Goal: Task Accomplishment & Management: Manage account settings

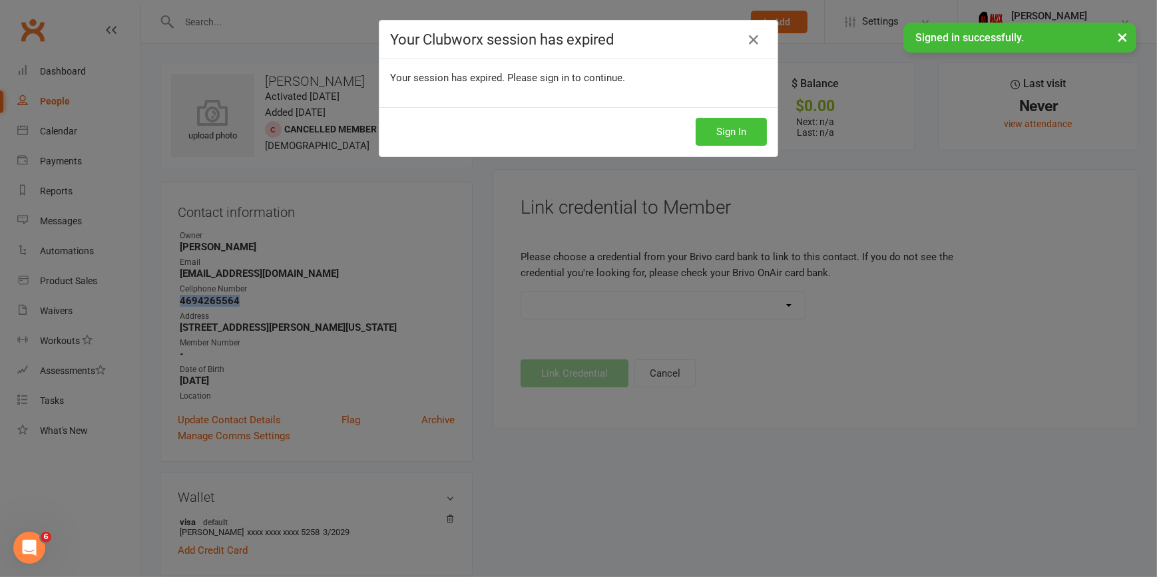
click at [739, 131] on button "Sign In" at bounding box center [731, 132] width 71 height 28
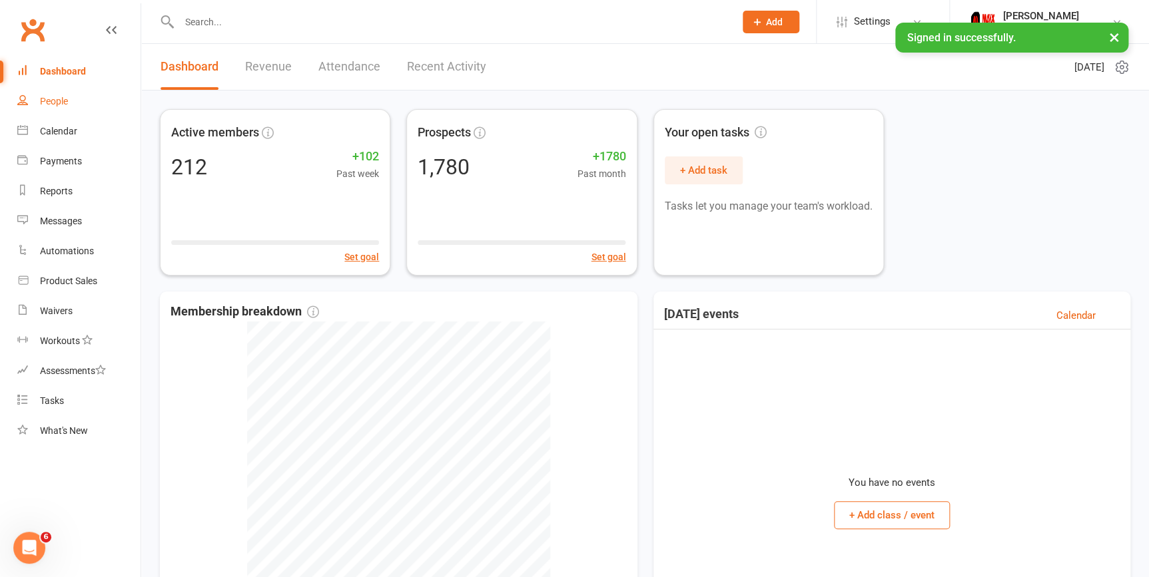
click at [43, 103] on div "People" at bounding box center [54, 101] width 28 height 11
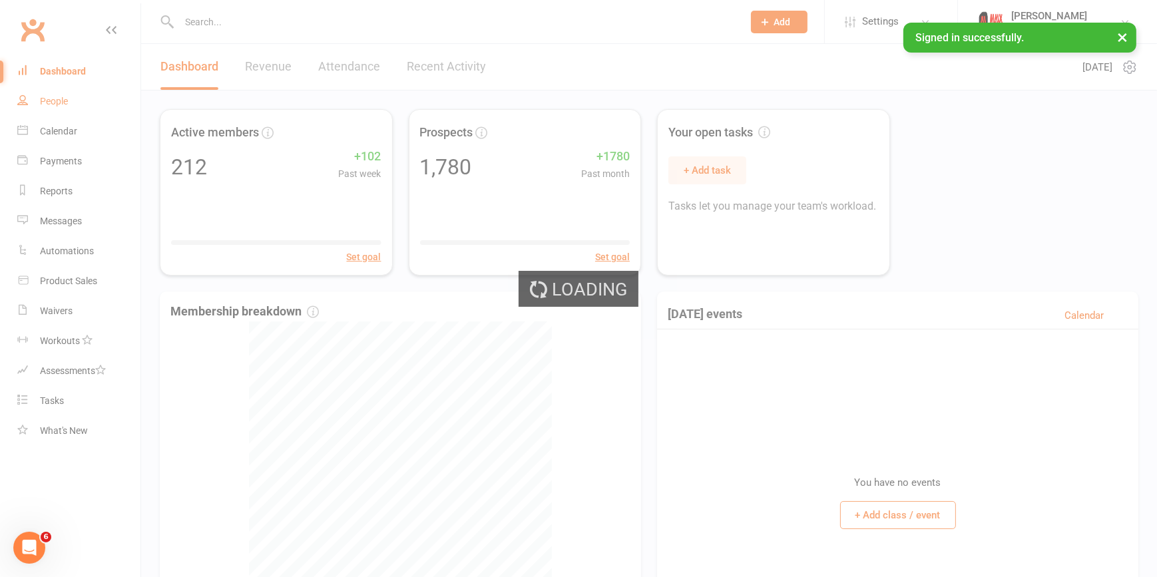
select select "100"
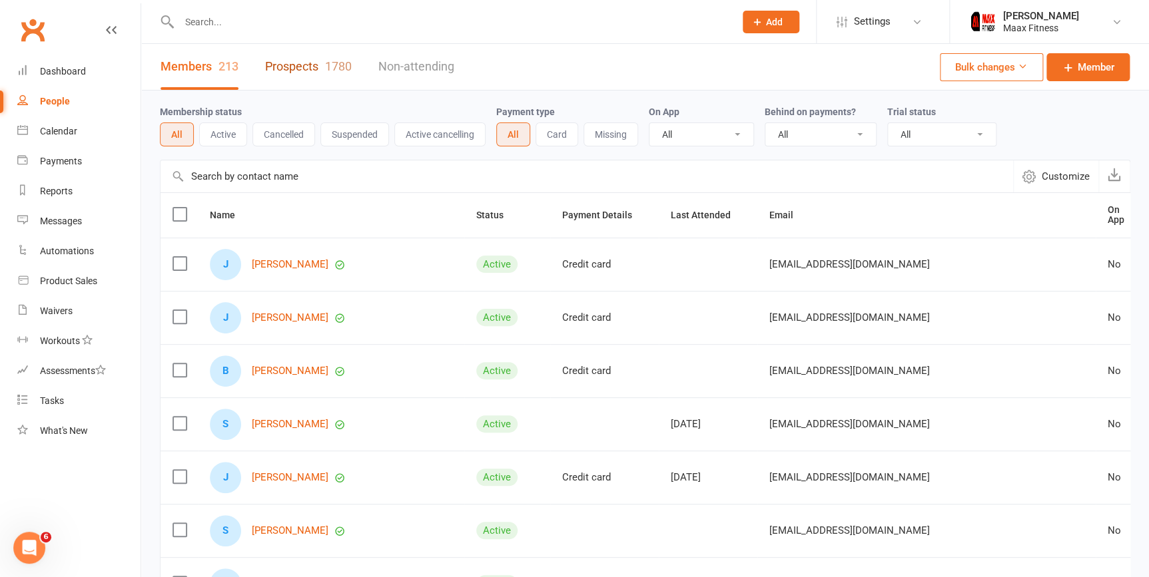
drag, startPoint x: 292, startPoint y: 63, endPoint x: 572, endPoint y: 69, distance: 279.7
click at [293, 63] on link "Prospects 1780" at bounding box center [308, 67] width 87 height 46
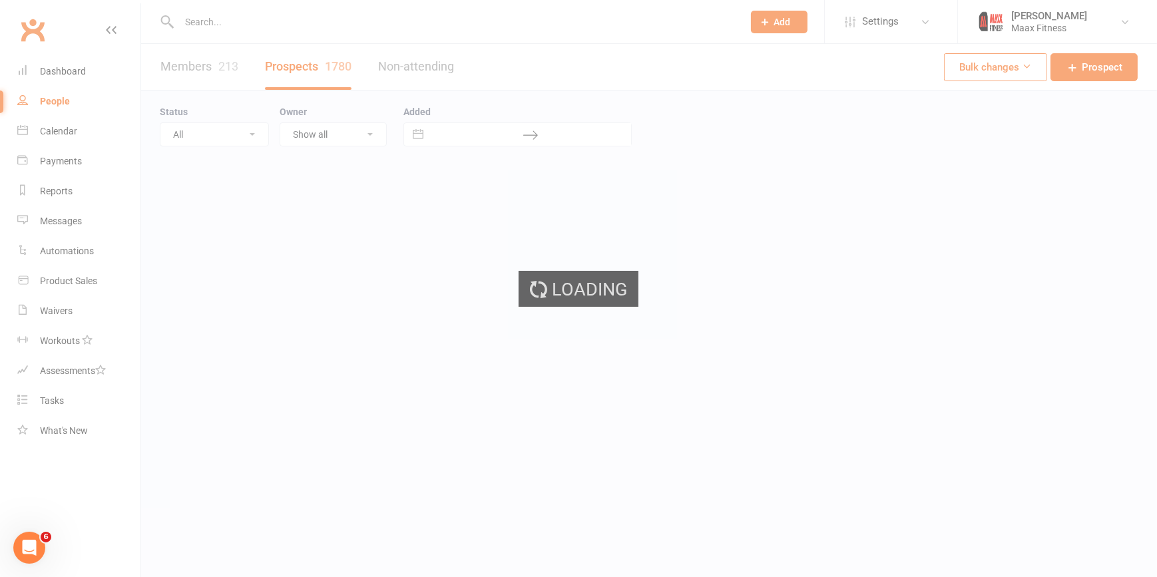
select select "100"
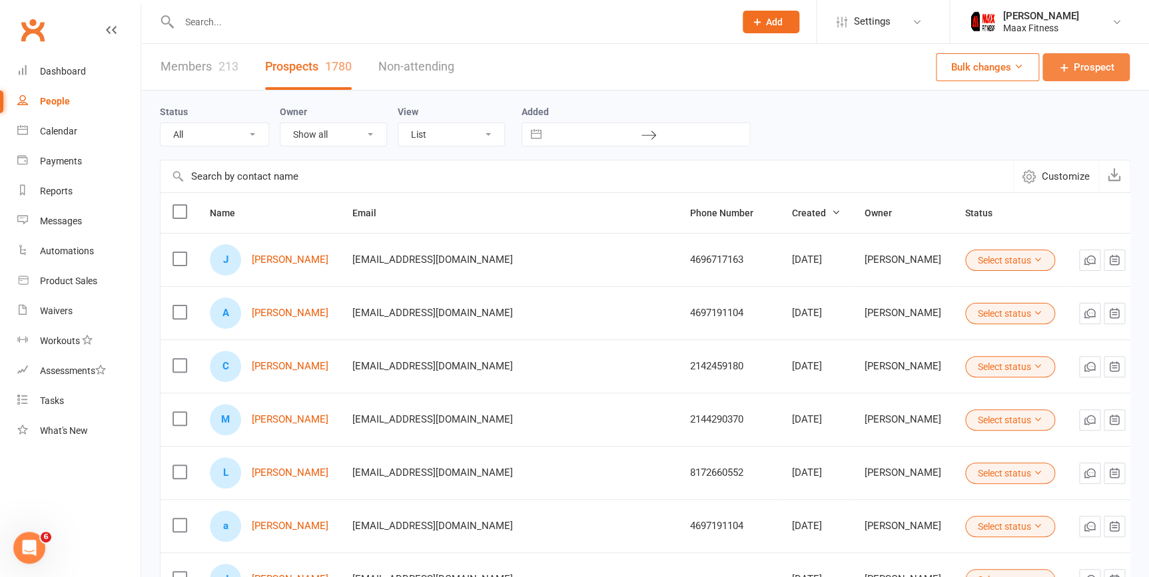
click at [1099, 70] on span "Prospect" at bounding box center [1093, 67] width 41 height 16
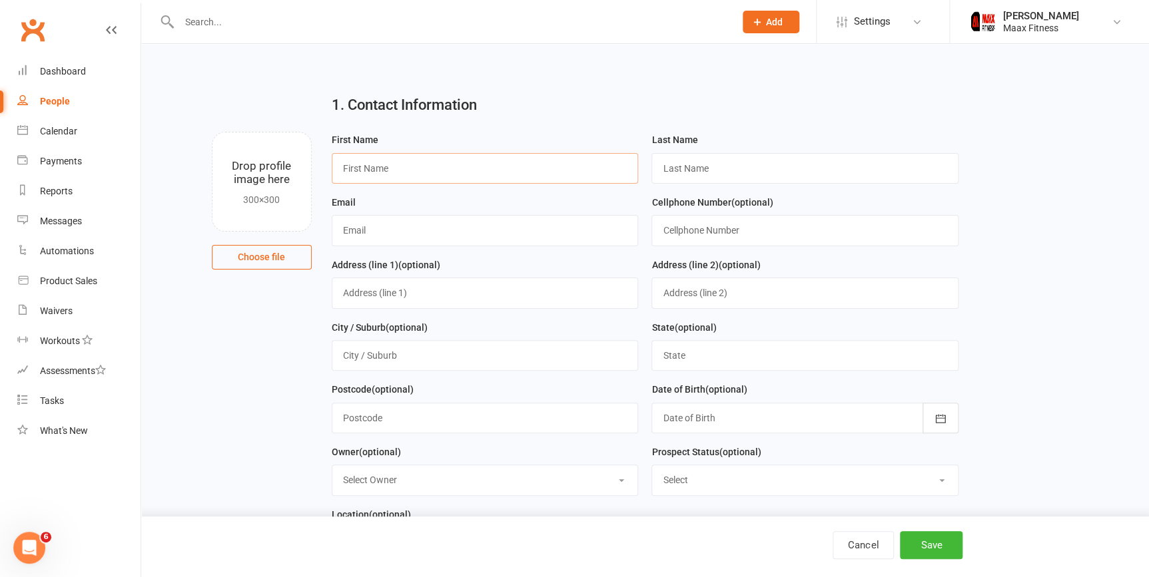
click at [380, 169] on input "text" at bounding box center [485, 168] width 307 height 31
type input "Cecilia"
click at [699, 150] on div "Last Name" at bounding box center [804, 158] width 307 height 52
click at [699, 172] on input "text" at bounding box center [804, 168] width 307 height 31
type input "Herrera"
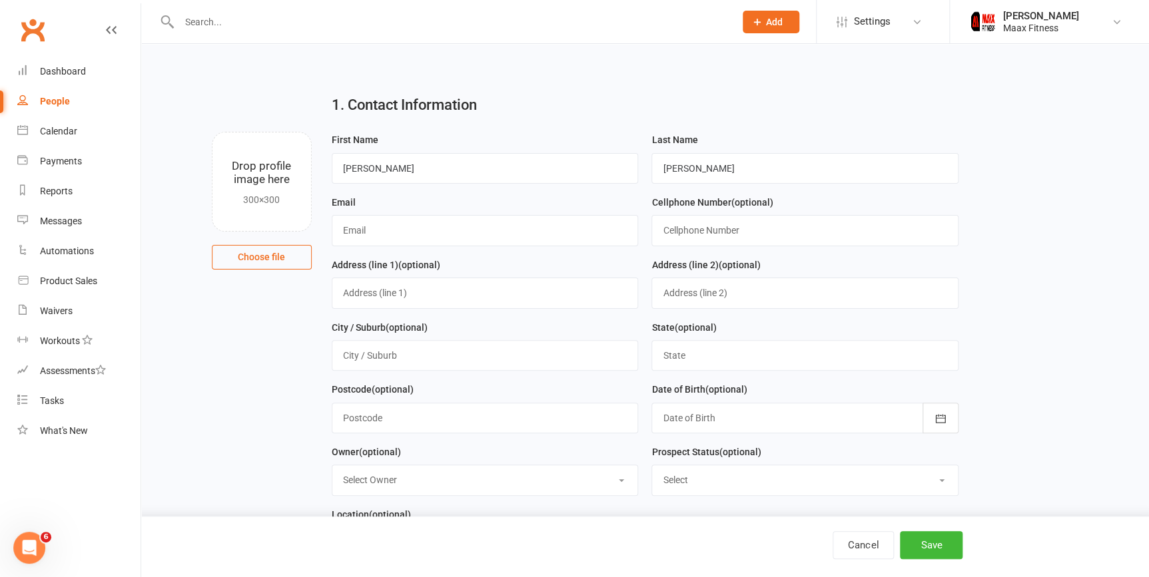
click at [429, 247] on div "Email" at bounding box center [485, 225] width 320 height 63
click at [428, 233] on input "text" at bounding box center [485, 230] width 307 height 31
type input "x"
type input "ceciliaherrera2006@gmail.com"
click at [693, 228] on input "text" at bounding box center [804, 230] width 307 height 31
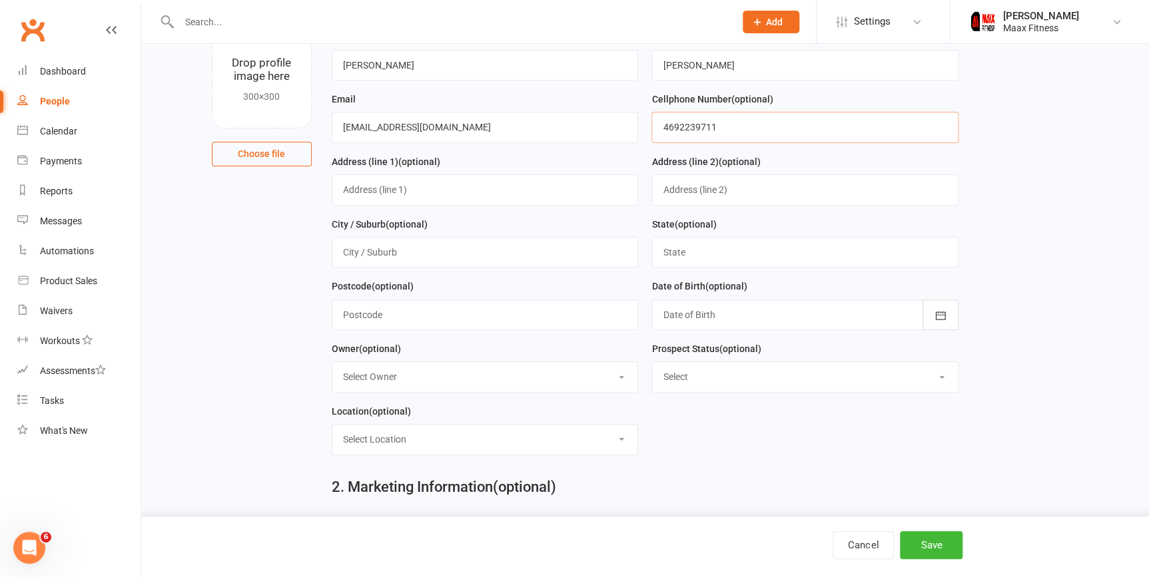
scroll to position [121, 0]
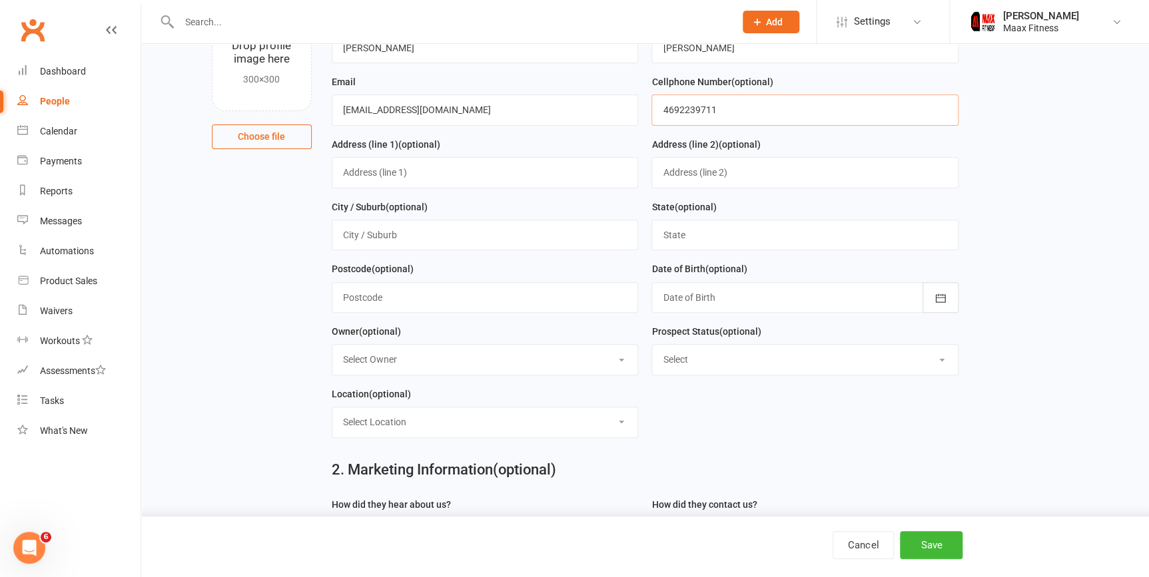
type input "4692239711"
click at [386, 168] on input "text" at bounding box center [485, 172] width 307 height 31
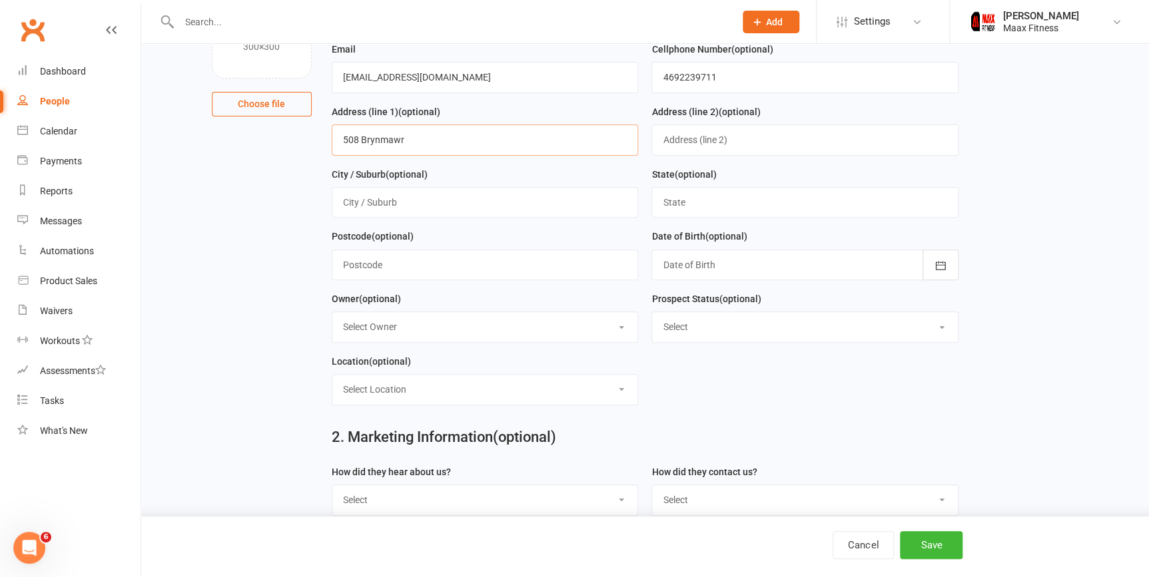
scroll to position [181, 0]
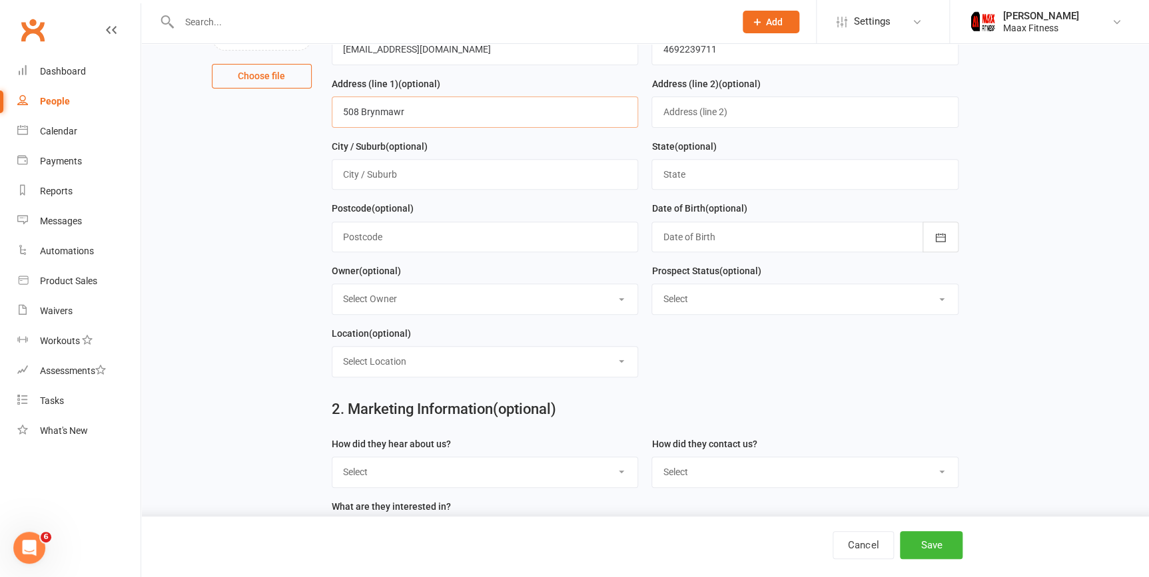
type input "508 Brynmawr"
click at [369, 180] on input "text" at bounding box center [485, 174] width 307 height 31
type input "forney"
click at [830, 162] on input "text" at bounding box center [804, 174] width 307 height 31
type input "texas"
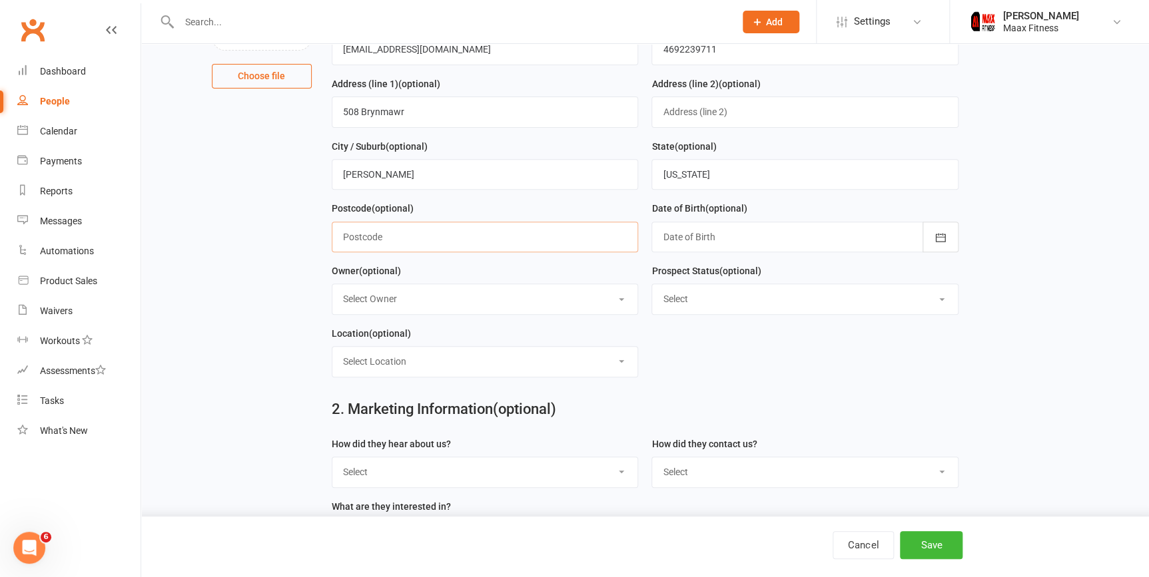
click at [506, 249] on input "text" at bounding box center [485, 237] width 307 height 31
type input "75126"
click at [787, 236] on div at bounding box center [804, 237] width 307 height 31
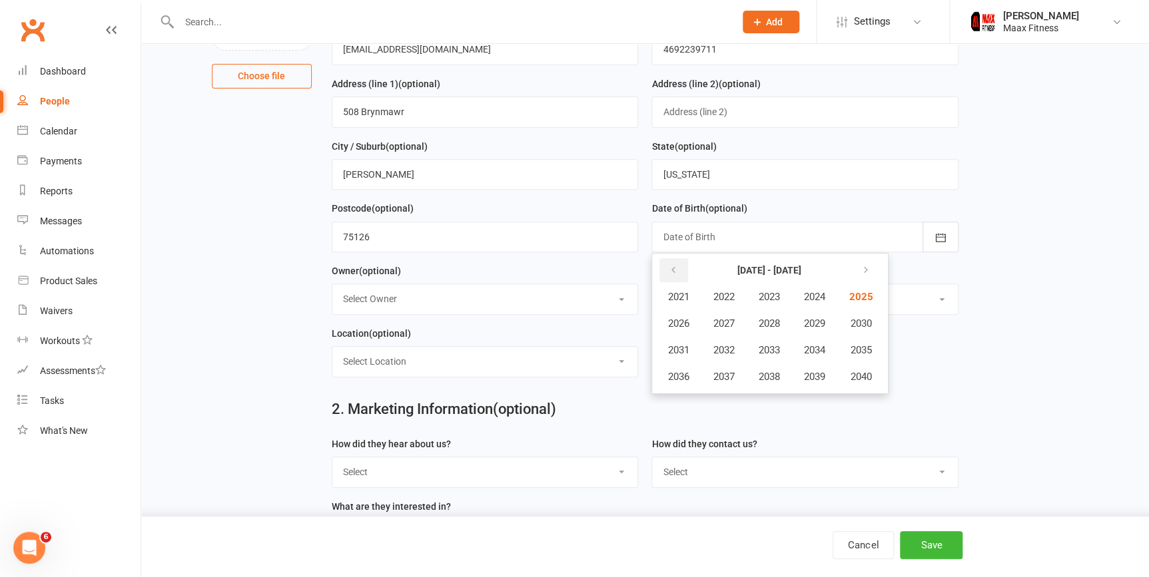
click at [680, 270] on button "button" at bounding box center [673, 270] width 29 height 24
click at [855, 269] on button "button" at bounding box center [863, 270] width 29 height 24
click at [724, 300] on span "2002" at bounding box center [722, 297] width 21 height 12
click at [684, 384] on button "October" at bounding box center [685, 376] width 58 height 25
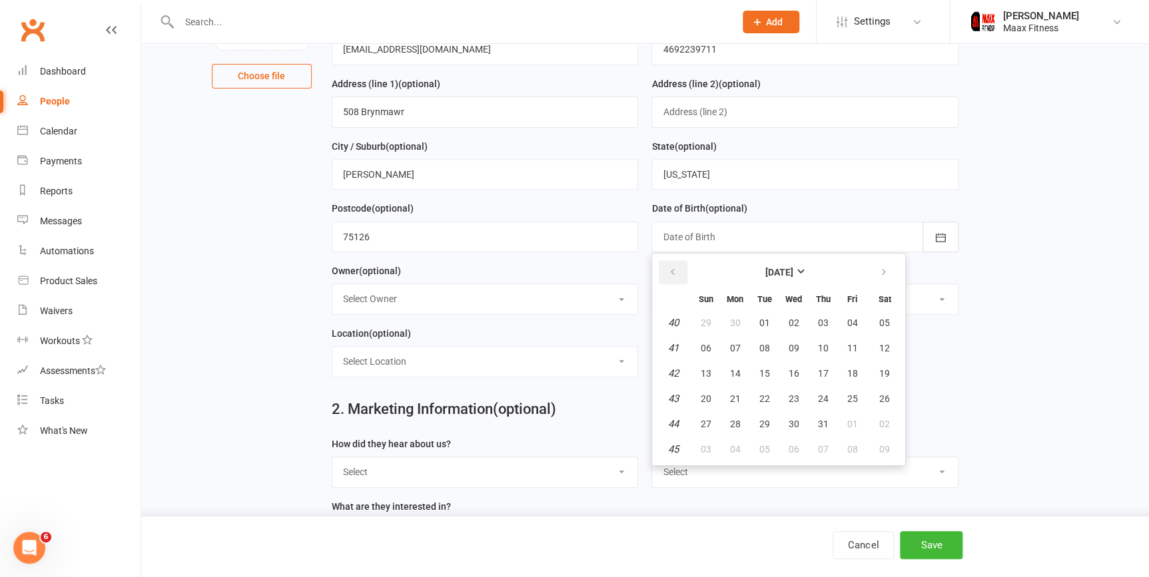
click at [682, 274] on button "button" at bounding box center [673, 272] width 29 height 24
click at [879, 273] on icon "button" at bounding box center [882, 272] width 9 height 11
click at [822, 275] on button "October 2002" at bounding box center [778, 272] width 174 height 24
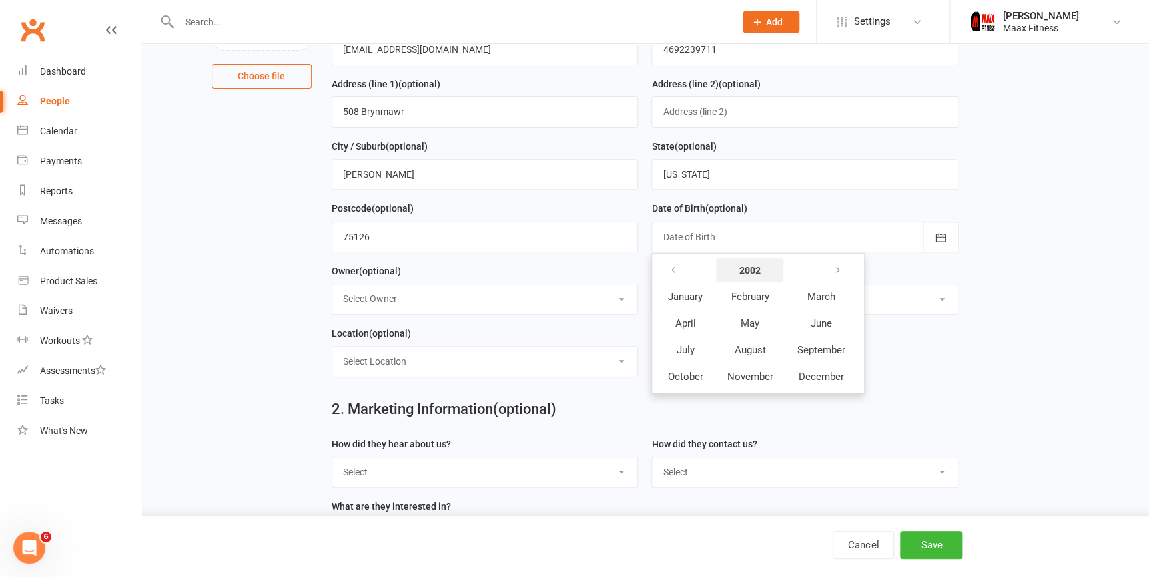
click at [739, 267] on strong "2002" at bounding box center [749, 270] width 21 height 11
click at [772, 303] on span "2003" at bounding box center [768, 297] width 21 height 12
click at [688, 380] on span "October" at bounding box center [684, 377] width 35 height 12
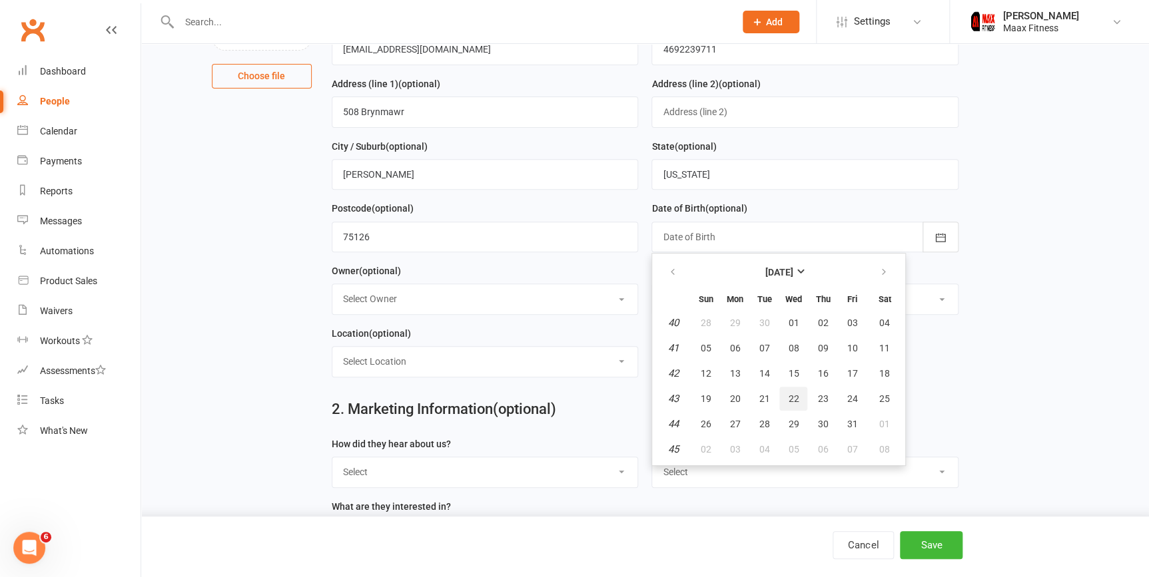
click at [788, 398] on span "22" at bounding box center [793, 399] width 11 height 11
type input "22 Oct 2003"
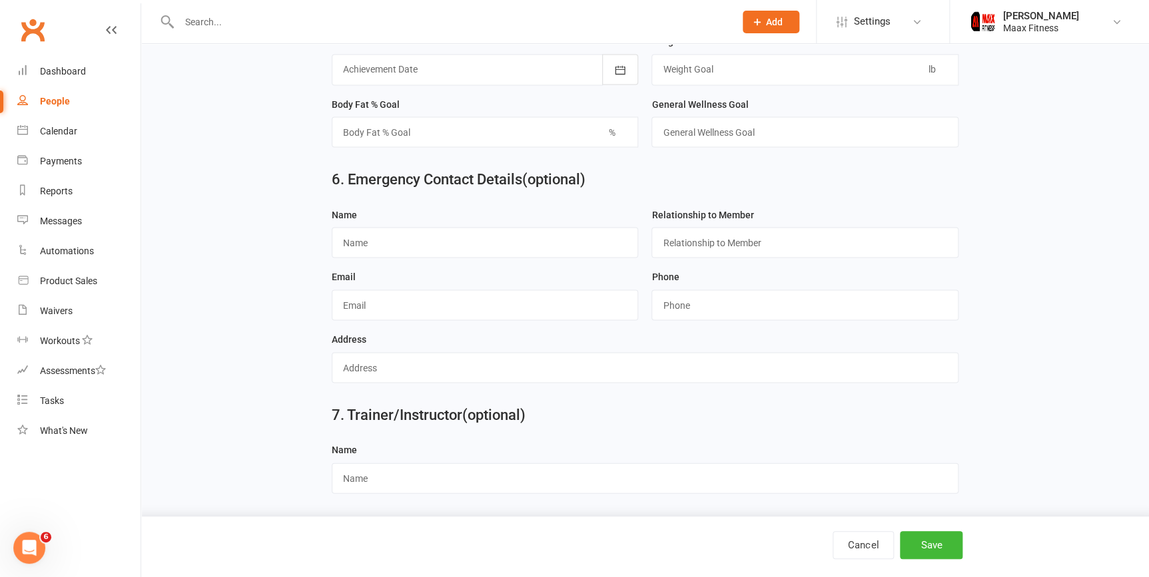
scroll to position [1173, 0]
click at [479, 238] on input "text" at bounding box center [485, 241] width 307 height 31
click at [524, 188] on div "6. Emergency Contact Details (optional)" at bounding box center [645, 181] width 647 height 48
click at [506, 237] on input "text" at bounding box center [485, 241] width 307 height 31
click at [817, 253] on input "text" at bounding box center [804, 241] width 307 height 31
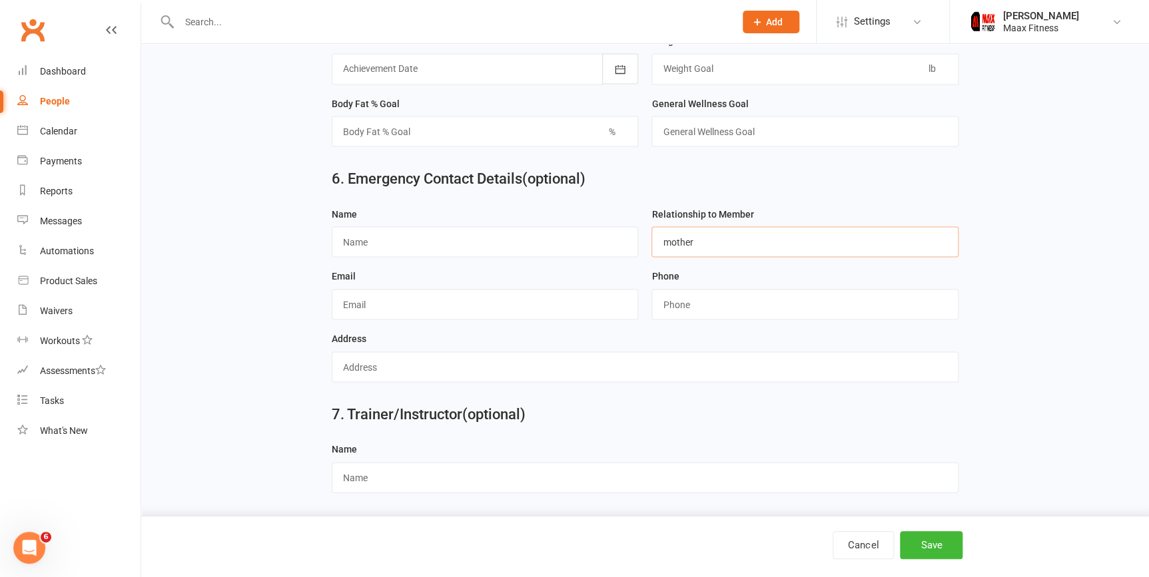
type input "mother"
click at [427, 250] on input "text" at bounding box center [485, 241] width 307 height 31
type input "Sanjuanita Herrera"
click at [742, 299] on input "string" at bounding box center [804, 304] width 307 height 31
type input "9728491722"
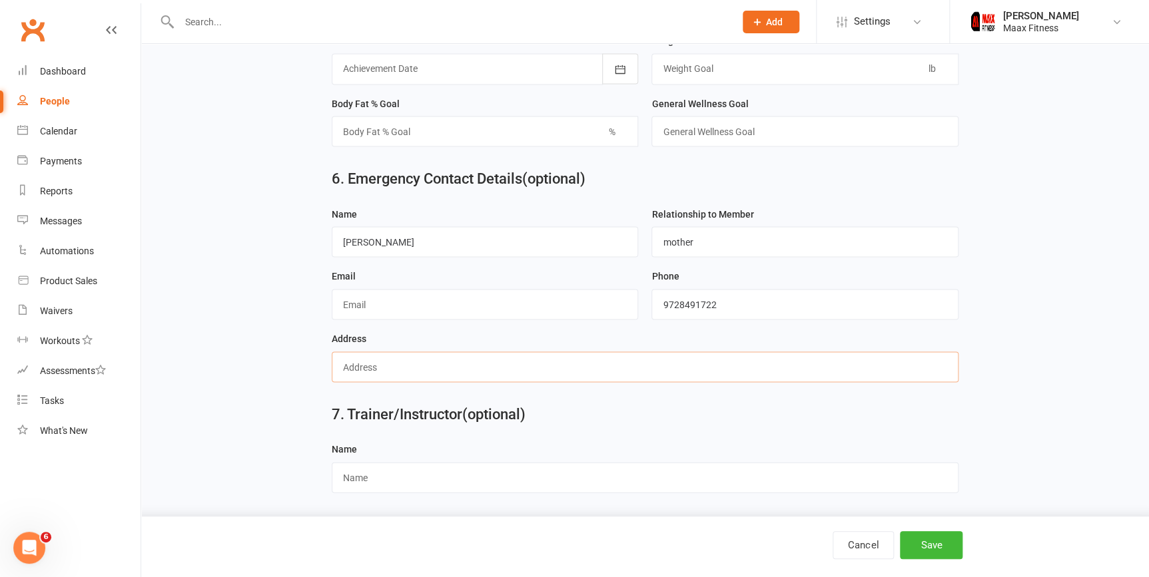
click at [466, 373] on input "text" at bounding box center [645, 367] width 627 height 31
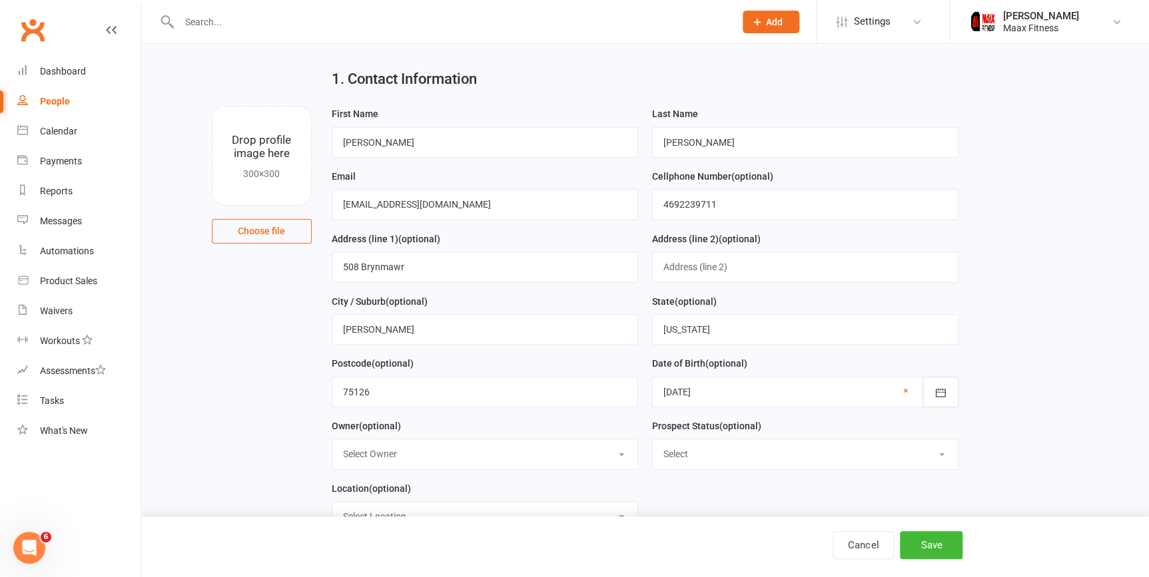
scroll to position [23, 0]
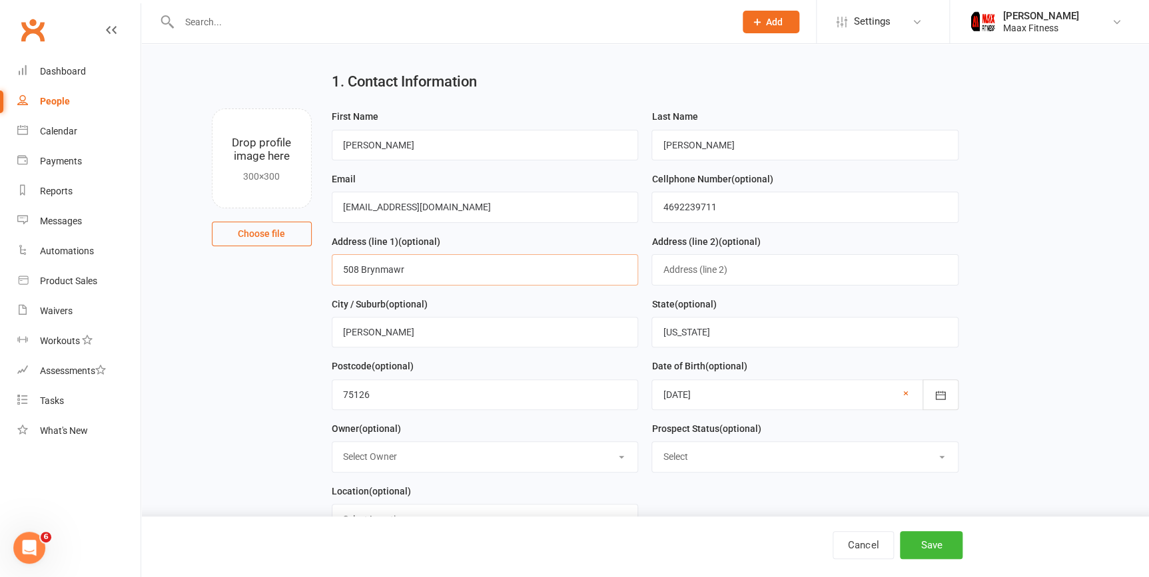
click at [380, 268] on input "508 Brynmawr" at bounding box center [485, 269] width 307 height 31
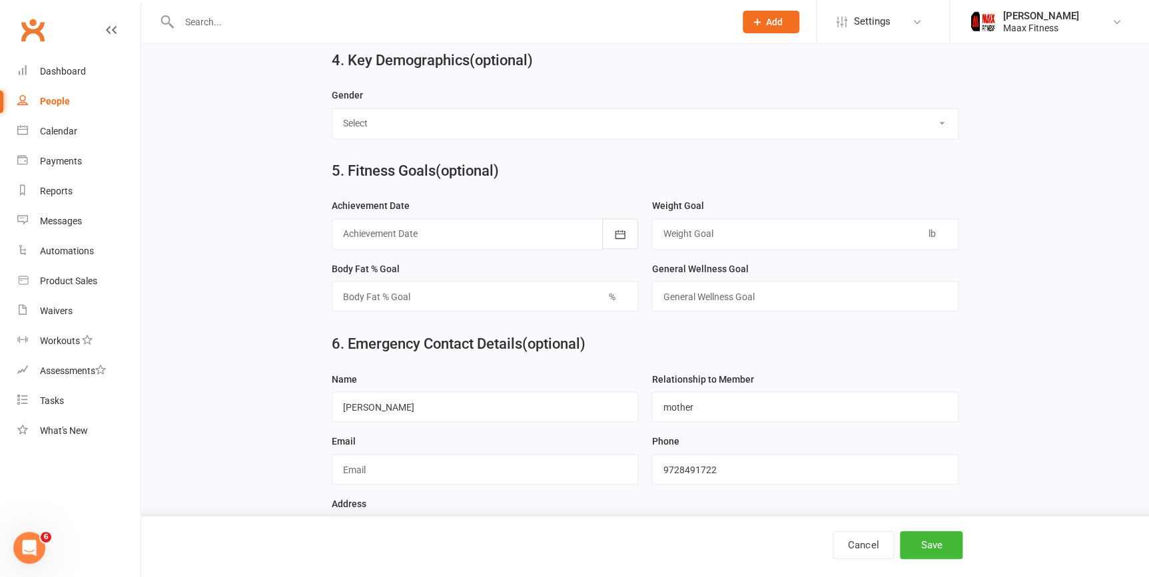
scroll to position [1113, 0]
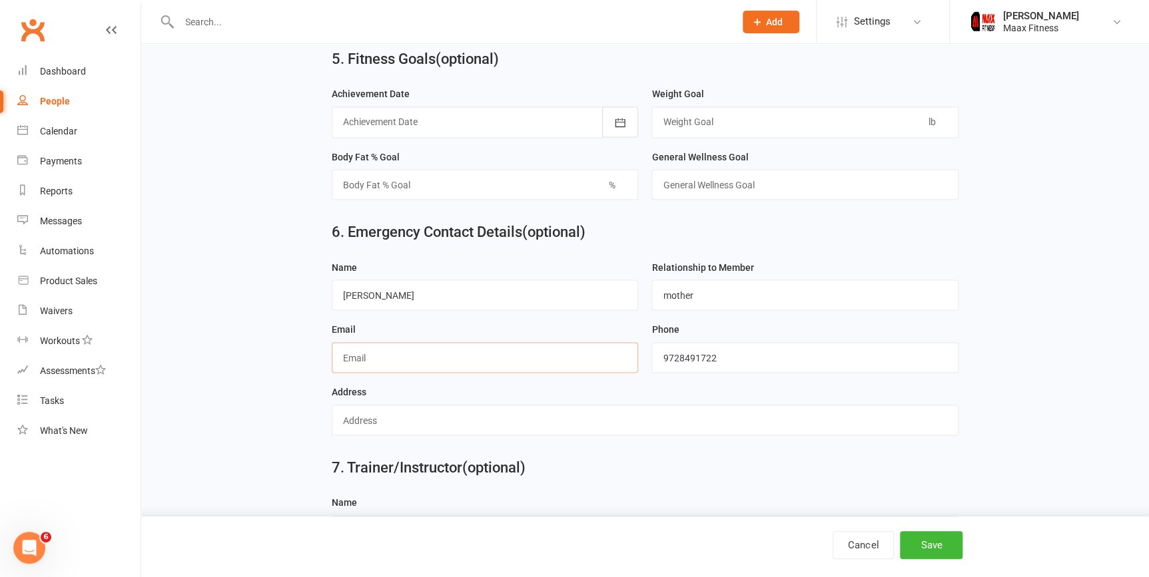
drag, startPoint x: 373, startPoint y: 366, endPoint x: 427, endPoint y: 369, distance: 54.7
click at [373, 366] on input "text" at bounding box center [485, 357] width 307 height 31
click at [609, 414] on input "text" at bounding box center [645, 420] width 627 height 31
click at [609, 419] on input "text" at bounding box center [645, 420] width 627 height 31
paste input "508 Brynmawr"
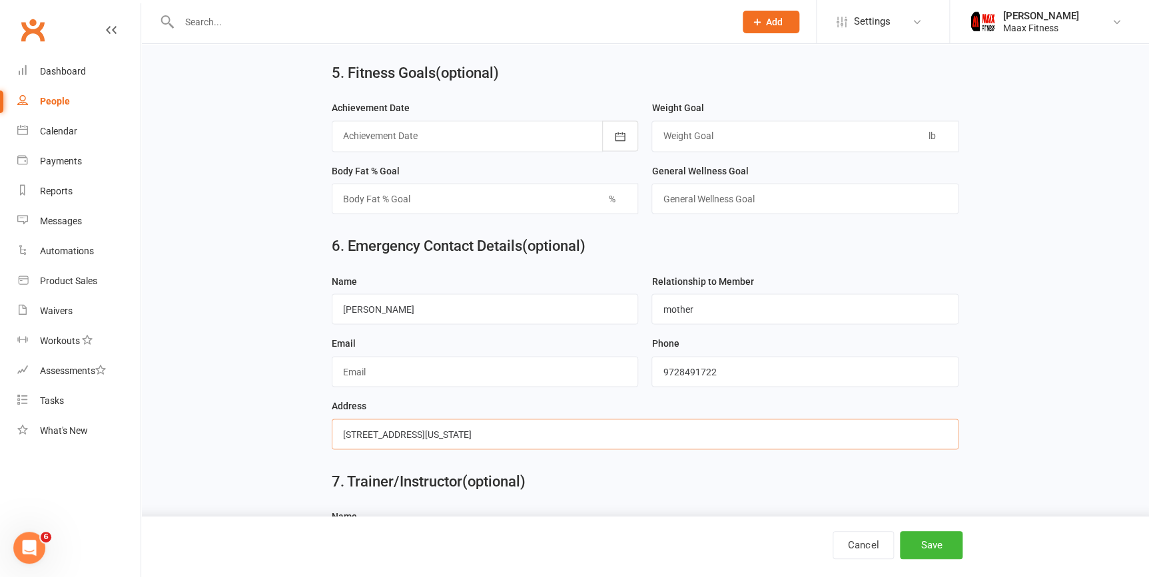
scroll to position [1173, 0]
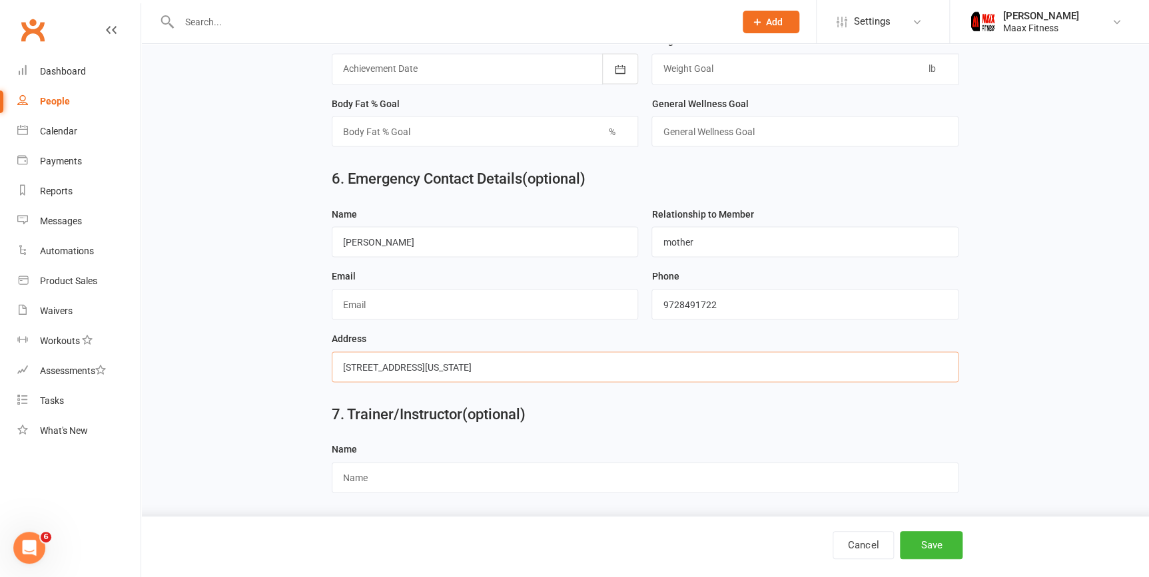
type input "508 Brynmawr, Forney, Texas, 75126"
click at [567, 333] on div "Address 508 Brynmawr, Forney, Texas, 75126" at bounding box center [645, 356] width 627 height 52
click at [939, 533] on button "Save" at bounding box center [931, 545] width 63 height 28
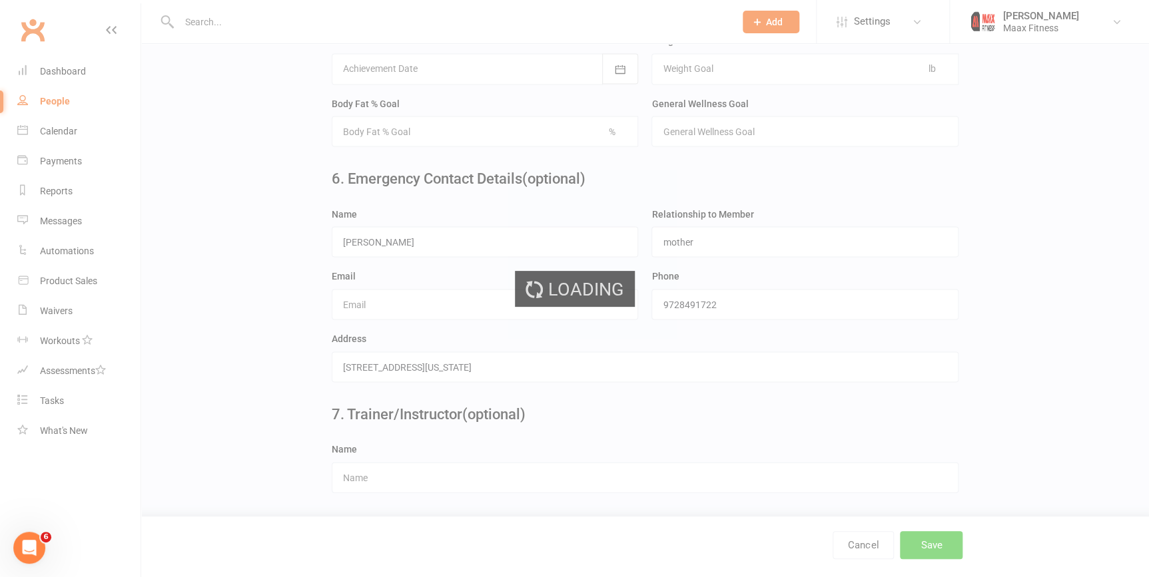
scroll to position [0, 0]
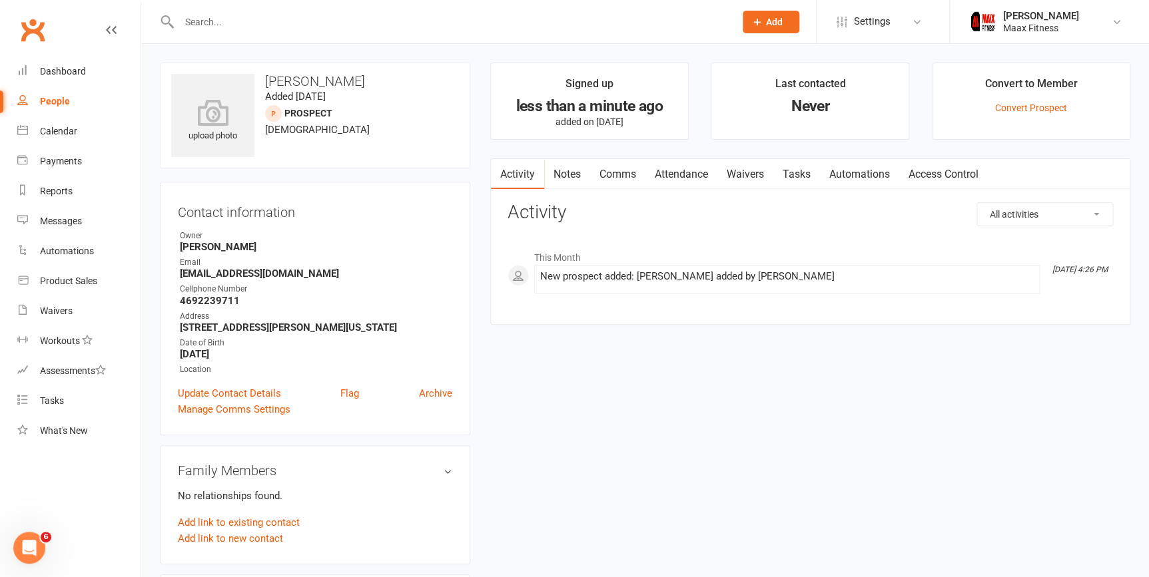
click at [760, 173] on link "Waivers" at bounding box center [745, 174] width 56 height 31
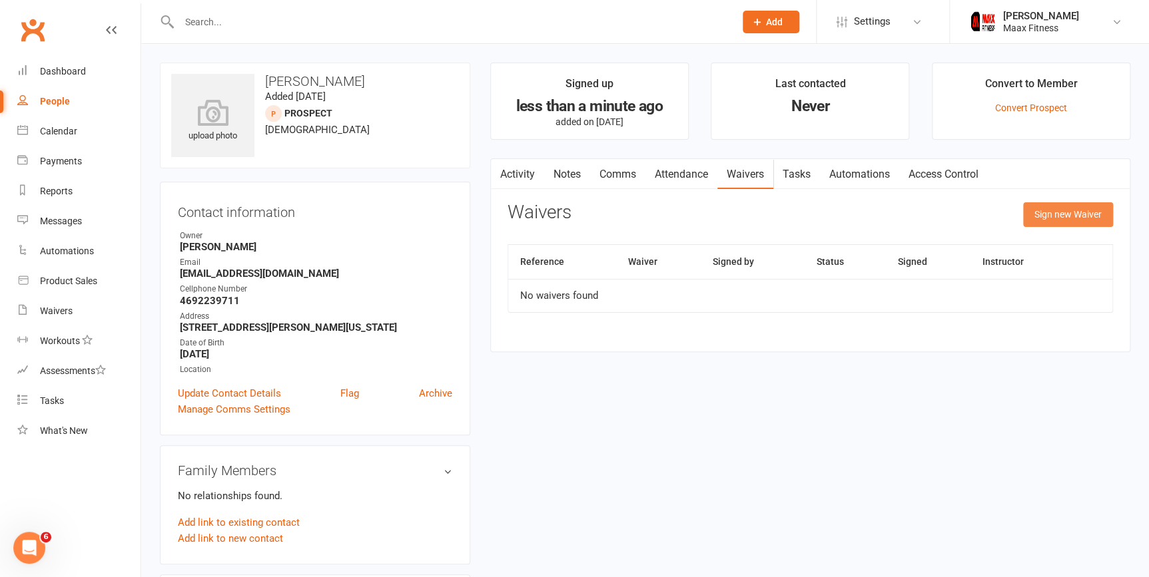
click at [1092, 209] on button "Sign new Waiver" at bounding box center [1068, 214] width 90 height 24
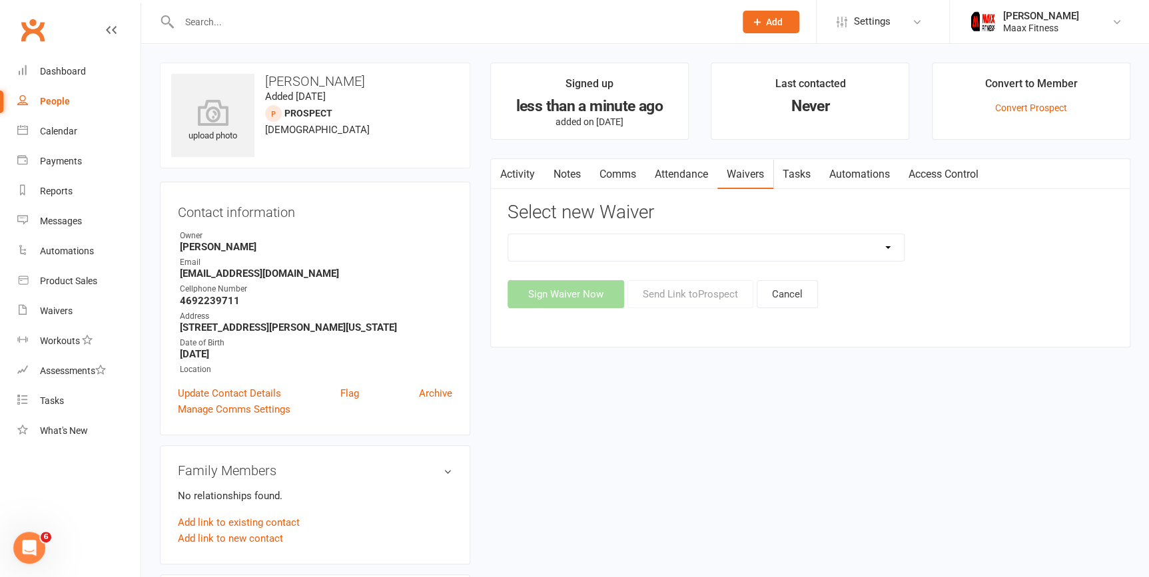
click at [605, 247] on select "12 Month Individual Membership 12 Month PRESALE Membership 1 Month Membership O…" at bounding box center [706, 247] width 396 height 27
click at [508, 234] on select "12 Month Individual Membership 12 Month PRESALE Membership 1 Month Membership O…" at bounding box center [706, 247] width 396 height 27
click at [717, 241] on select "12 Month Individual Membership 12 Month PRESALE Membership 1 Month Membership O…" at bounding box center [706, 247] width 396 height 27
select select "15029"
click at [508, 234] on select "12 Month Individual Membership 12 Month PRESALE Membership 1 Month Membership O…" at bounding box center [706, 247] width 396 height 27
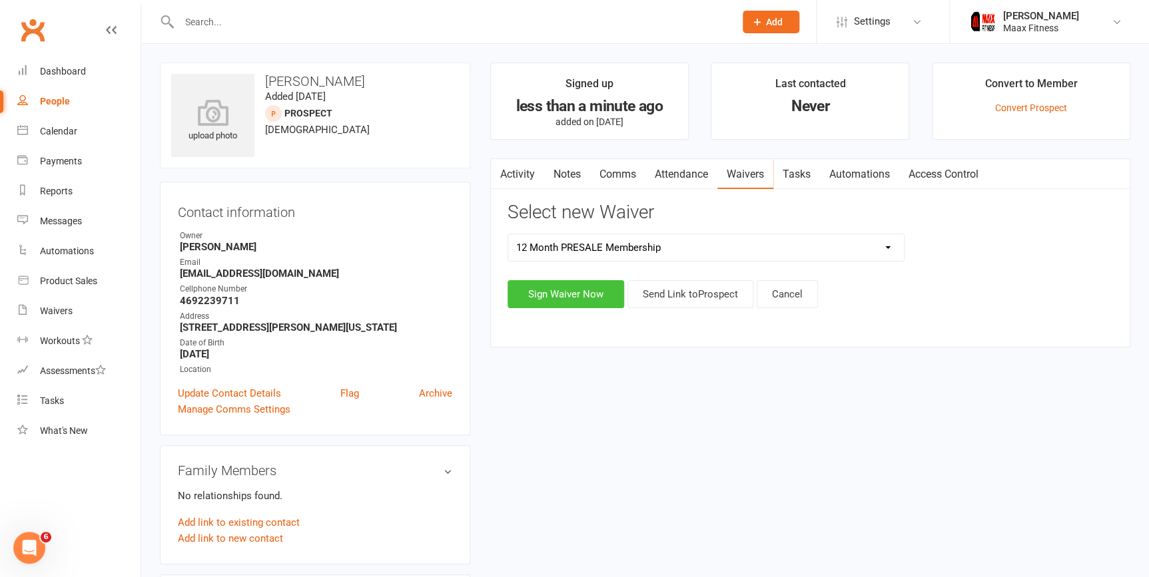
click at [569, 289] on button "Sign Waiver Now" at bounding box center [565, 294] width 117 height 28
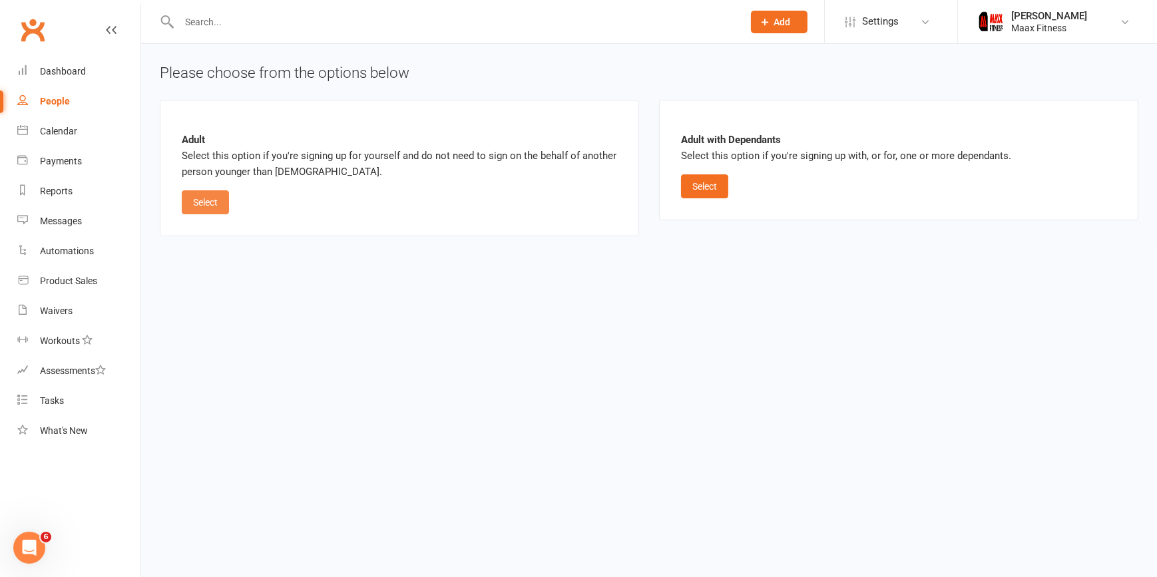
click at [213, 194] on button "Select" at bounding box center [205, 202] width 47 height 24
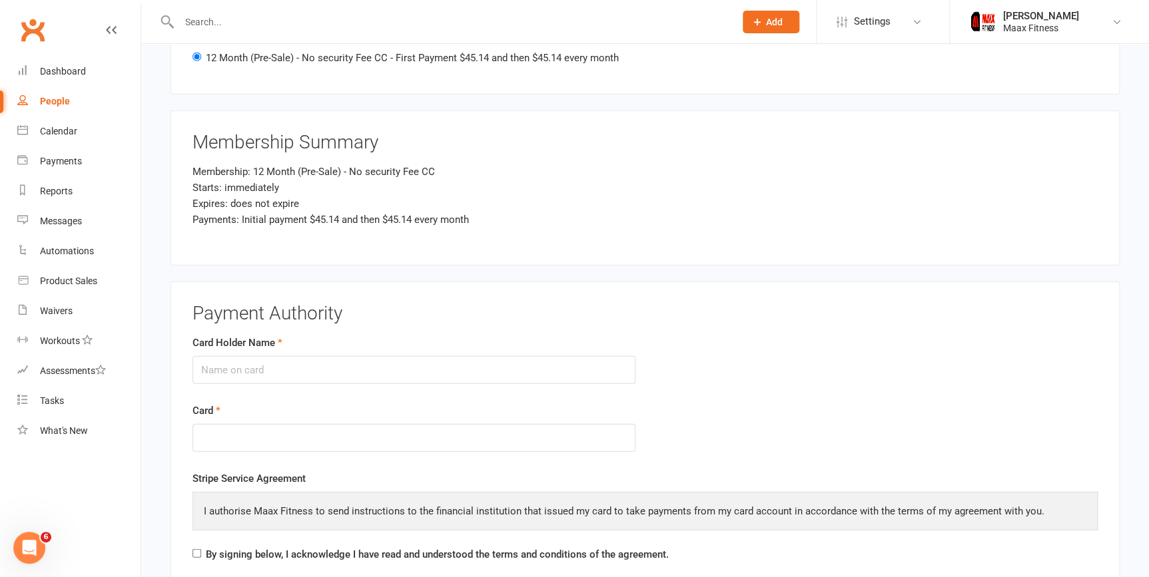
scroll to position [1573, 0]
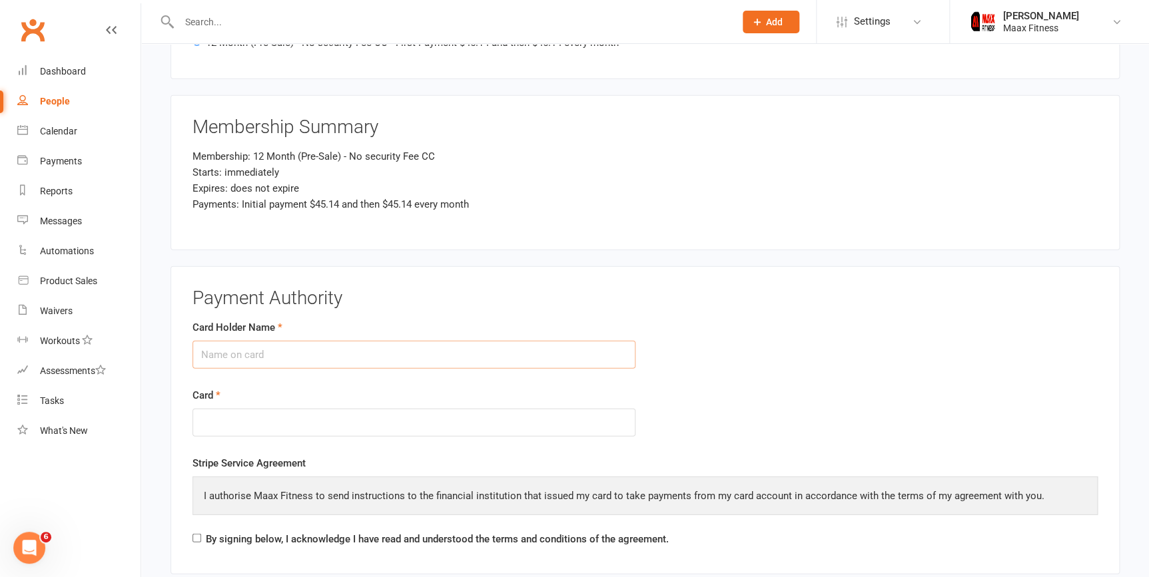
click at [280, 356] on input "Card Holder Name" at bounding box center [413, 355] width 443 height 28
type input "[PERSON_NAME]"
click at [278, 423] on div at bounding box center [413, 423] width 443 height 29
drag, startPoint x: 897, startPoint y: 309, endPoint x: 881, endPoint y: 320, distance: 19.6
click at [896, 309] on fieldset "Payment Authority Card Holder Name Cecilia Herrera Card Stripe Service Agreemen…" at bounding box center [644, 420] width 905 height 265
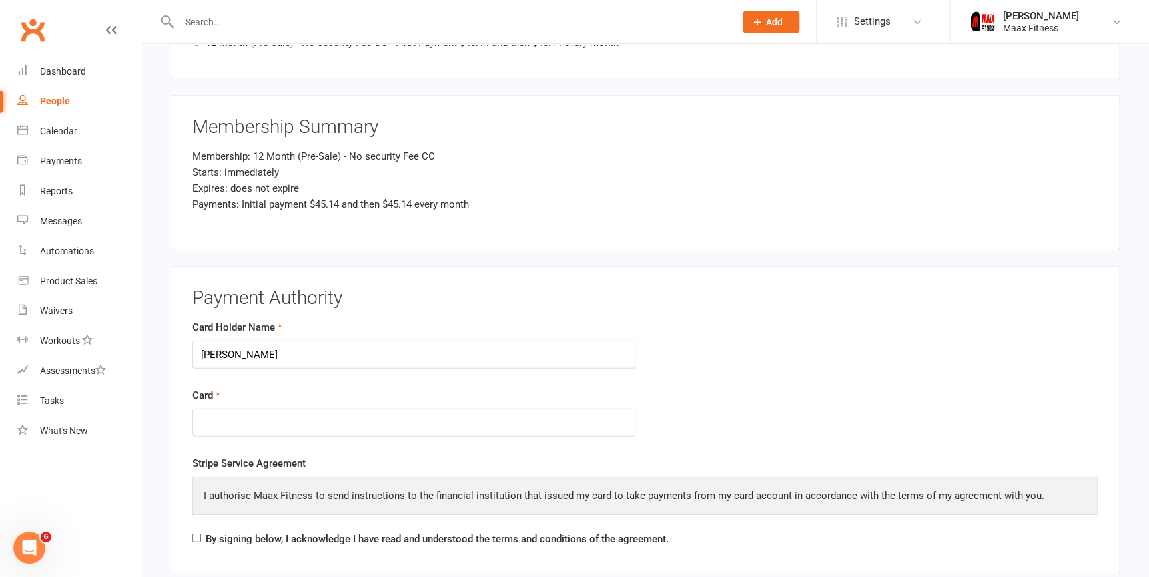
click at [969, 378] on form "Card Holder Name Cecilia Herrera Card" at bounding box center [644, 388] width 925 height 136
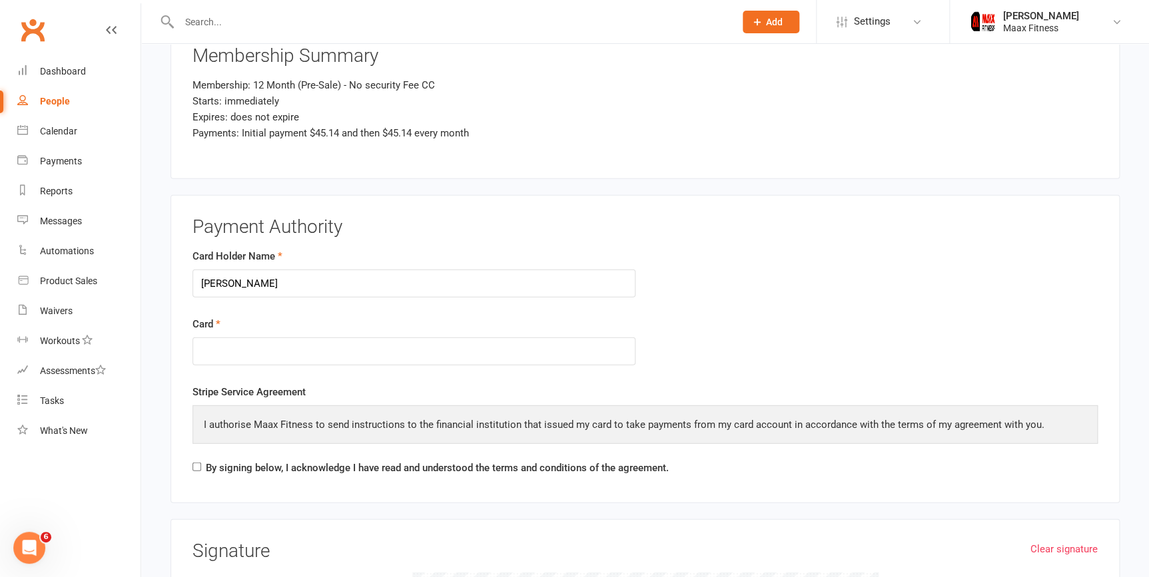
scroll to position [1755, 0]
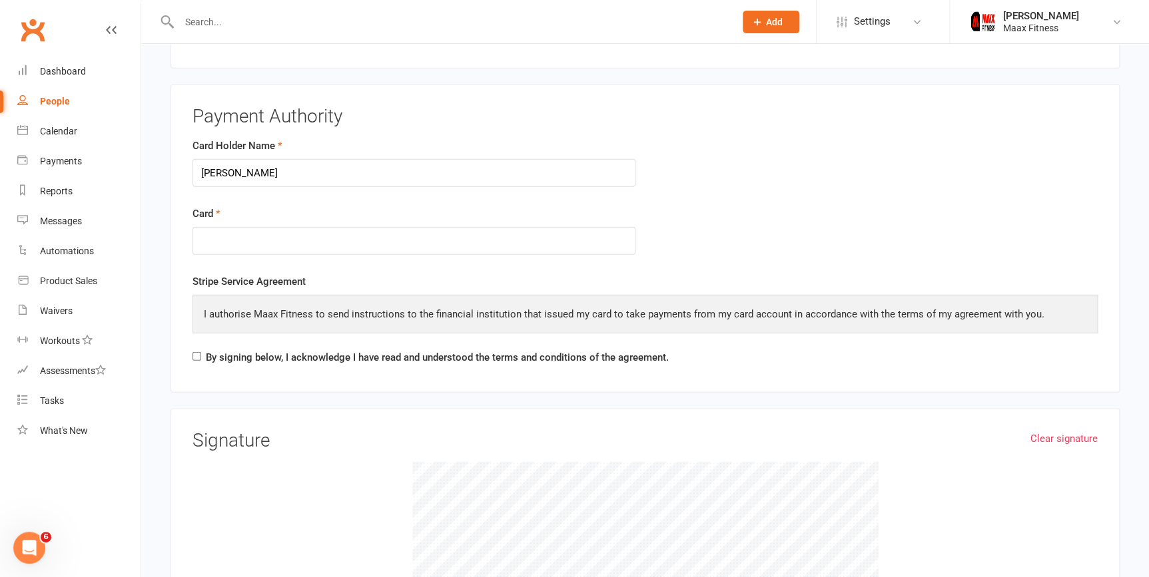
click at [297, 352] on label "By signing below, I acknowledge I have read and understood the terms and condit…" at bounding box center [437, 358] width 463 height 16
click at [201, 352] on input "By signing below, I acknowledge I have read and understood the terms and condit…" at bounding box center [196, 356] width 9 height 9
checkbox input "true"
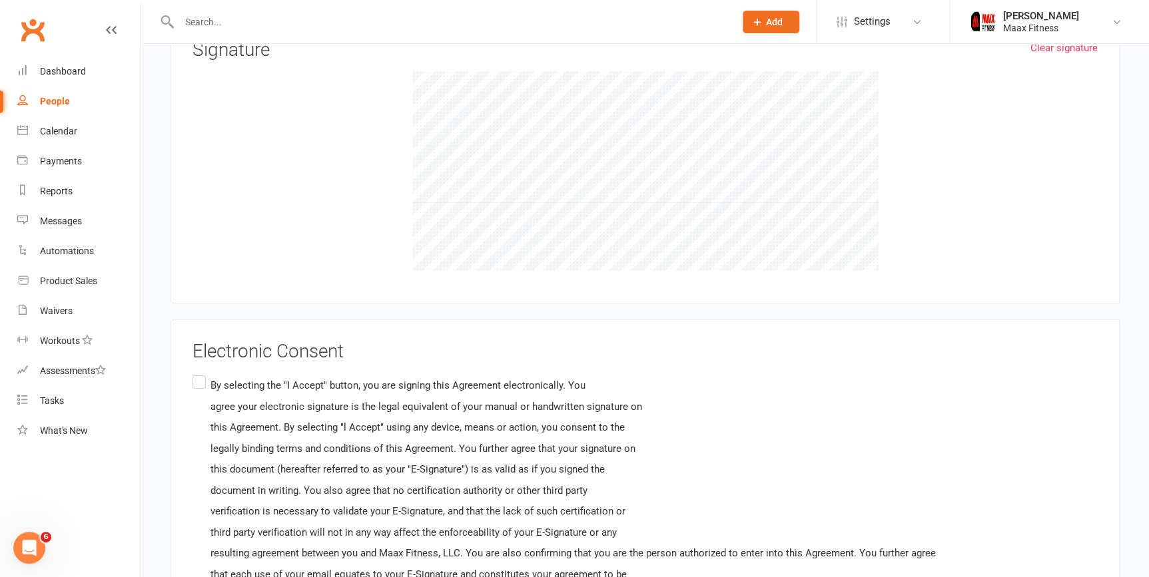
scroll to position [2179, 0]
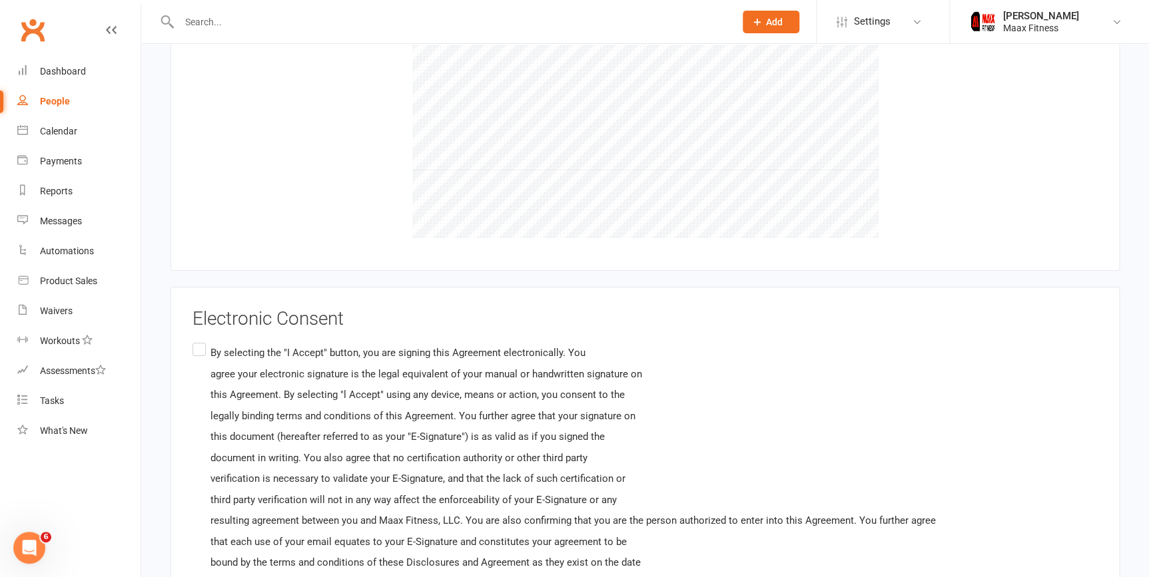
click at [200, 344] on label "By selecting the "I Accept" button, you are signing this Agreement electronical…" at bounding box center [563, 468] width 743 height 257
click at [200, 340] on input "By selecting the "I Accept" button, you are signing this Agreement electronical…" at bounding box center [196, 340] width 9 height 0
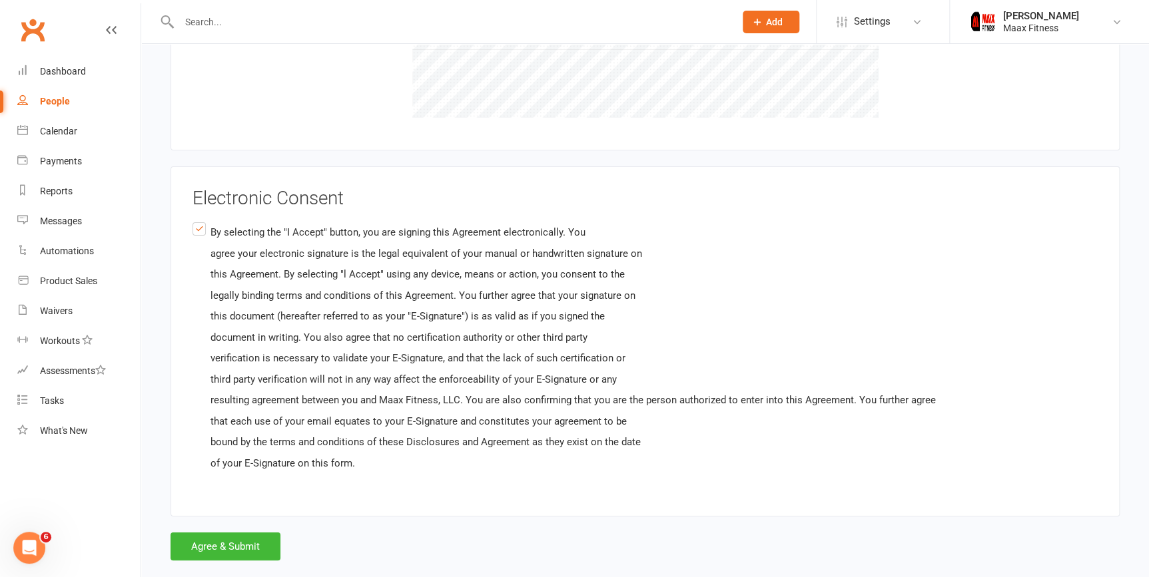
scroll to position [2318, 0]
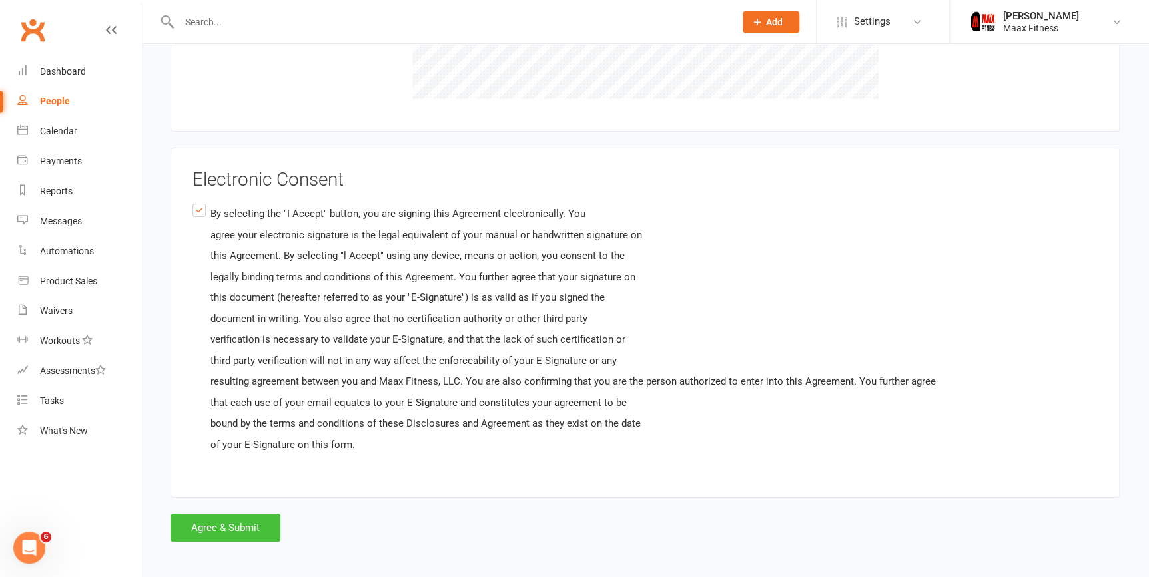
click at [245, 514] on button "Agree & Submit" at bounding box center [225, 528] width 110 height 28
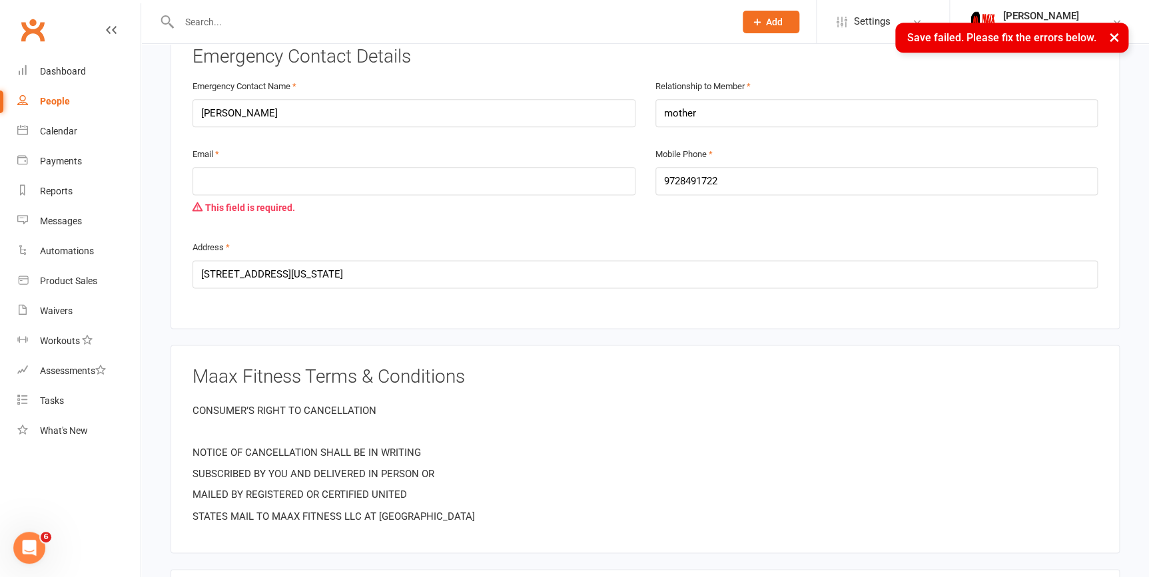
scroll to position [756, 0]
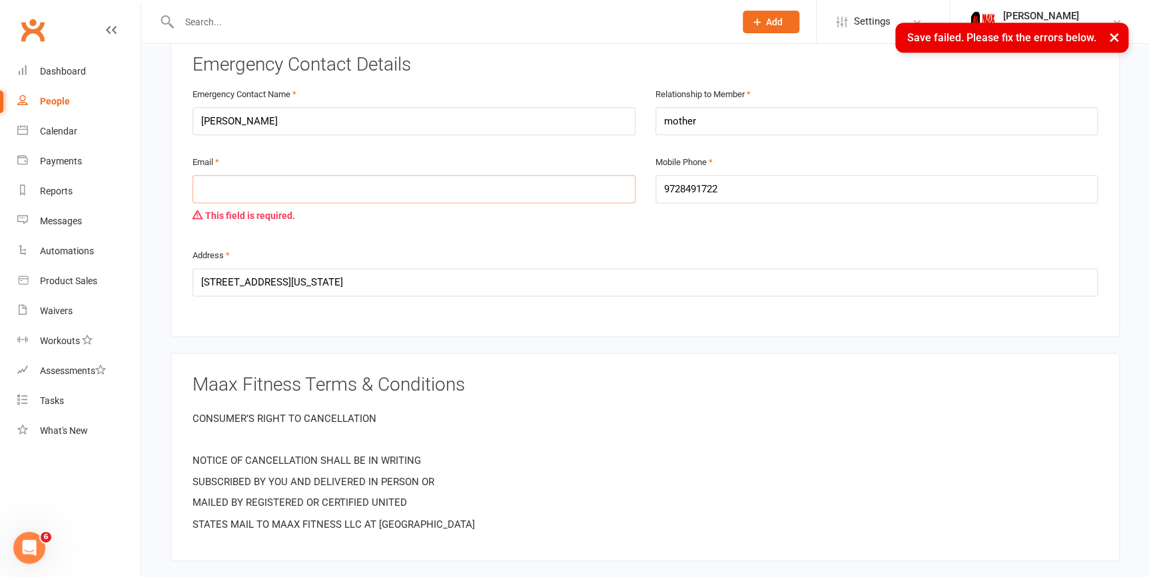
click at [304, 186] on input "email" at bounding box center [413, 189] width 443 height 28
click at [569, 260] on div "Address 508 Brynmawr, Forney, Texas, 75126" at bounding box center [644, 271] width 905 height 49
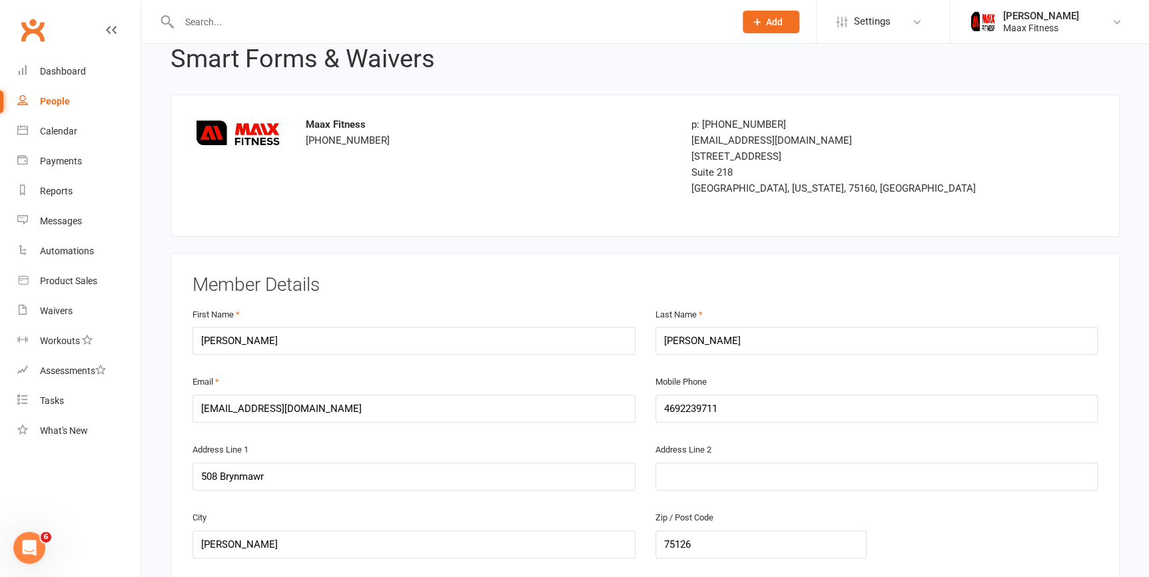
scroll to position [0, 0]
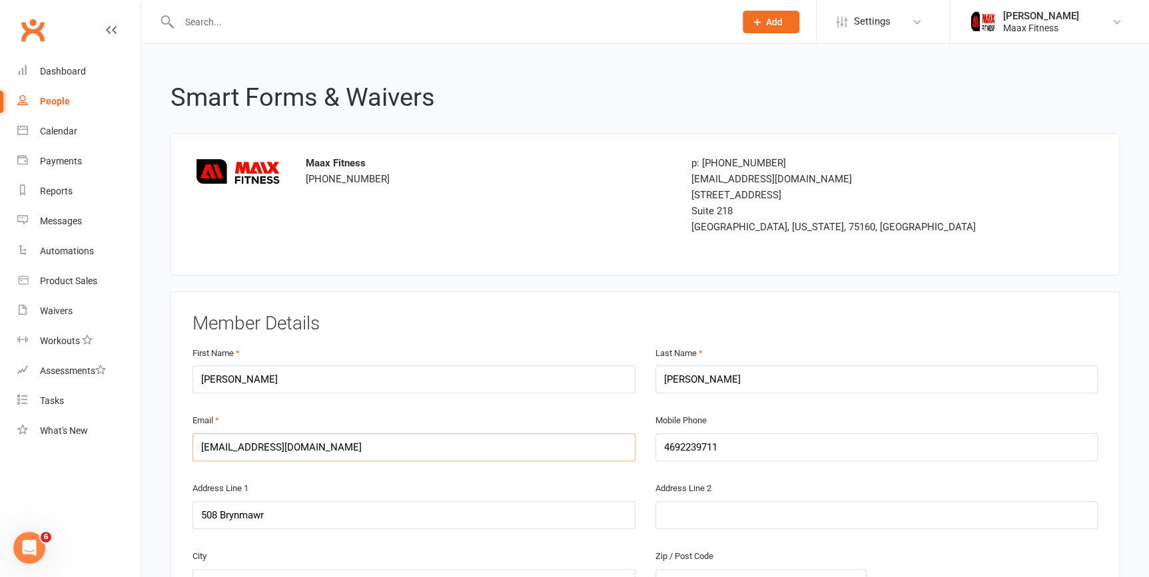
click at [254, 446] on input "[EMAIL_ADDRESS][DOMAIN_NAME]" at bounding box center [413, 447] width 443 height 28
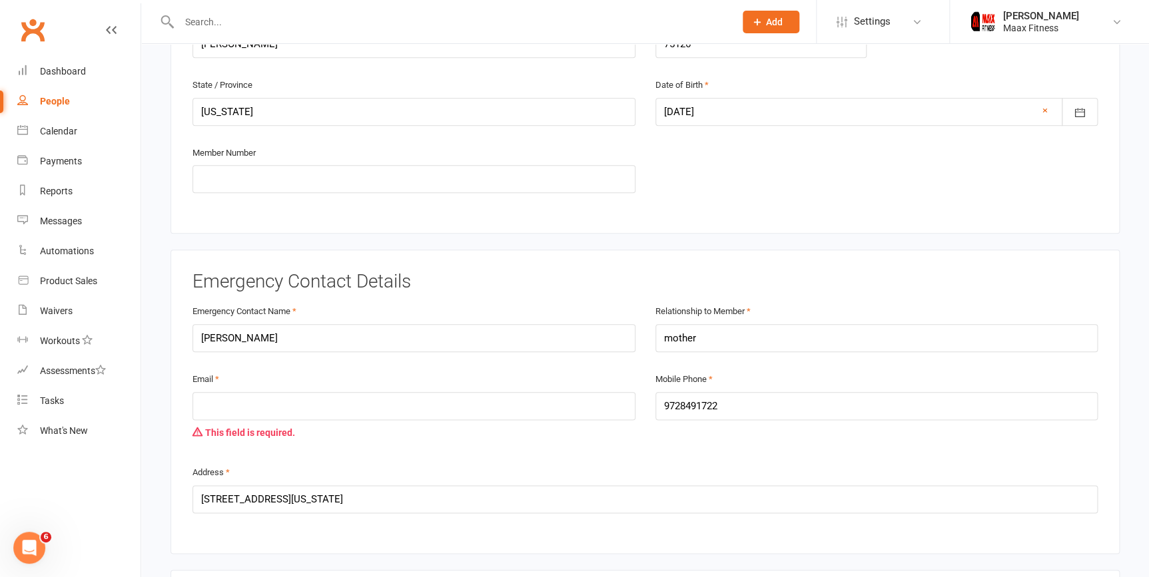
scroll to position [666, 0]
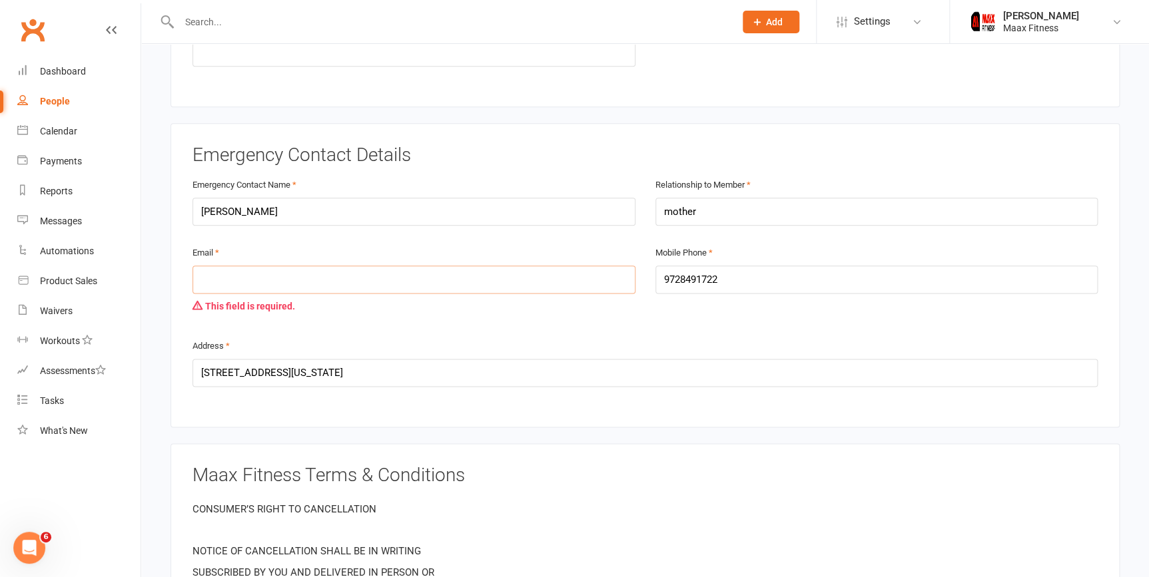
click at [292, 273] on input "email" at bounding box center [413, 280] width 443 height 28
paste input "[EMAIL_ADDRESS][DOMAIN_NAME]"
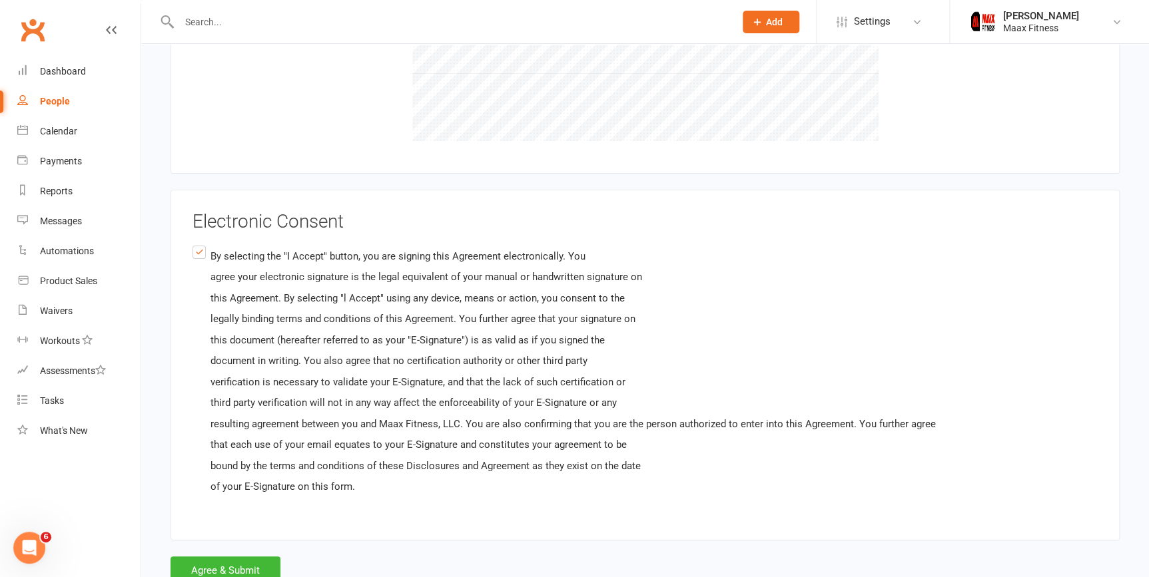
scroll to position [2344, 0]
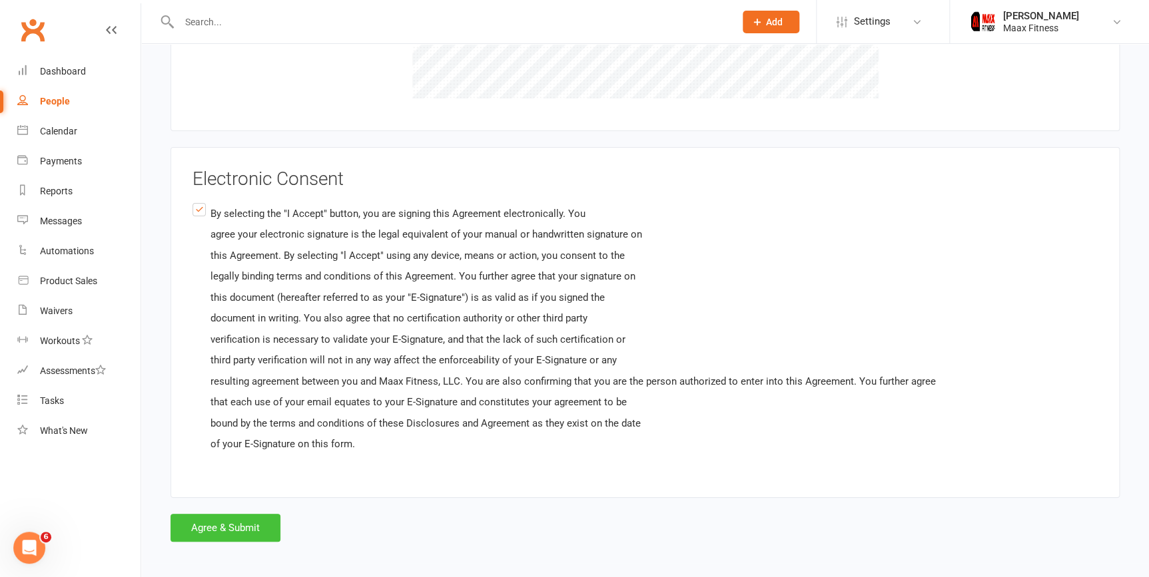
type input "[EMAIL_ADDRESS][DOMAIN_NAME]"
click at [201, 516] on button "Agree & Submit" at bounding box center [225, 528] width 110 height 28
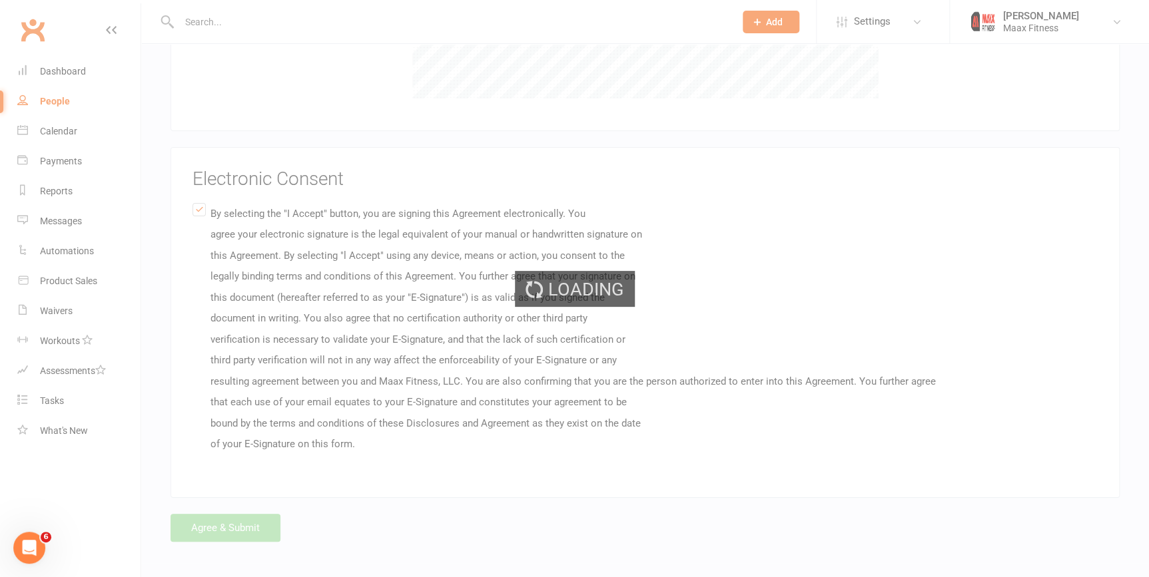
scroll to position [0, 0]
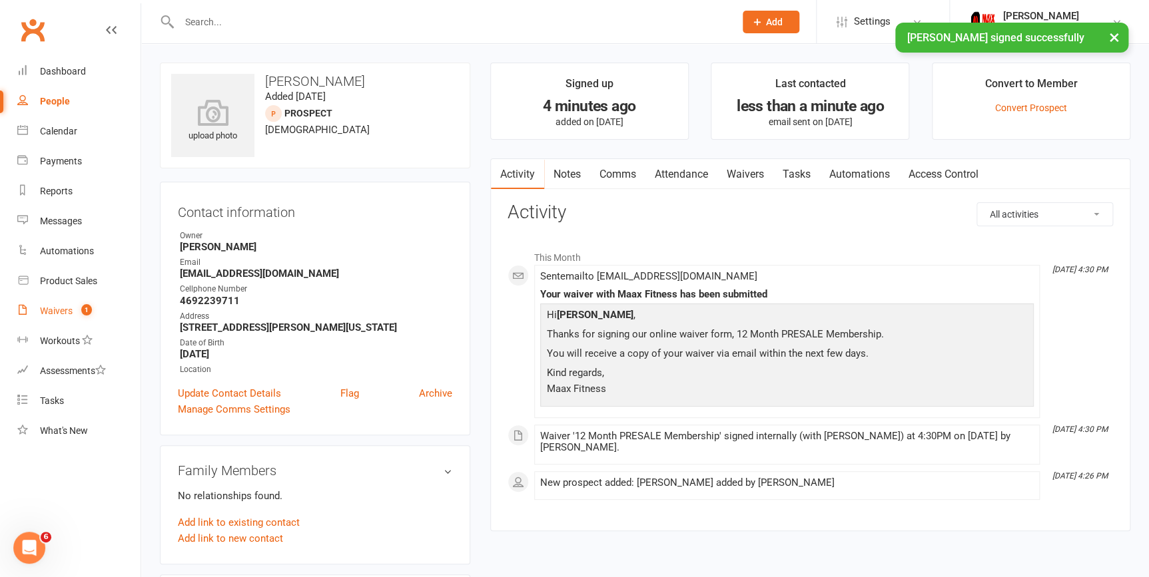
click at [50, 316] on div "Waivers" at bounding box center [56, 311] width 33 height 11
select select "25"
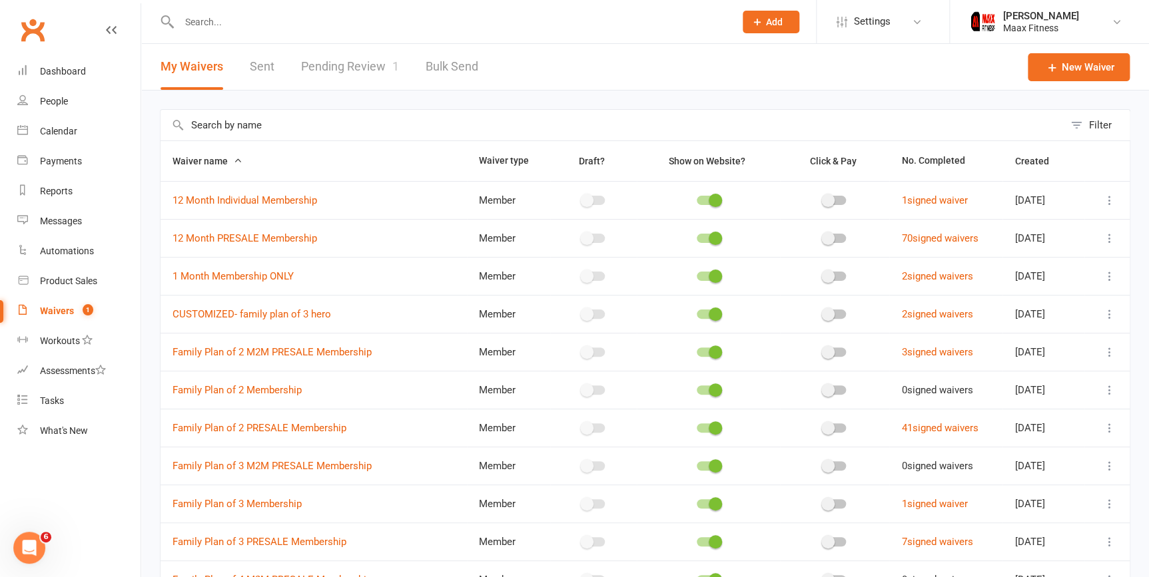
click at [342, 73] on link "Pending Review 1" at bounding box center [350, 67] width 98 height 46
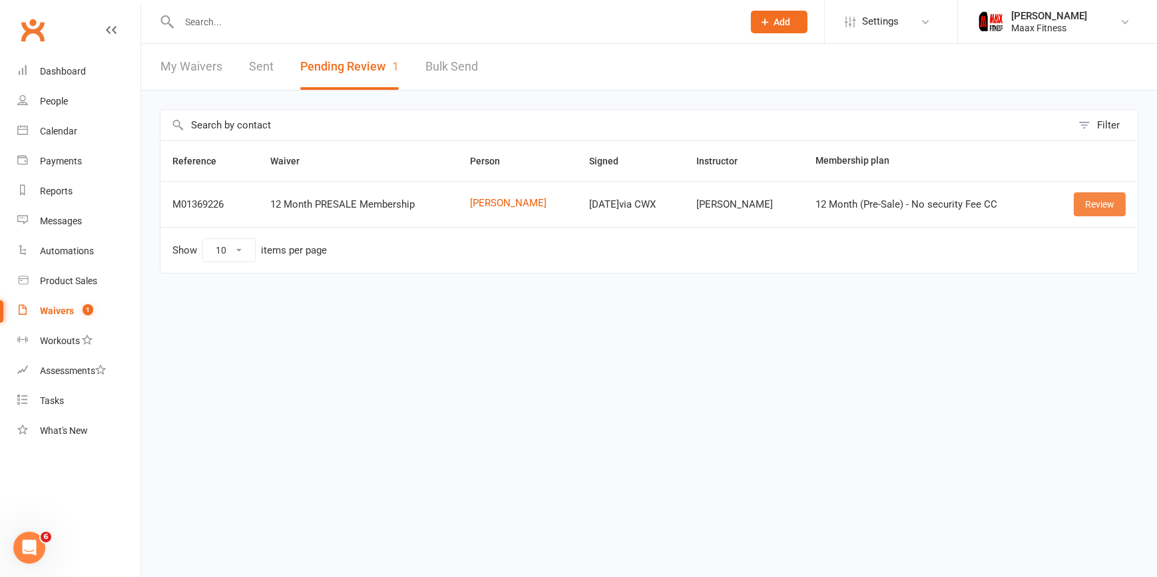
click at [1089, 202] on link "Review" at bounding box center [1100, 204] width 52 height 24
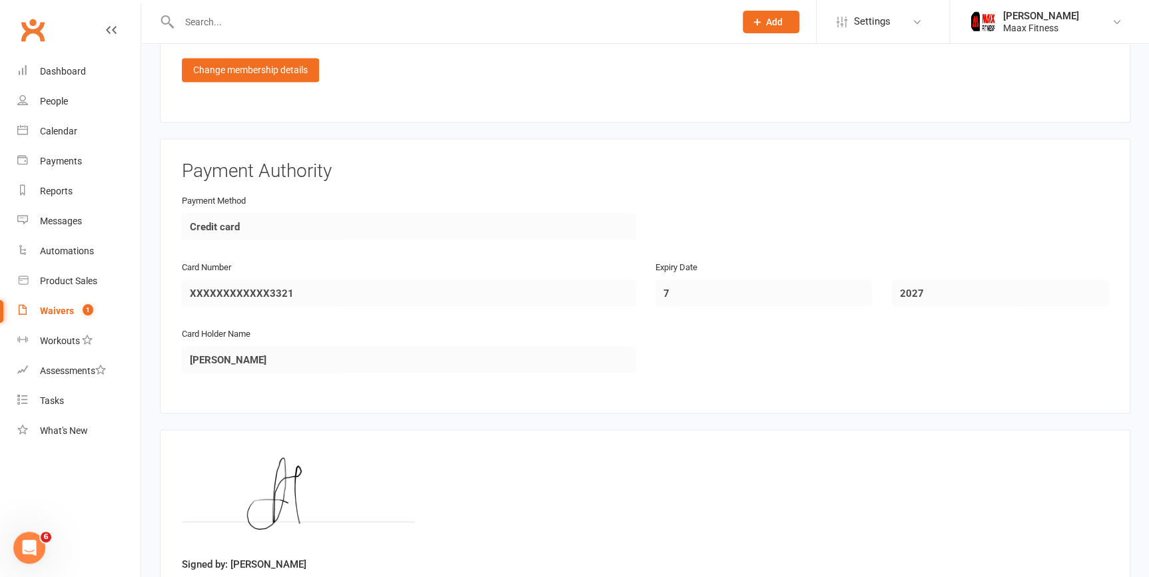
scroll to position [1224, 0]
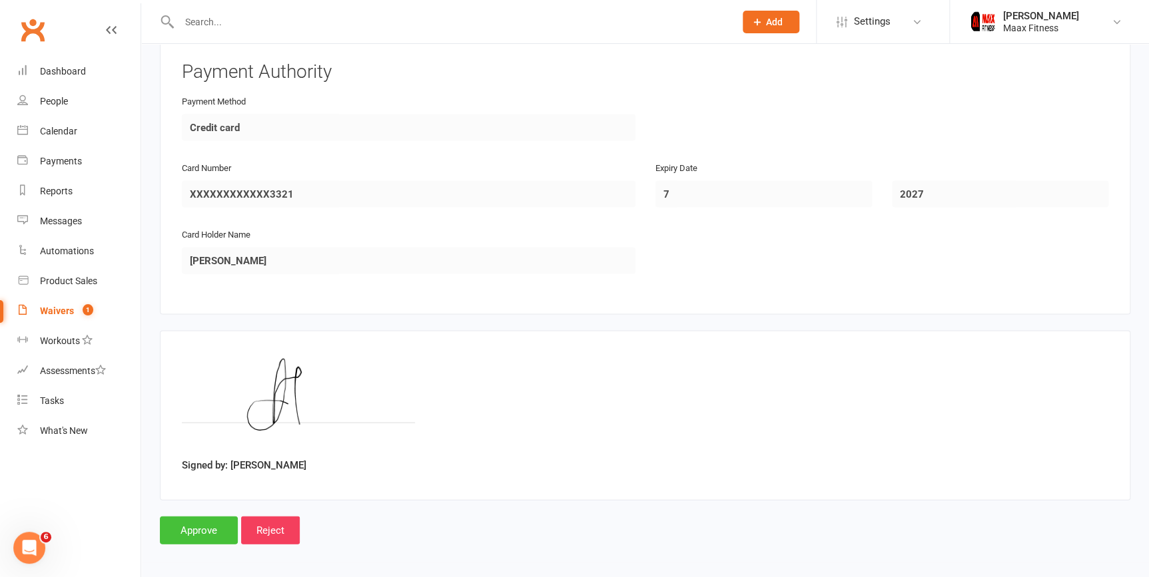
click at [191, 526] on input "Approve" at bounding box center [199, 530] width 78 height 28
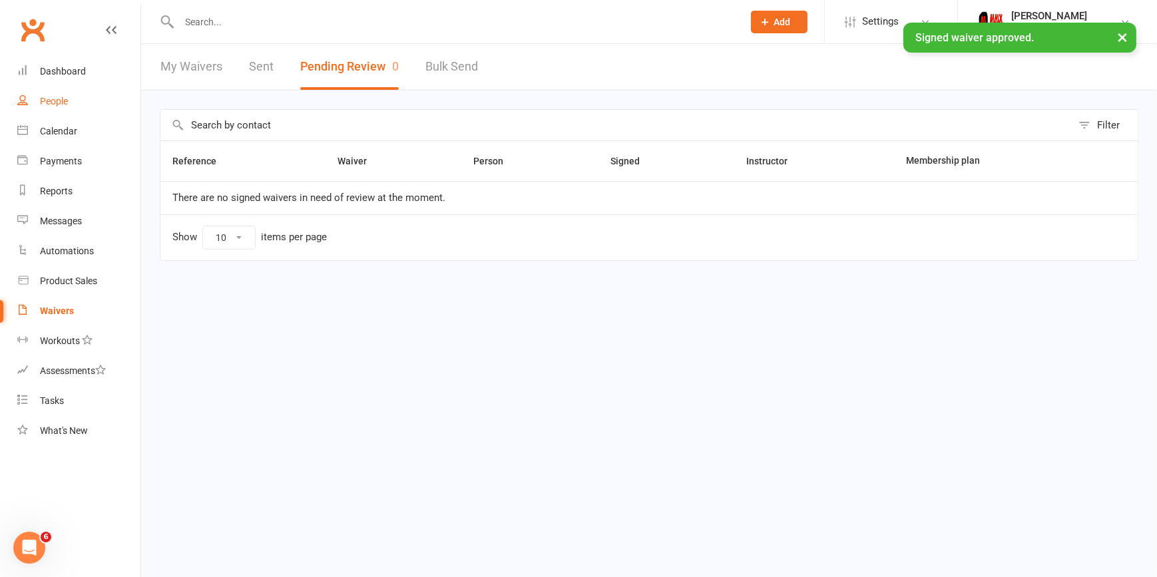
click at [73, 100] on link "People" at bounding box center [78, 102] width 123 height 30
select select "100"
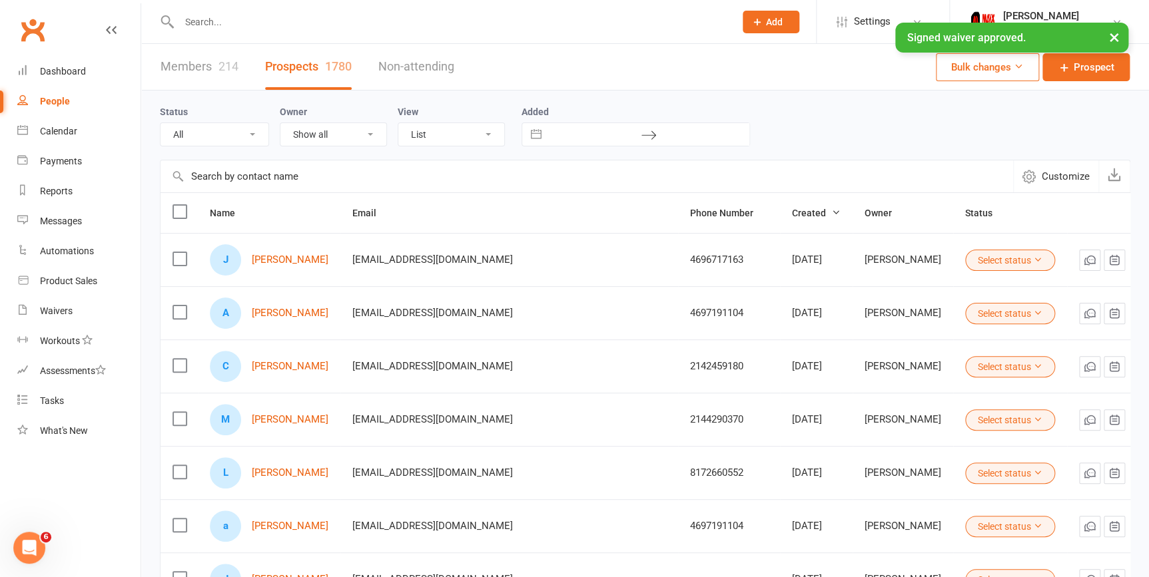
click at [193, 69] on link "Members 214" at bounding box center [199, 67] width 78 height 46
select select "100"
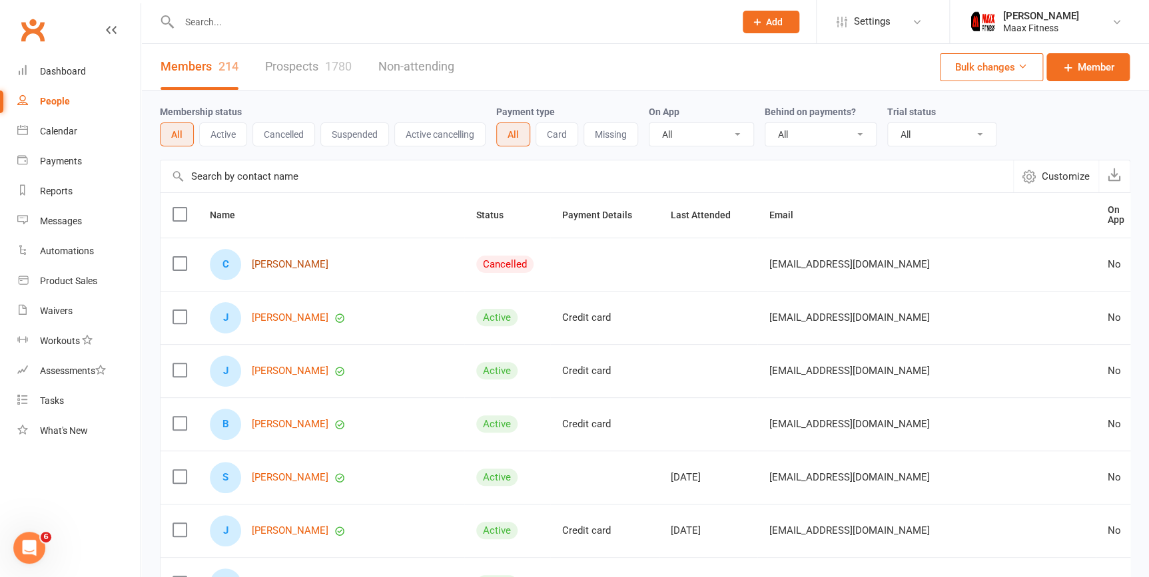
click at [290, 260] on link "[PERSON_NAME]" at bounding box center [290, 264] width 77 height 11
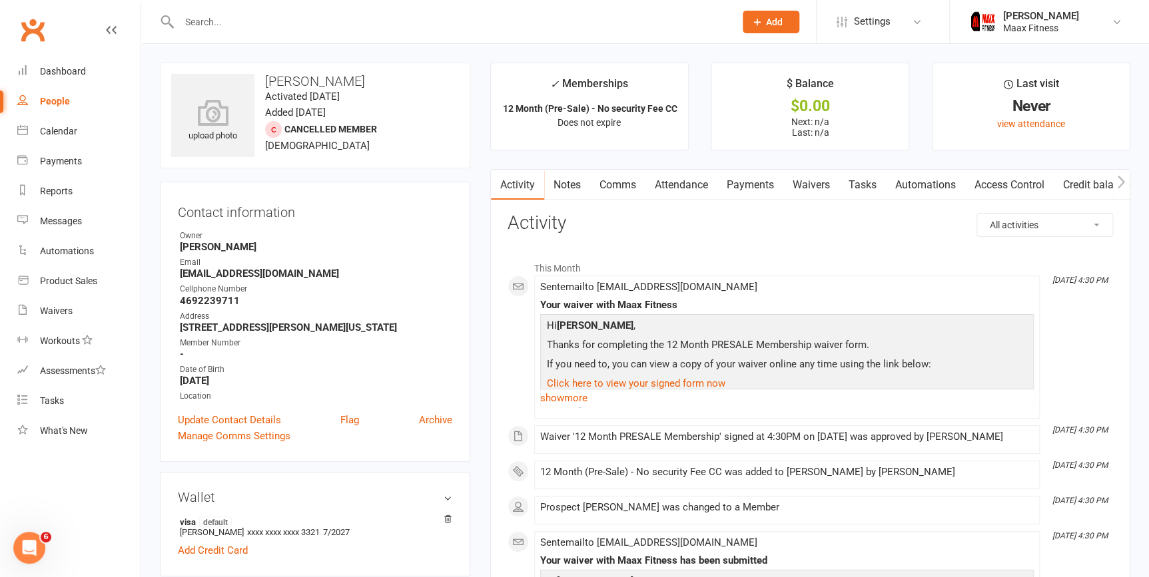
click at [828, 189] on link "Waivers" at bounding box center [811, 185] width 56 height 31
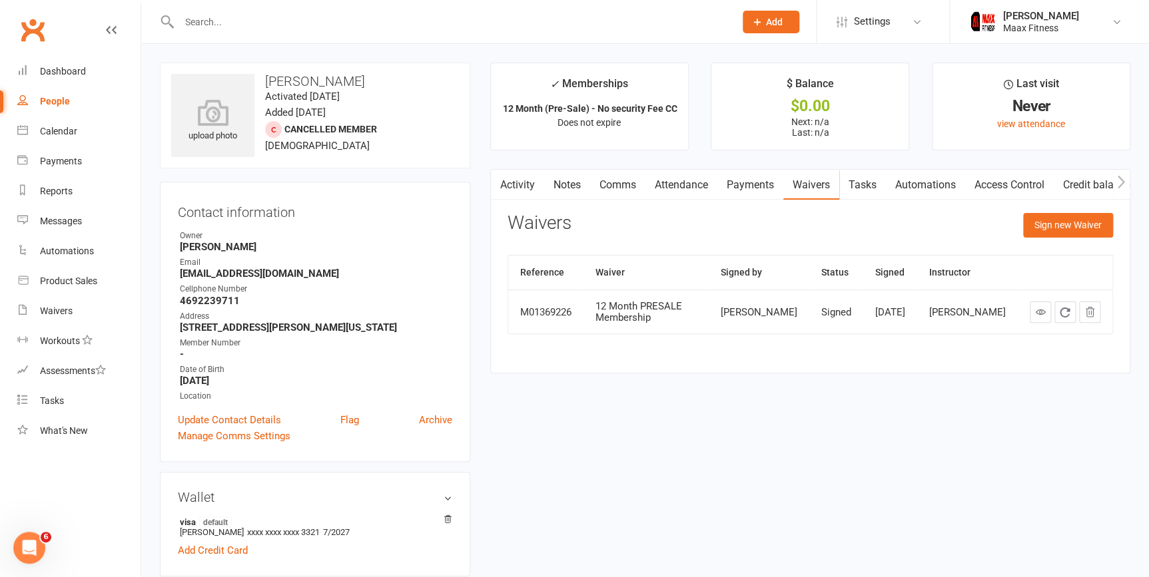
click at [995, 189] on link "Access Control" at bounding box center [1009, 185] width 89 height 31
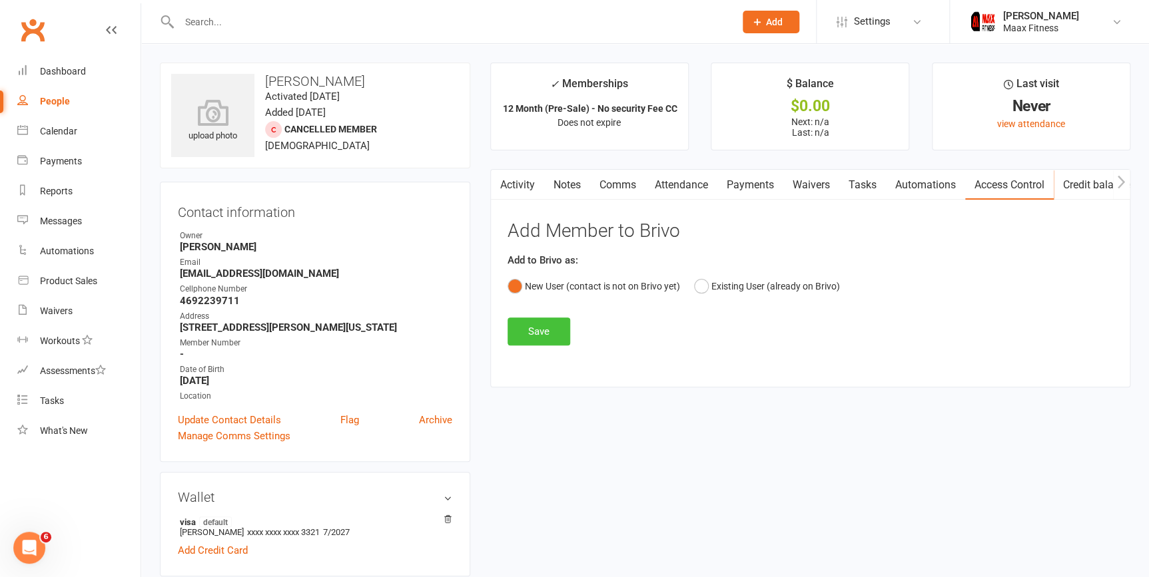
click at [546, 334] on button "Save" at bounding box center [538, 332] width 63 height 28
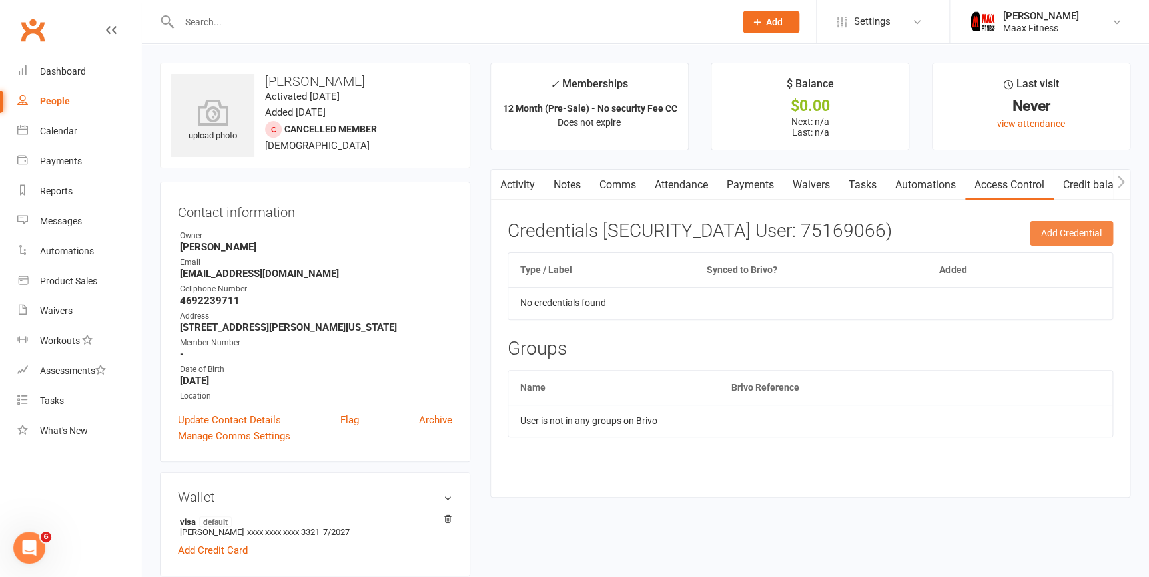
click at [1070, 236] on button "Add Credential" at bounding box center [1070, 233] width 83 height 24
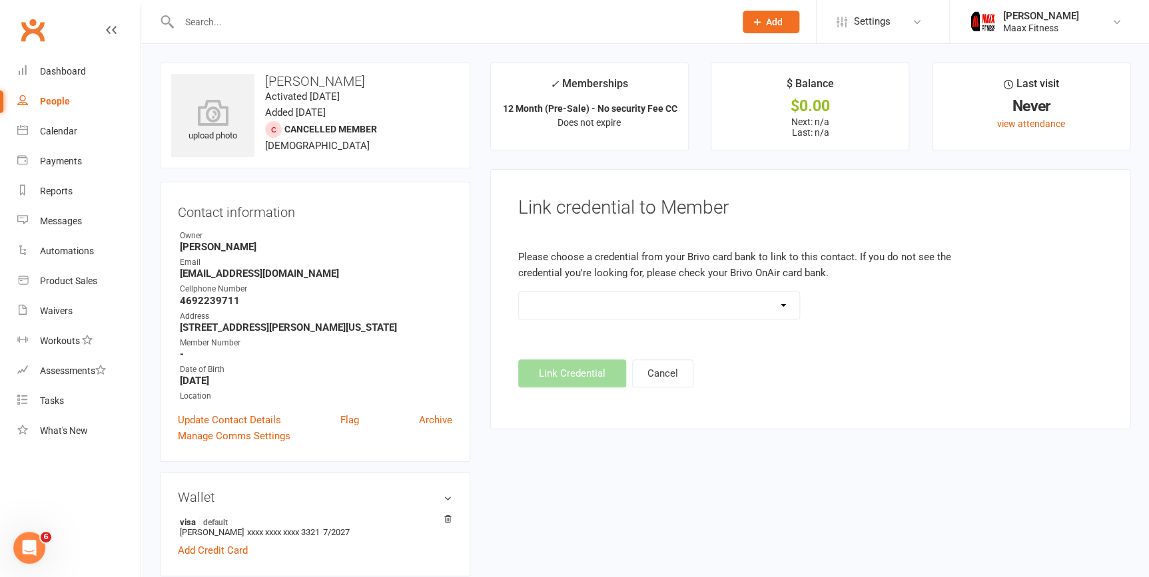
click at [664, 308] on select at bounding box center [659, 305] width 281 height 27
click at [288, 78] on h3 "[PERSON_NAME]" at bounding box center [315, 81] width 288 height 15
copy h3 "Cecilia"
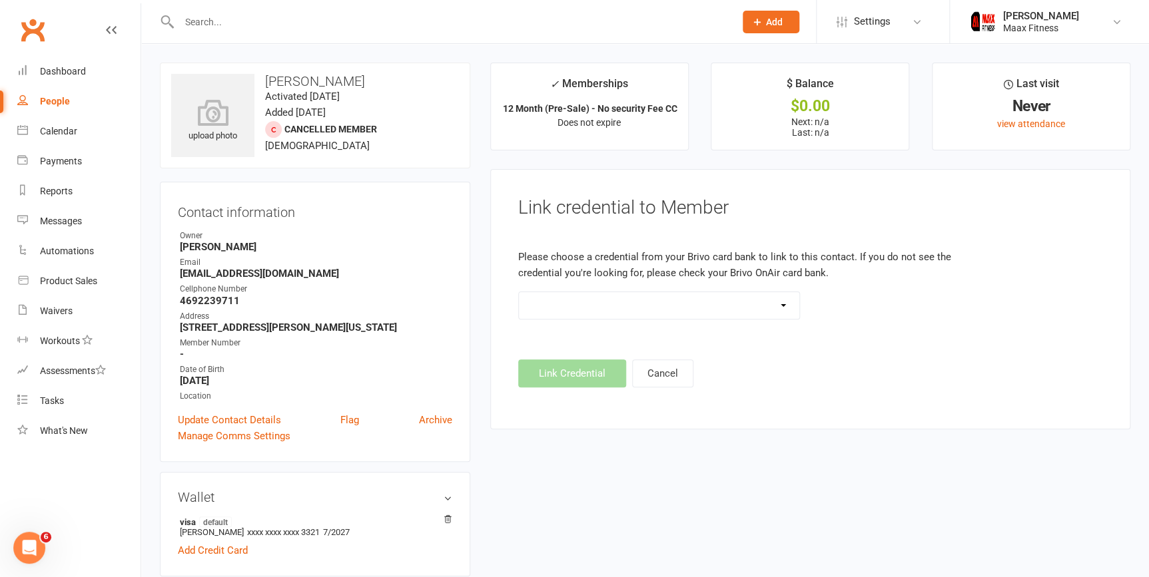
click at [323, 84] on h3 "[PERSON_NAME]" at bounding box center [315, 81] width 288 height 15
copy h3 "Herrera"
click at [435, 194] on div "Contact information Owner Emilio Martinez Email ceciliaherrera2006@gmail.com Ce…" at bounding box center [315, 322] width 310 height 280
click at [230, 274] on strong "[EMAIL_ADDRESS][DOMAIN_NAME]" at bounding box center [316, 274] width 272 height 12
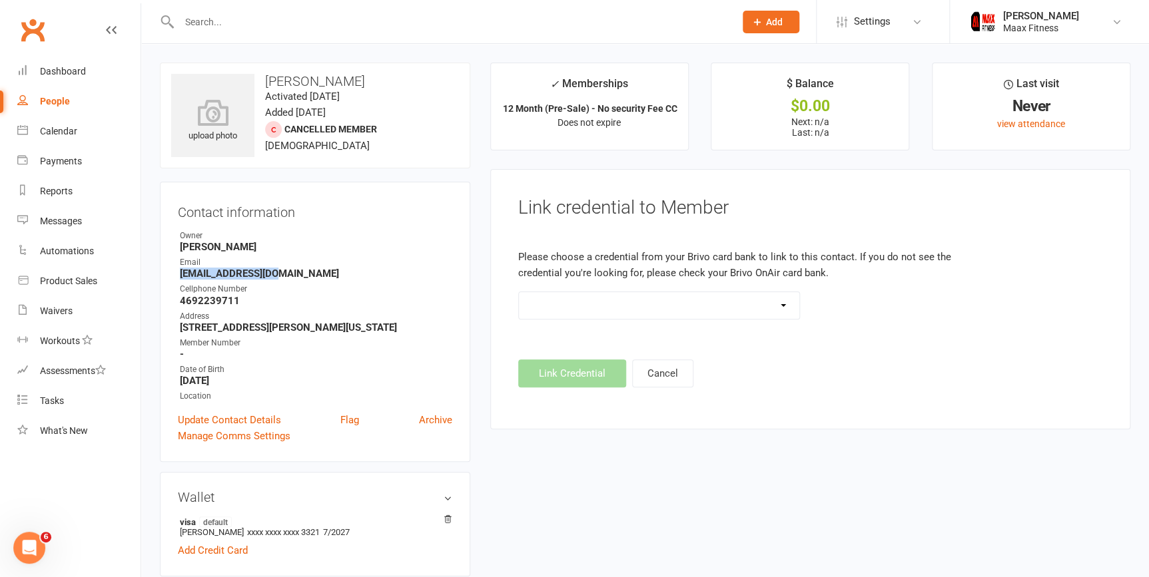
click at [230, 274] on strong "[EMAIL_ADDRESS][DOMAIN_NAME]" at bounding box center [316, 274] width 272 height 12
copy render-form-field "[EMAIL_ADDRESS][DOMAIN_NAME]"
click at [215, 299] on strong "4692239711" at bounding box center [316, 301] width 272 height 12
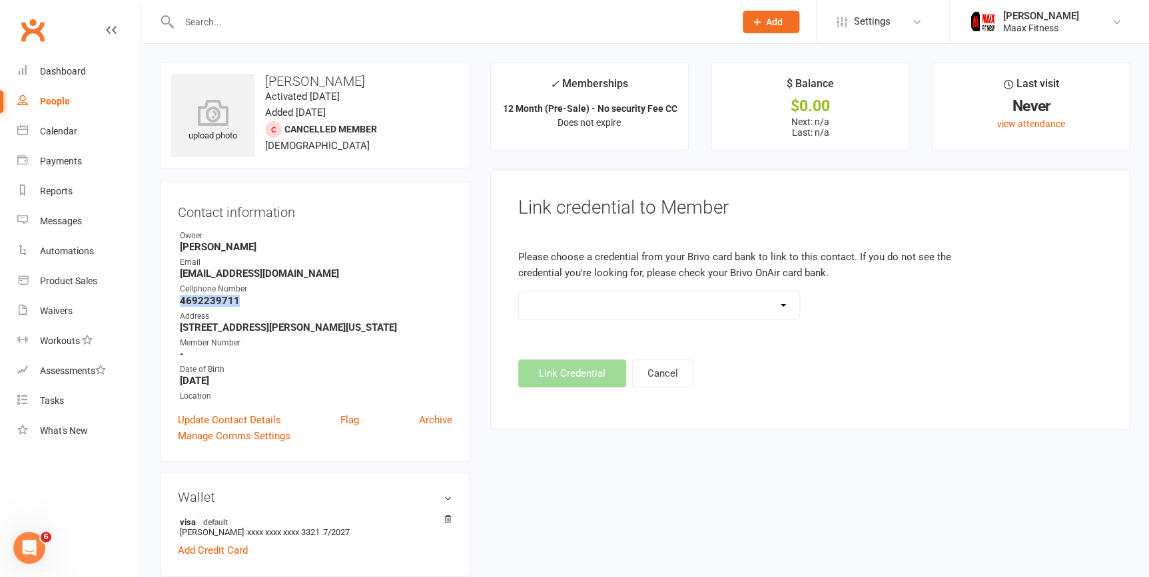
copy strong "4692239711"
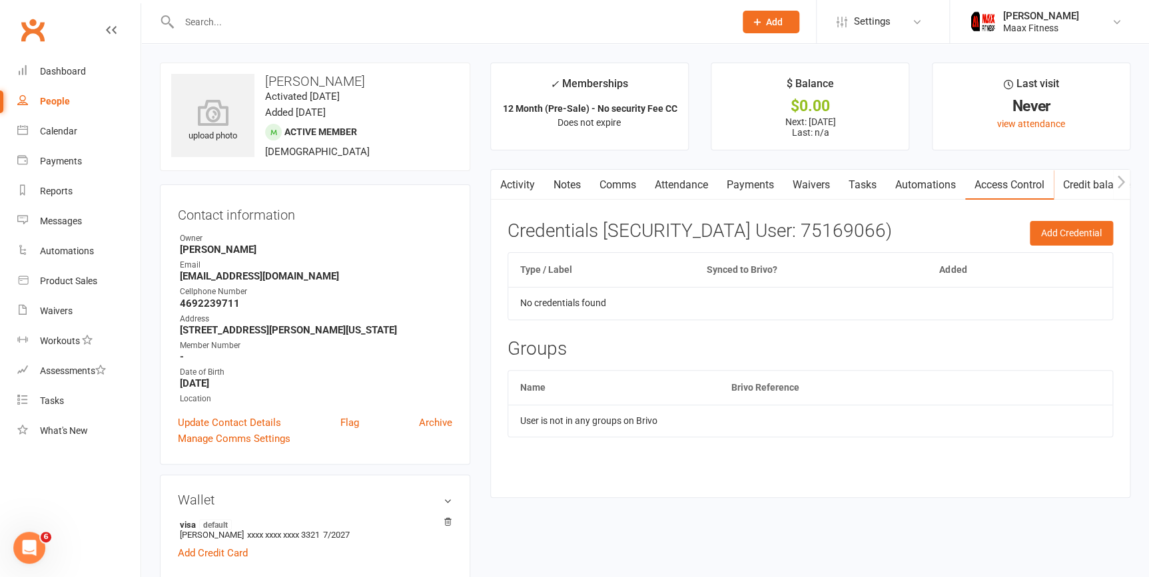
click at [750, 184] on link "Payments" at bounding box center [750, 185] width 66 height 31
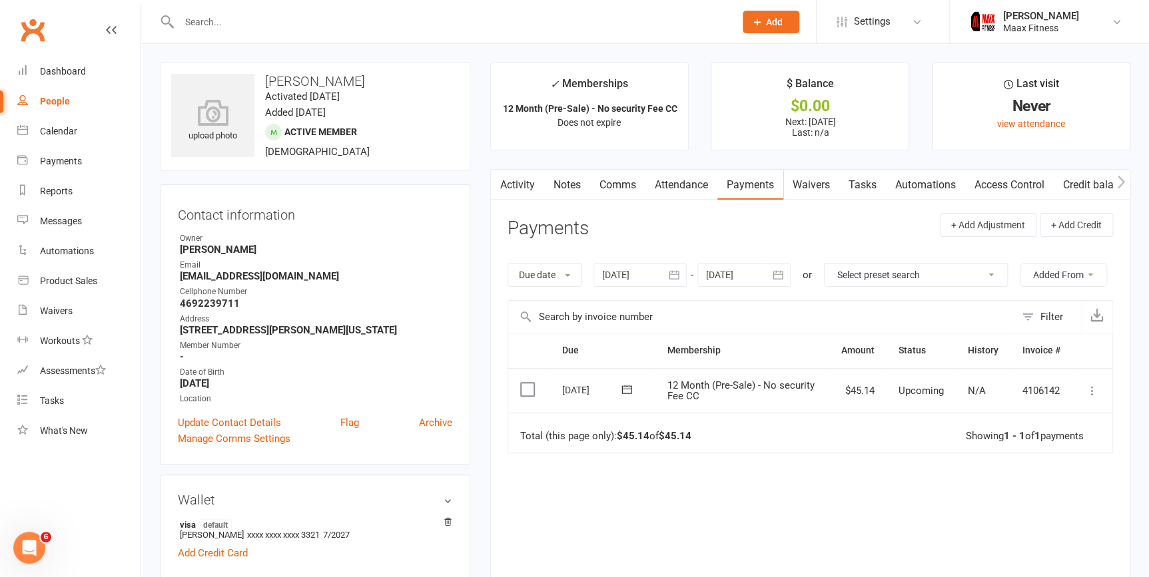
click at [1093, 391] on icon at bounding box center [1091, 390] width 13 height 13
drag, startPoint x: 669, startPoint y: 501, endPoint x: 674, endPoint y: 495, distance: 8.5
click at [672, 498] on div "Due Contact Membership Amount Status History Invoice # Select this 13 Oct 2025 …" at bounding box center [809, 479] width 605 height 292
click at [83, 73] on div "Dashboard" at bounding box center [63, 71] width 46 height 11
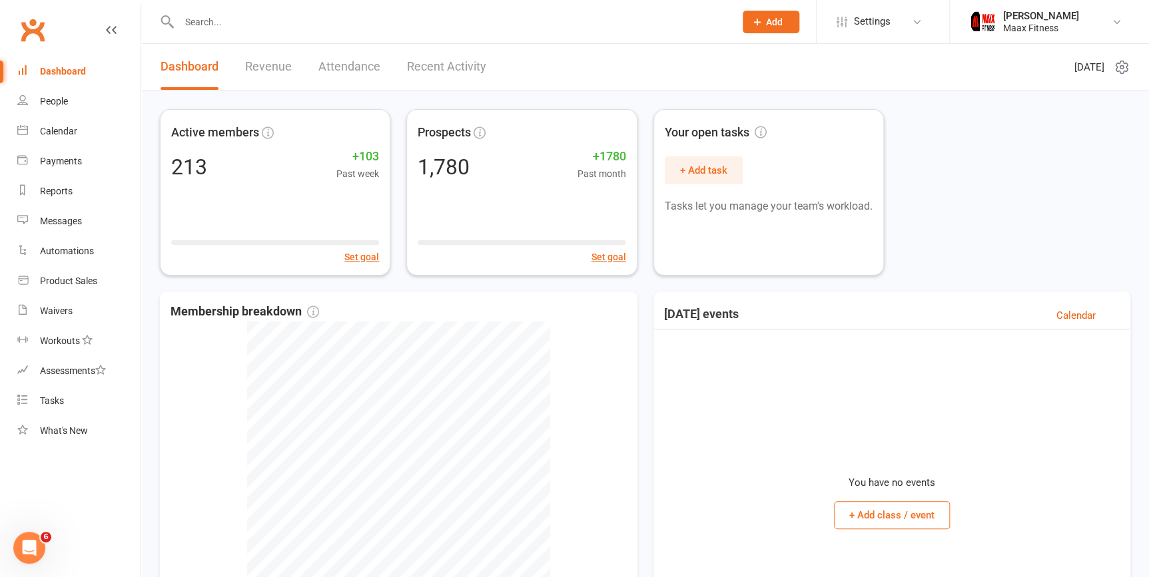
click at [766, 22] on span "Add" at bounding box center [774, 22] width 17 height 11
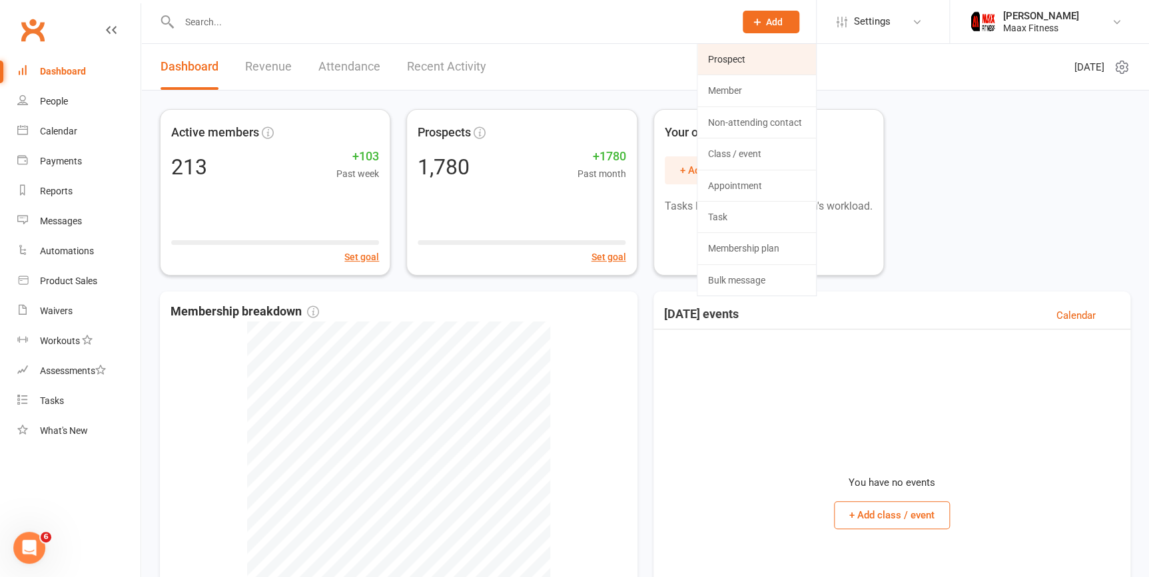
click at [752, 53] on link "Prospect" at bounding box center [756, 59] width 119 height 31
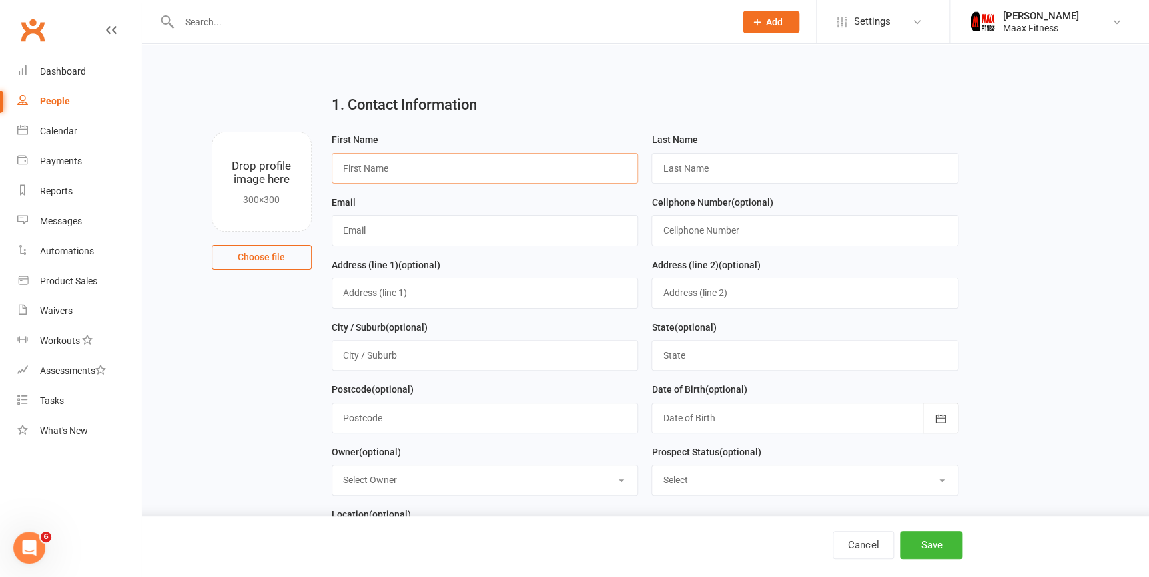
click at [483, 161] on input "text" at bounding box center [485, 168] width 307 height 31
type input "Oscar"
click at [703, 177] on input "text" at bounding box center [804, 168] width 307 height 31
type input "Gutierrez"
click at [576, 238] on input "text" at bounding box center [485, 230] width 307 height 31
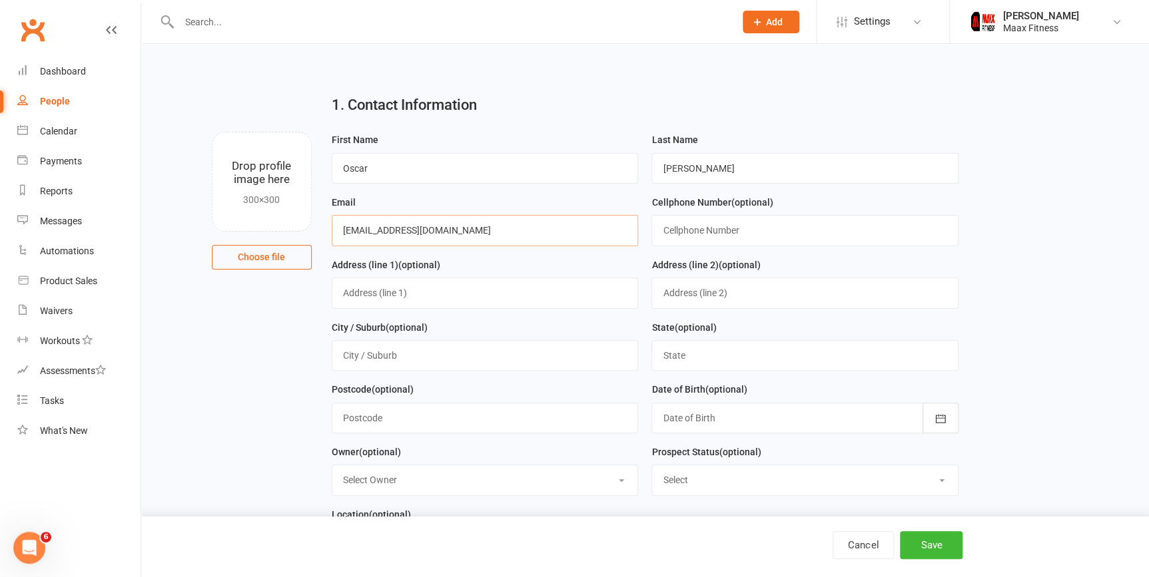
type input "[EMAIL_ADDRESS][DOMAIN_NAME]"
click at [768, 228] on input "text" at bounding box center [804, 230] width 307 height 31
type input "2144757114"
click at [514, 300] on input "text" at bounding box center [485, 293] width 307 height 31
type input "714 county road 3437"
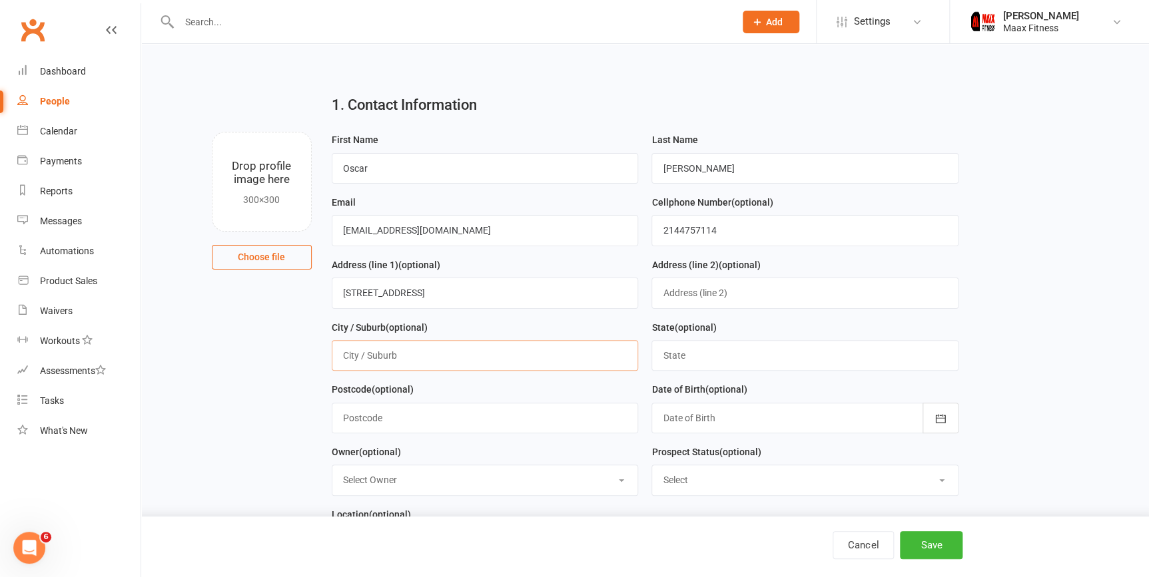
click at [506, 360] on input "text" at bounding box center [485, 355] width 307 height 31
type input "wills point"
click at [756, 346] on input "text" at bounding box center [804, 355] width 307 height 31
type input "texas"
click at [539, 417] on input "text" at bounding box center [485, 418] width 307 height 31
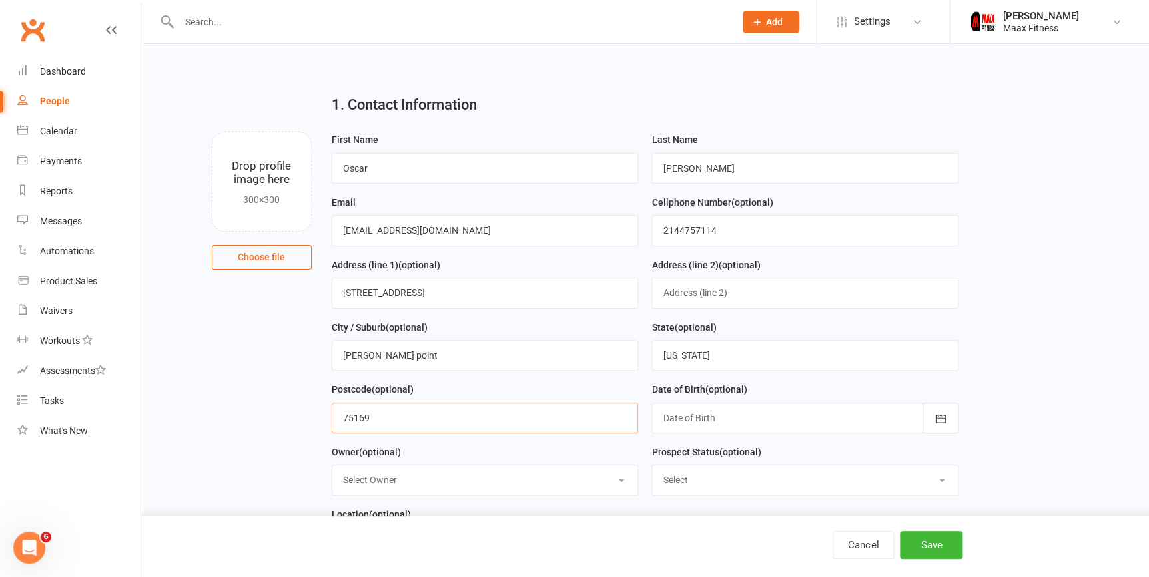
type input "75169"
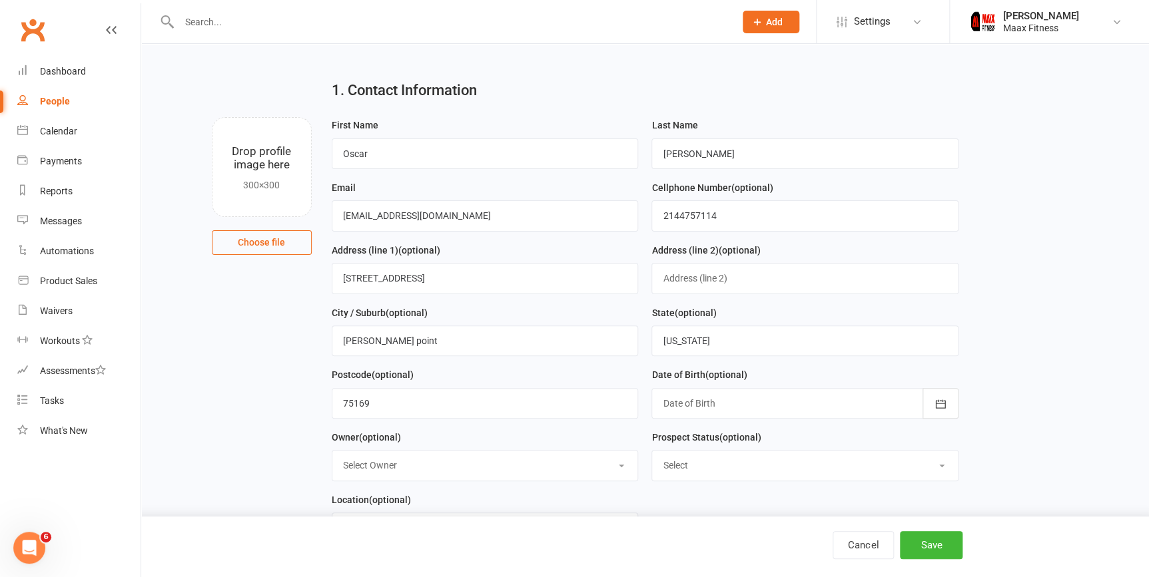
scroll to position [60, 0]
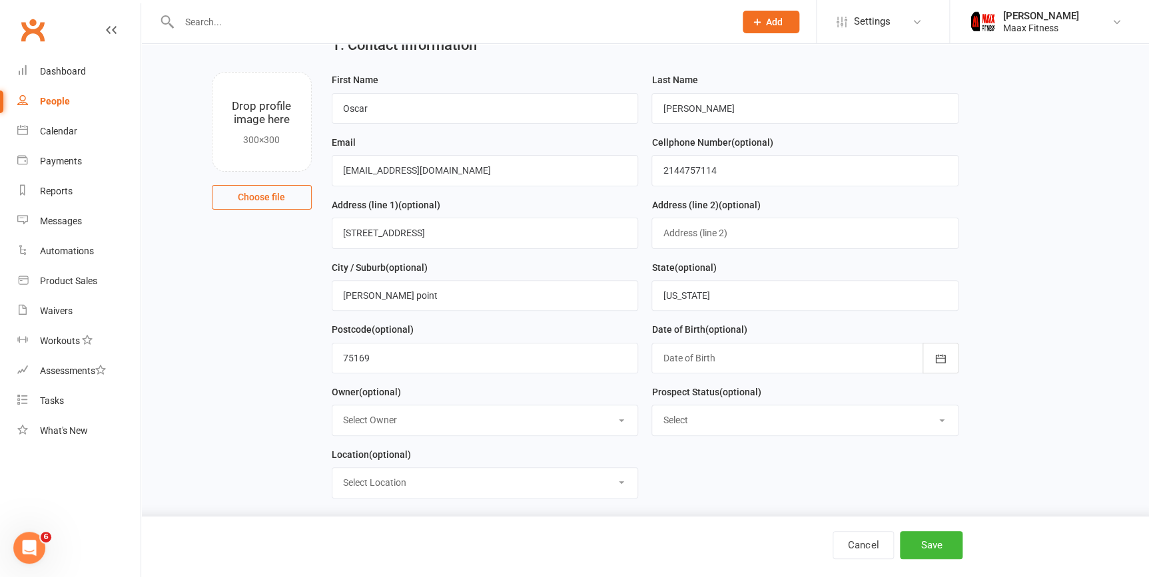
click at [805, 353] on div at bounding box center [804, 358] width 307 height 31
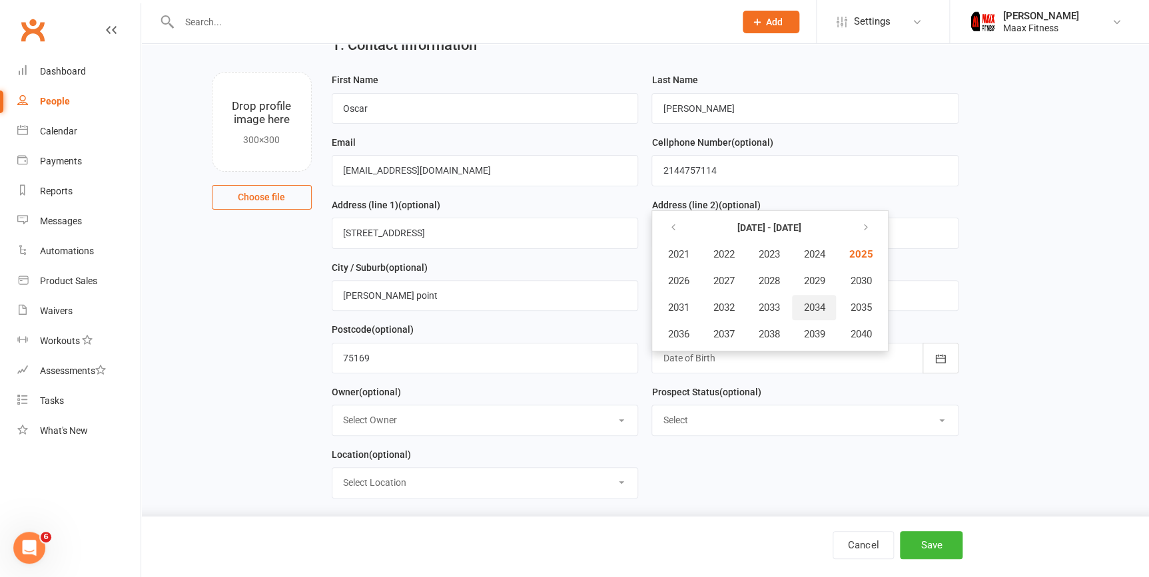
scroll to position [0, 0]
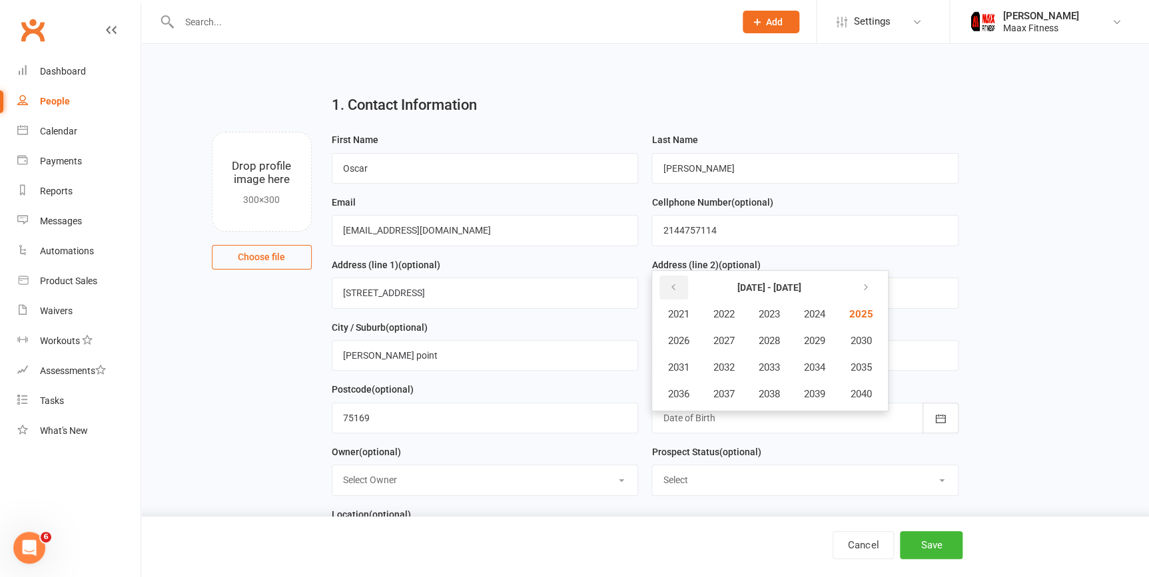
click at [678, 291] on button "button" at bounding box center [673, 288] width 29 height 24
click at [878, 295] on button "button" at bounding box center [863, 288] width 29 height 24
click at [737, 310] on button "2002" at bounding box center [723, 314] width 44 height 25
click at [740, 316] on span "February" at bounding box center [749, 314] width 38 height 12
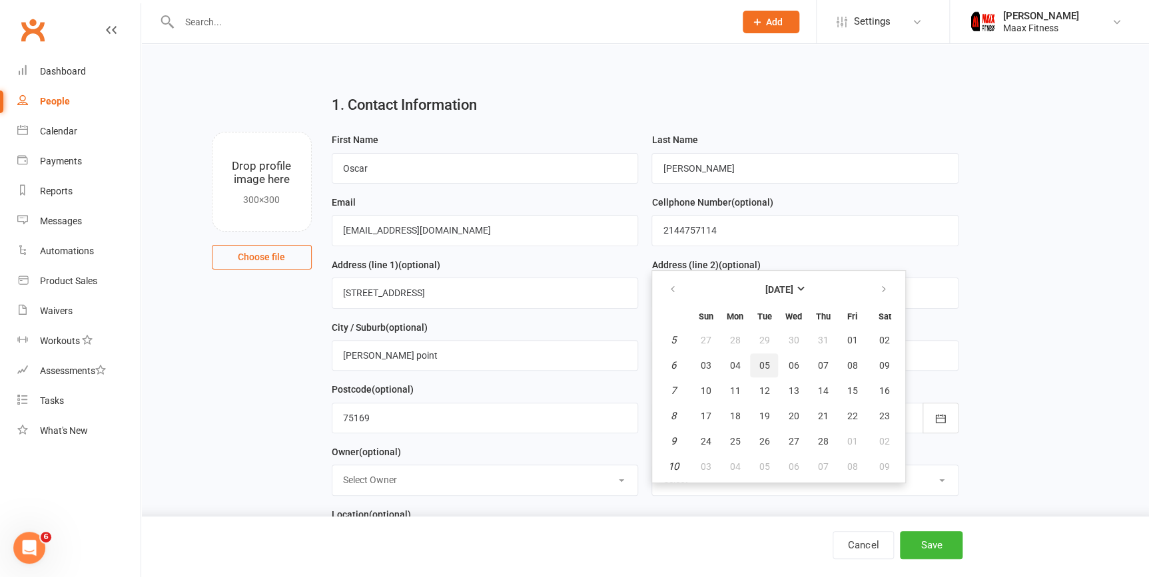
click at [768, 365] on button "05" at bounding box center [764, 366] width 28 height 24
type input "05 Feb 2002"
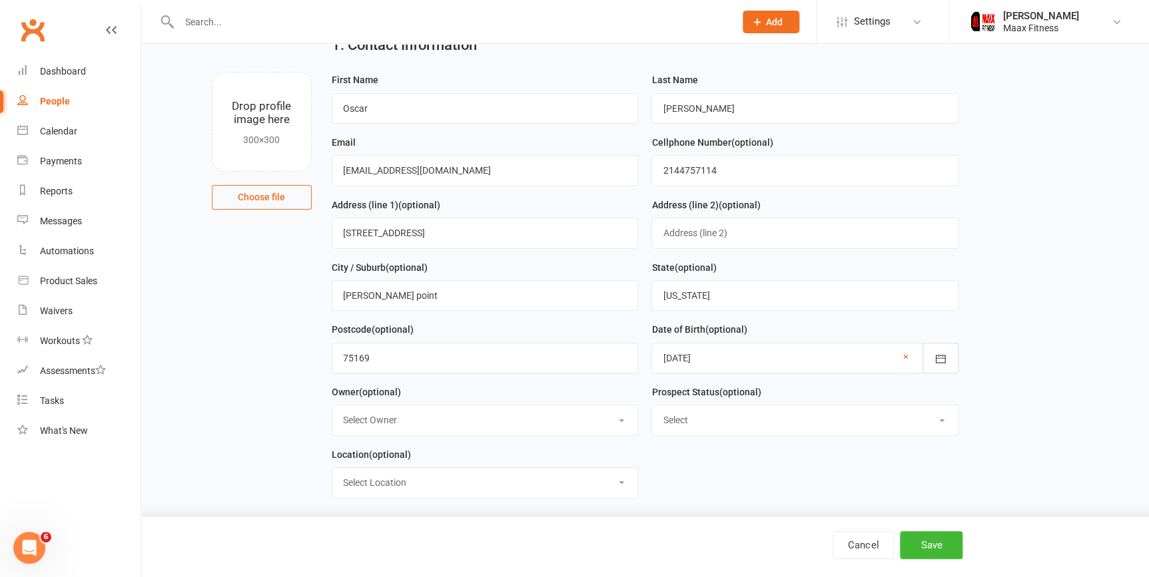
scroll to position [60, 0]
click at [624, 426] on select "Select Owner Emilio Martinez" at bounding box center [485, 419] width 306 height 29
select select "0"
click at [332, 407] on select "Select Owner Emilio Martinez" at bounding box center [485, 419] width 306 height 29
click at [937, 427] on select "Select Initial Contact Follow-up Call Follow-up Email Almost Ready Not Ready No…" at bounding box center [805, 419] width 306 height 29
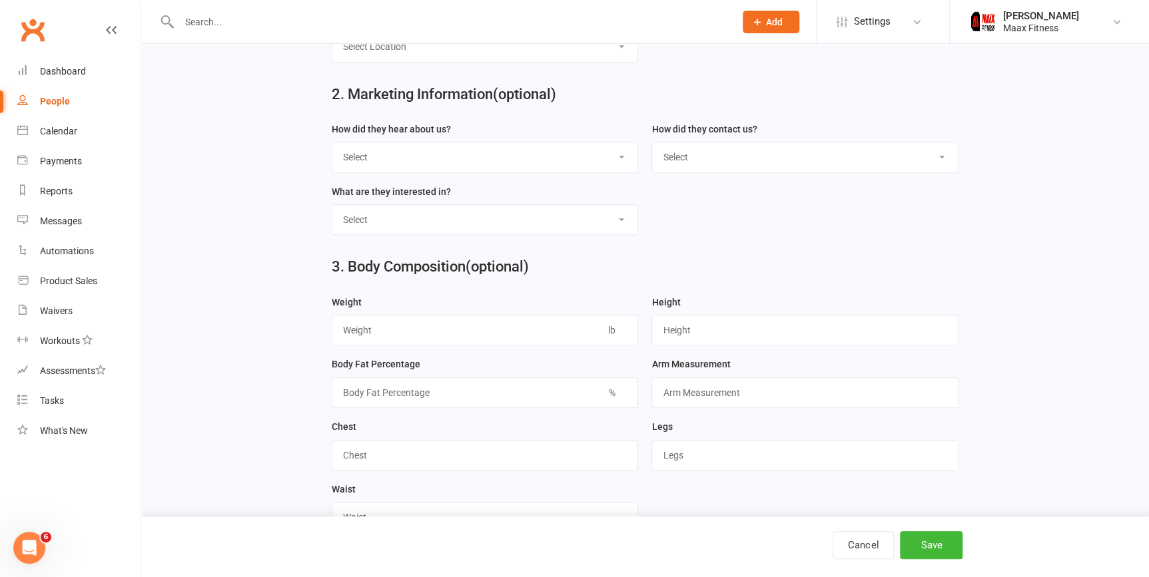
scroll to position [506, 0]
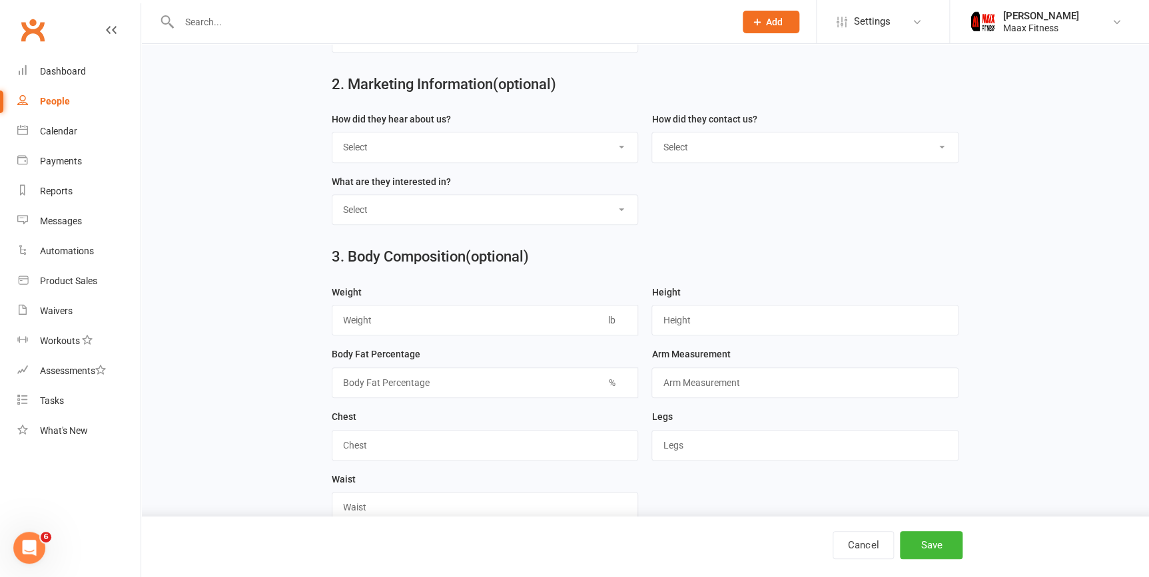
click at [260, 148] on main "1. Contact Information Drop profile image here 300×300 Choose file First Name O…" at bounding box center [645, 339] width 970 height 1523
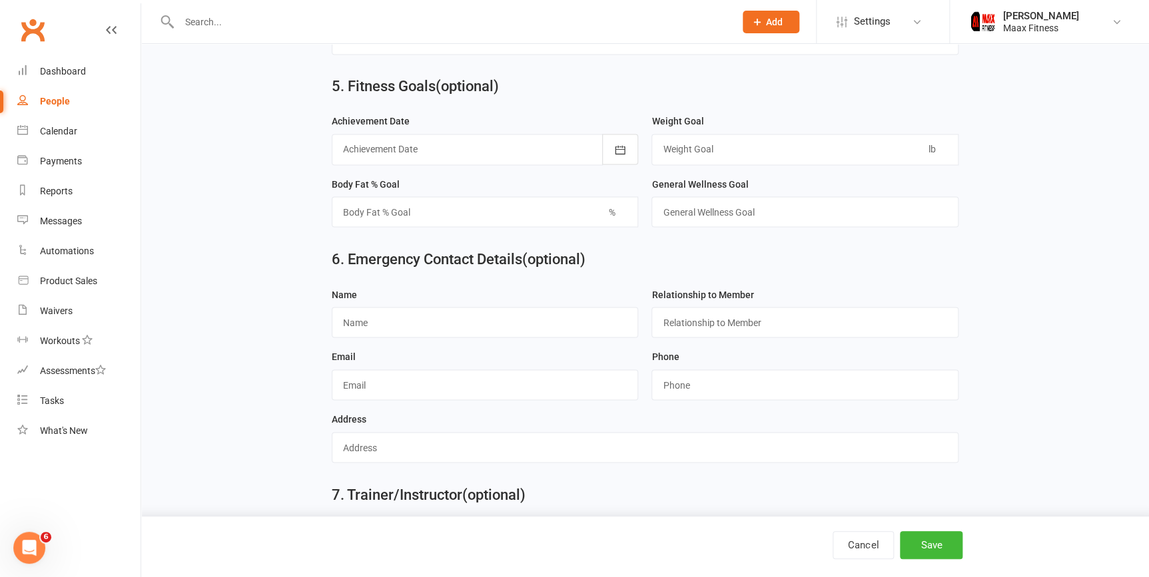
scroll to position [1082, 0]
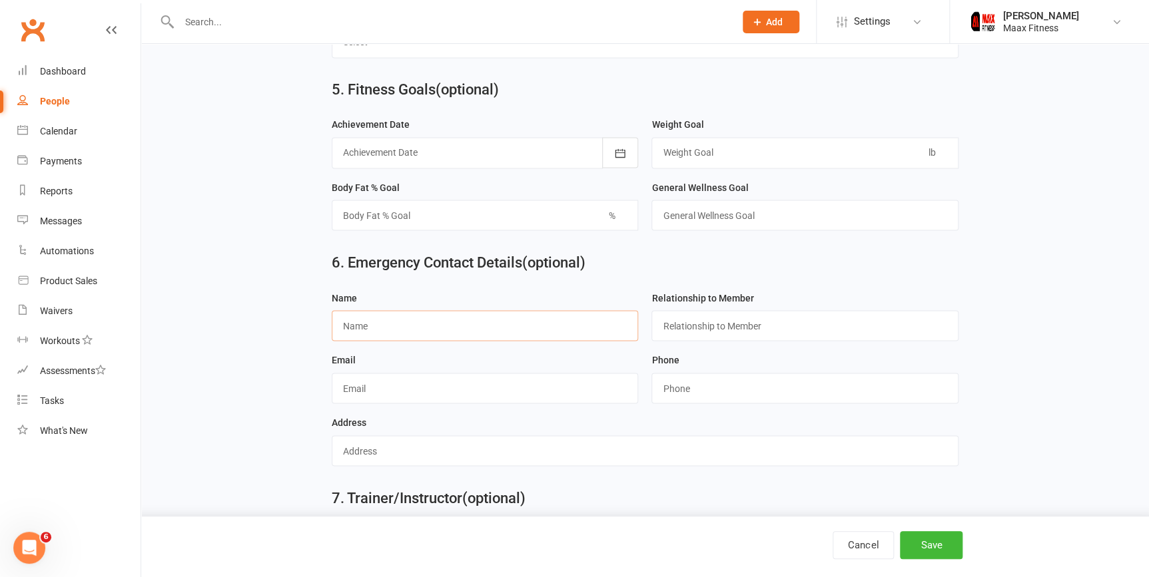
click at [367, 334] on input "text" at bounding box center [485, 325] width 307 height 31
type input "Bania Cuellar"
click at [821, 335] on input "text" at bounding box center [804, 325] width 307 height 31
type input "Mother"
click at [572, 391] on input "text" at bounding box center [485, 388] width 307 height 31
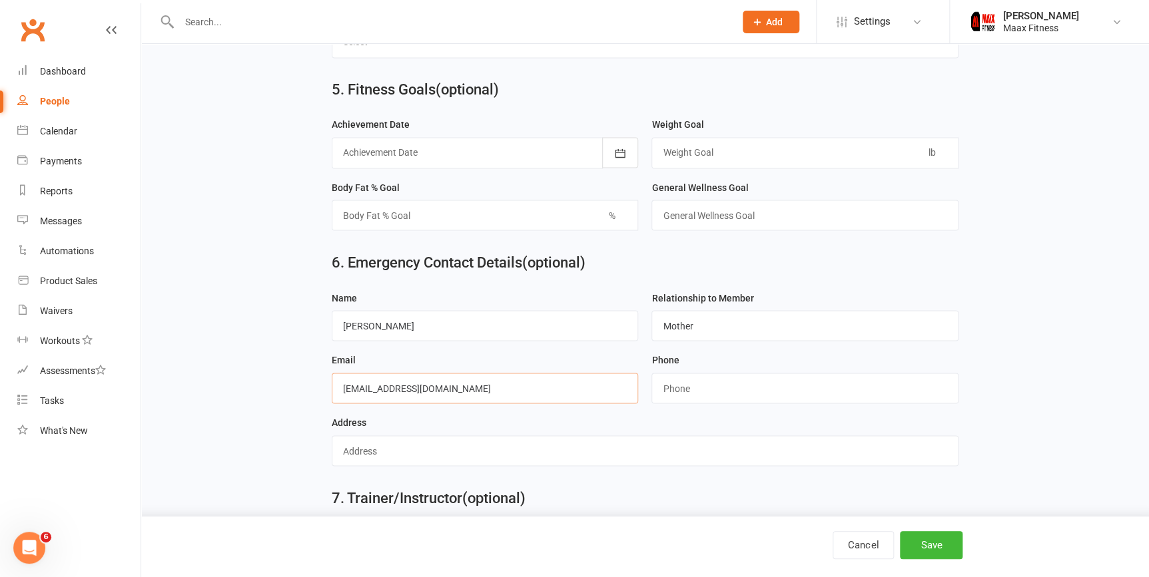
type input "Oscargtz0275@gmail.com"
click at [760, 399] on input "string" at bounding box center [804, 388] width 307 height 31
type input "4699012007"
click at [720, 455] on input "text" at bounding box center [645, 450] width 627 height 31
type input "714 county road 3437 wills point tx 75169"
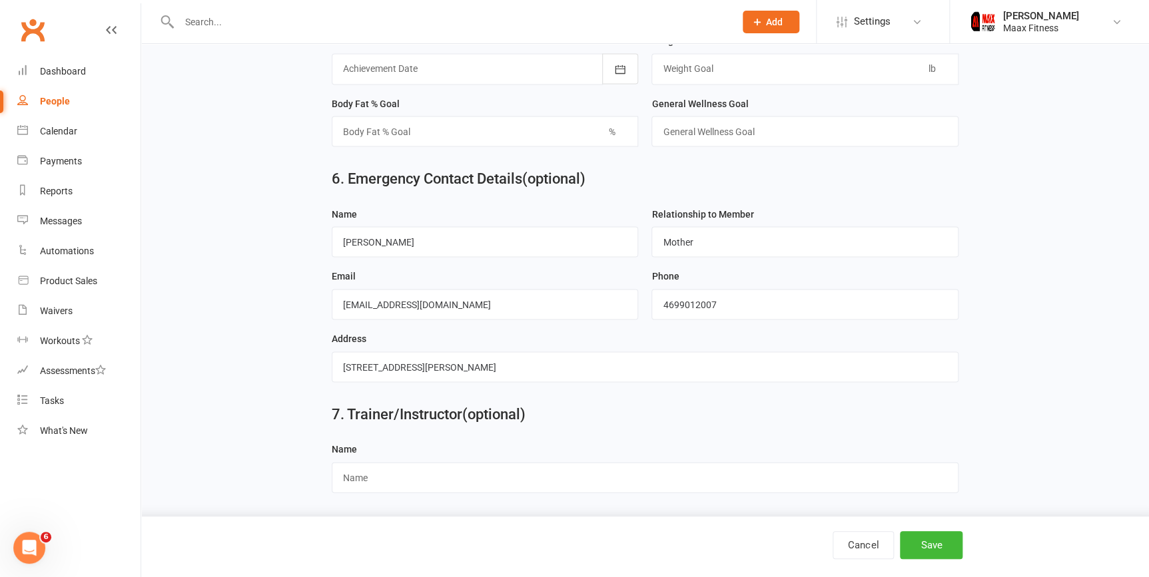
scroll to position [1173, 0]
click at [924, 557] on button "Save" at bounding box center [931, 545] width 63 height 28
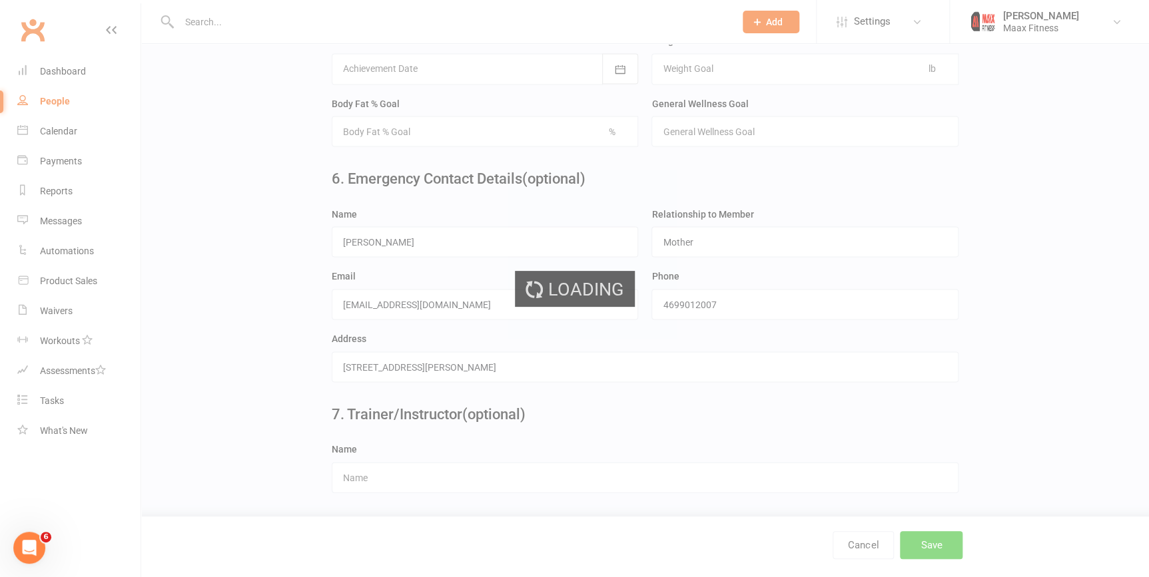
scroll to position [0, 0]
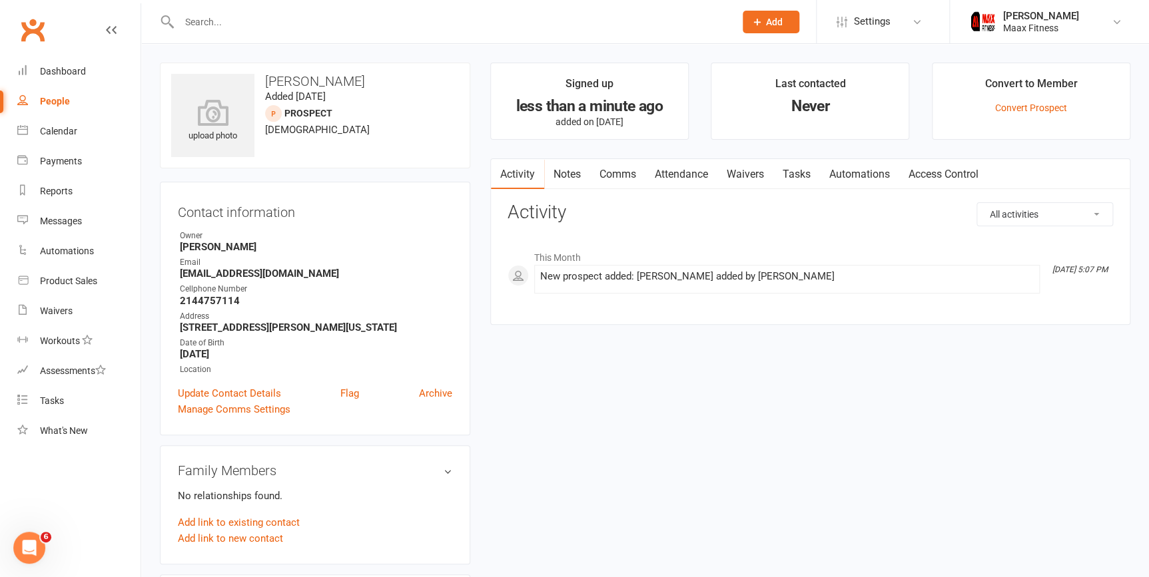
click at [760, 186] on link "Waivers" at bounding box center [745, 174] width 56 height 31
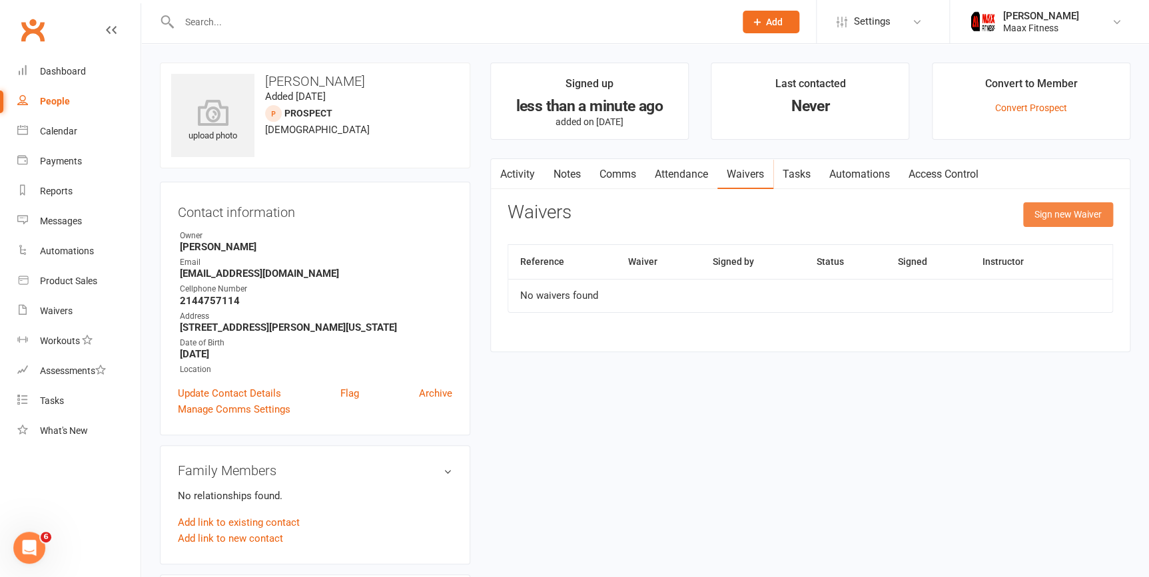
click at [1079, 221] on button "Sign new Waiver" at bounding box center [1068, 214] width 90 height 24
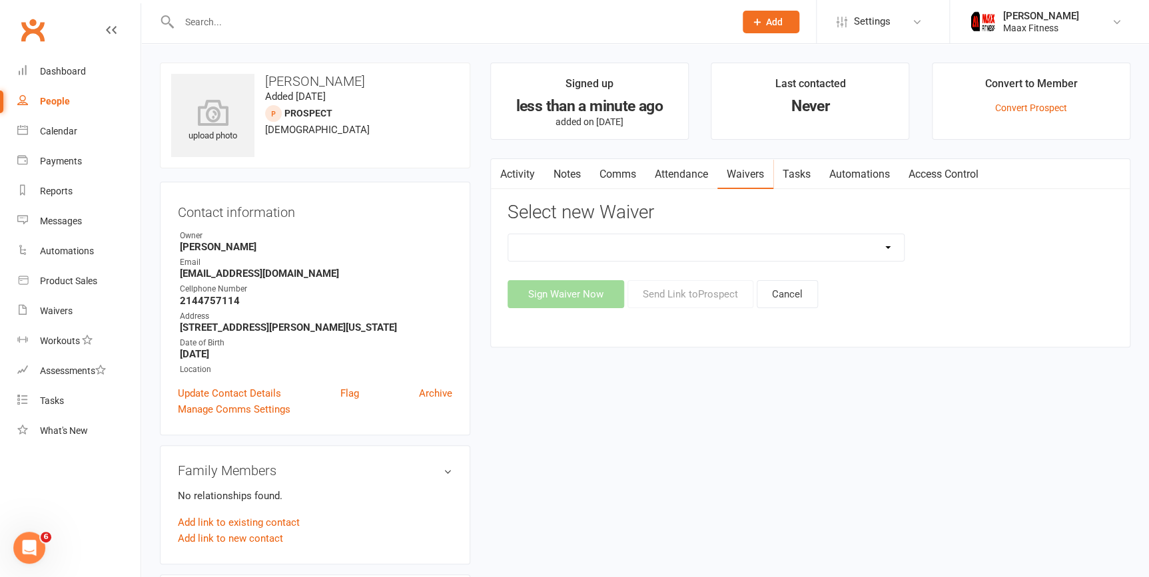
click at [899, 249] on select "12 Month Individual Membership 12 Month PRESALE Membership 1 Month Membership O…" at bounding box center [706, 247] width 396 height 27
select select "15029"
click at [508, 234] on select "12 Month Individual Membership 12 Month PRESALE Membership 1 Month Membership O…" at bounding box center [706, 247] width 396 height 27
click at [565, 292] on button "Sign Waiver Now" at bounding box center [565, 294] width 117 height 28
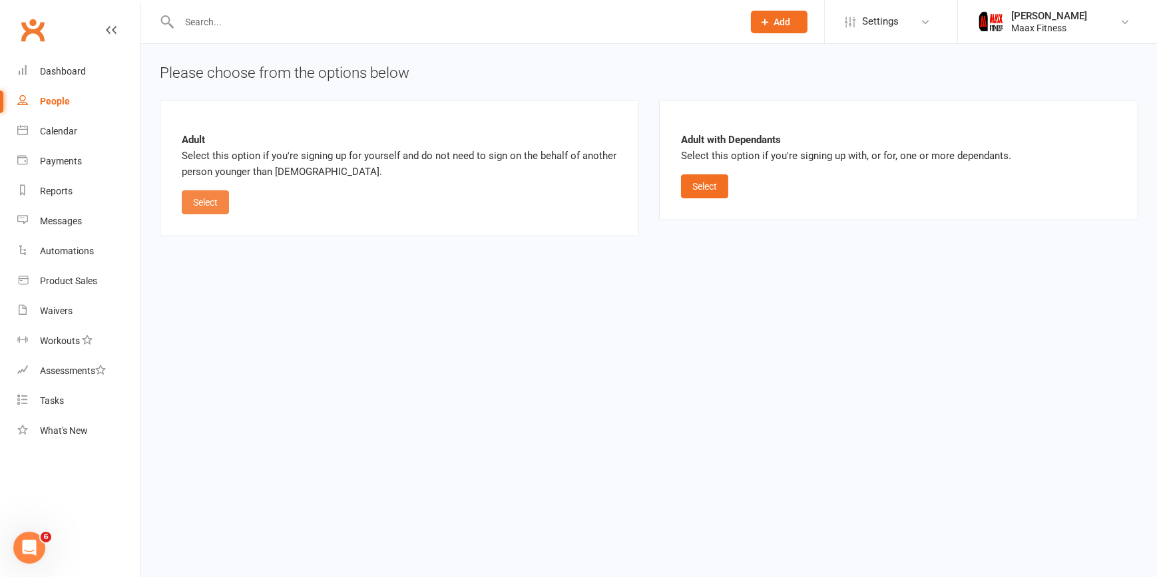
click at [199, 208] on button "Select" at bounding box center [205, 202] width 47 height 24
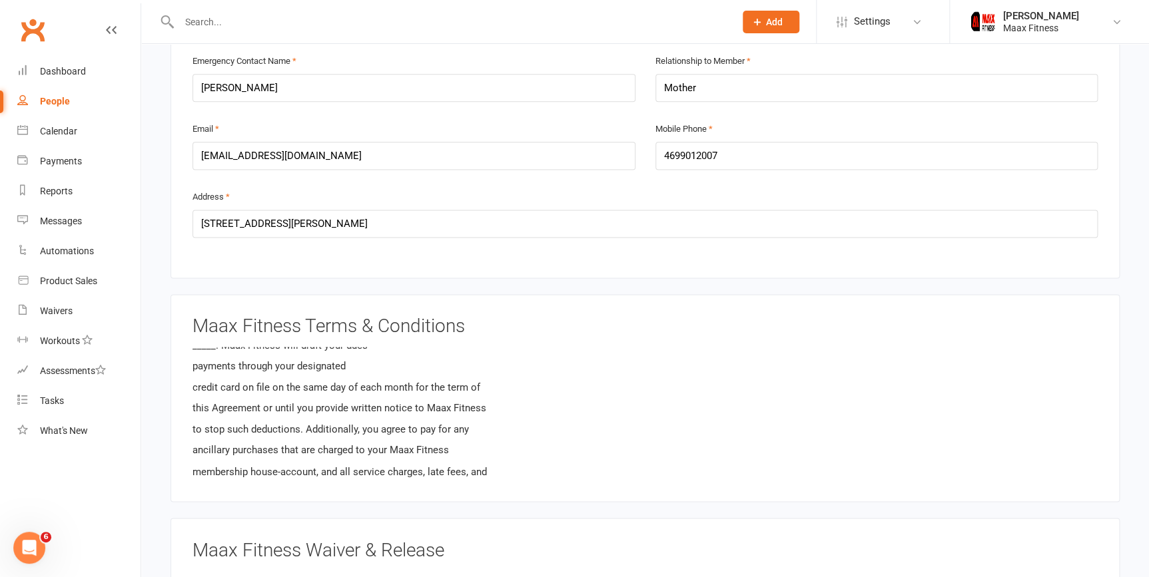
scroll to position [872, 0]
click at [651, 491] on div "Maax Fitness Terms & Conditions CONSUMER’S RIGHT TO CANCELLATION NOTICE OF CANC…" at bounding box center [644, 398] width 949 height 208
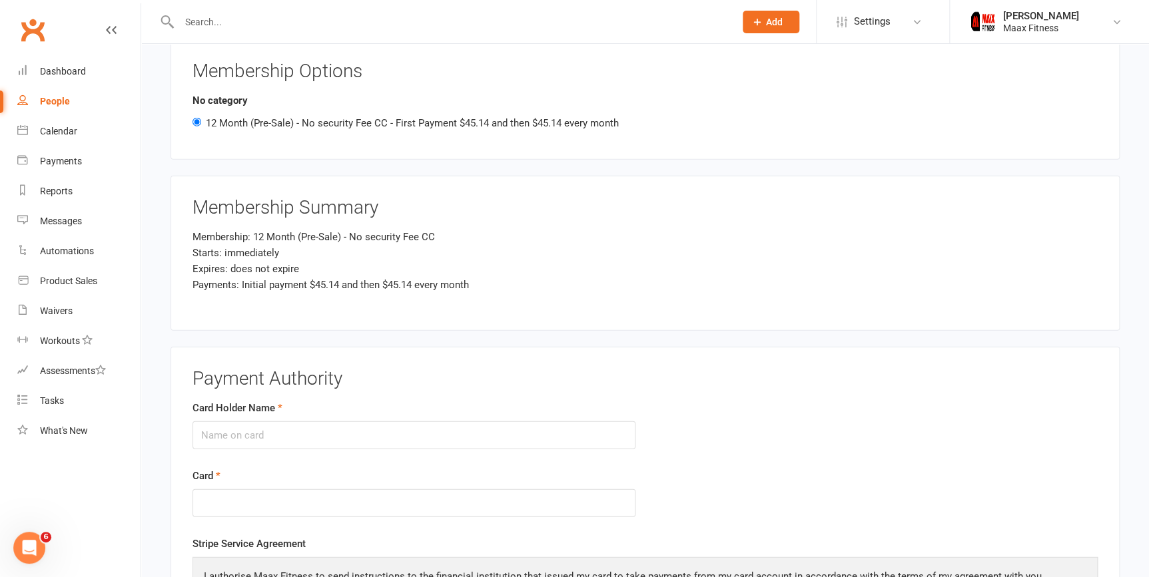
scroll to position [1501, 0]
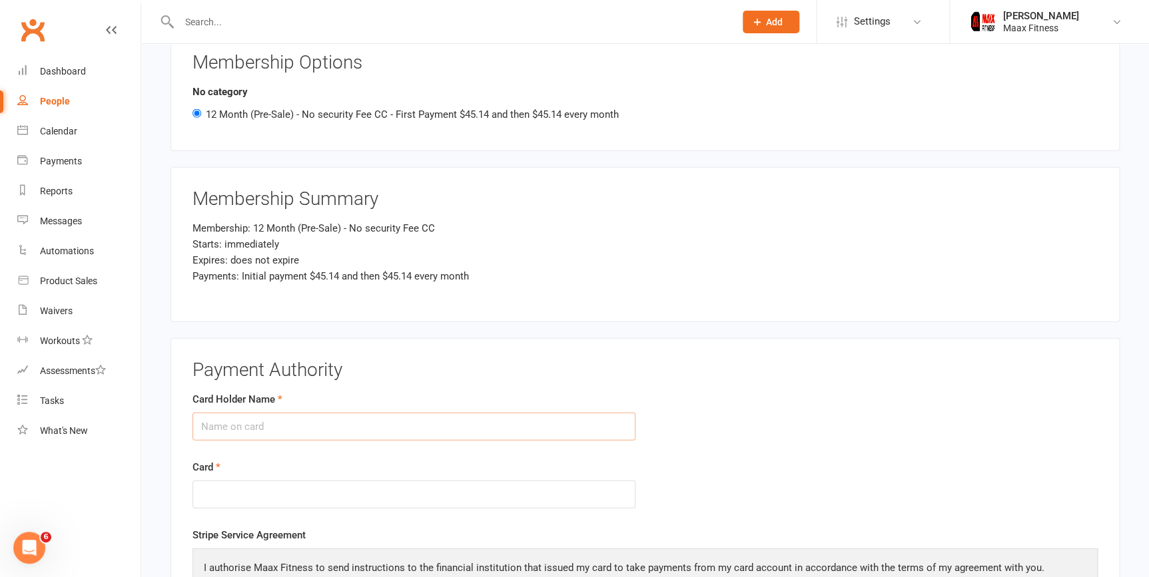
click at [461, 426] on input "Card Holder Name" at bounding box center [413, 427] width 443 height 28
click at [508, 426] on input "Card Holder Name" at bounding box center [413, 427] width 443 height 28
type input "Oscar Gutierrez jr"
click at [626, 527] on div "Stripe Service Agreement I authorise Maax Fitness to send instructions to the f…" at bounding box center [644, 575] width 905 height 97
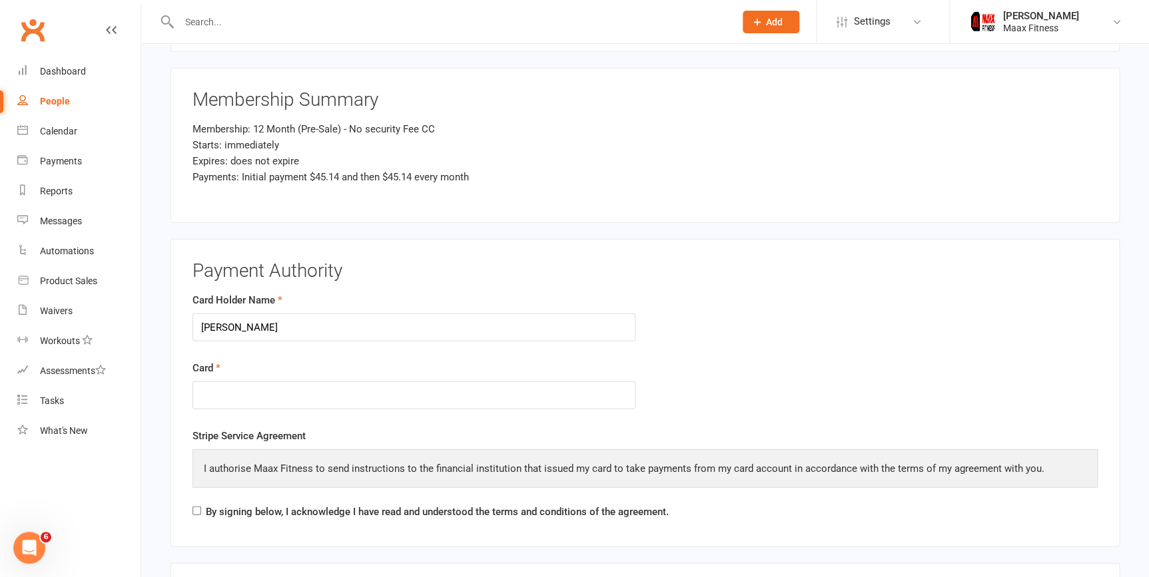
scroll to position [1623, 0]
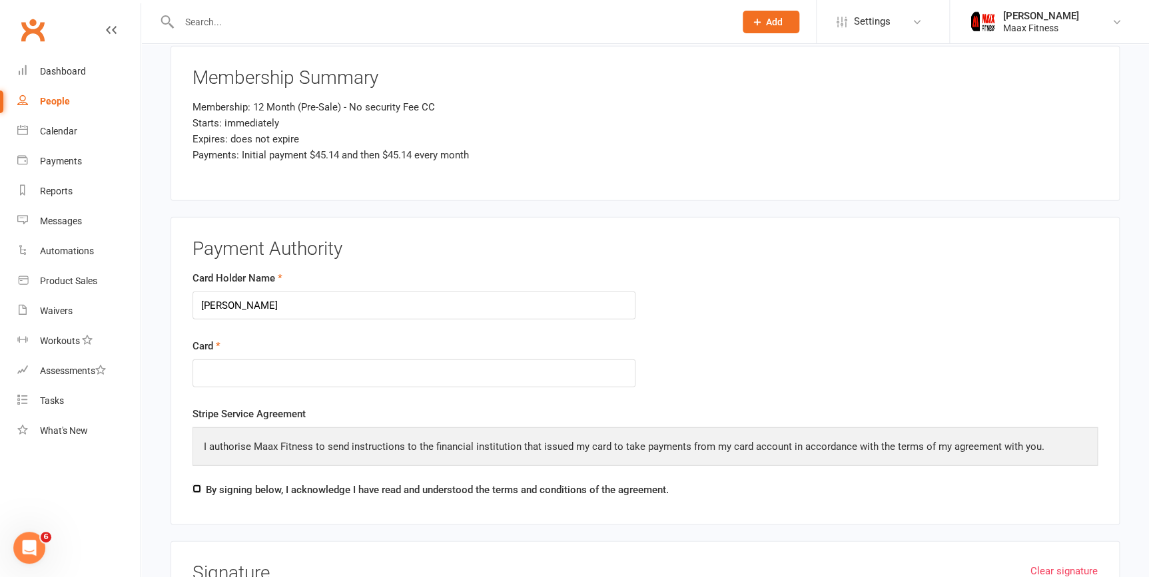
click at [195, 485] on input "By signing below, I acknowledge I have read and understood the terms and condit…" at bounding box center [196, 489] width 9 height 9
checkbox input "true"
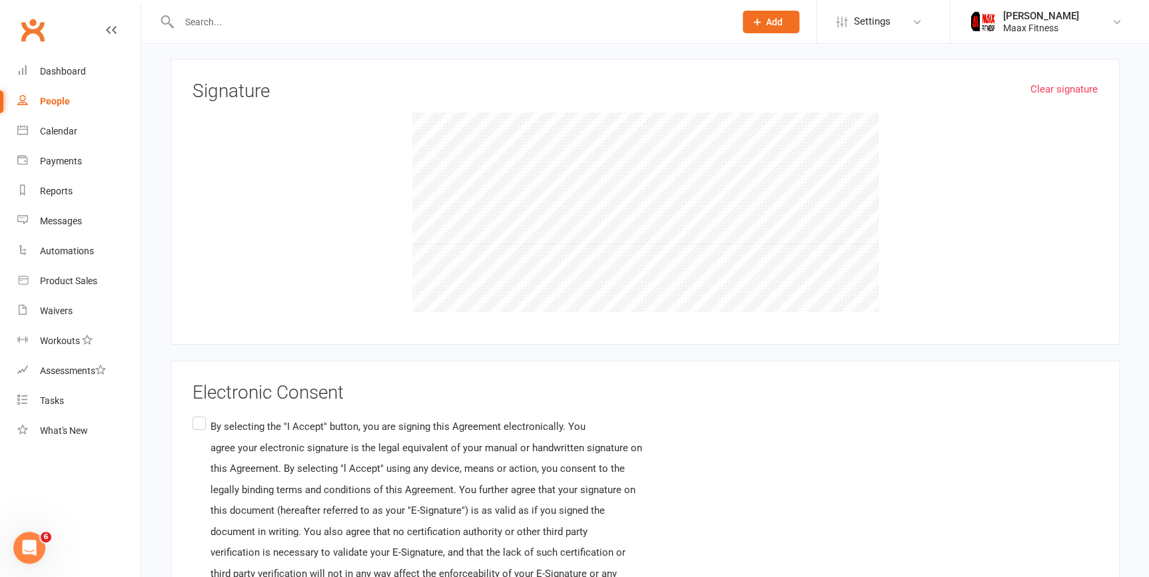
scroll to position [2141, 0]
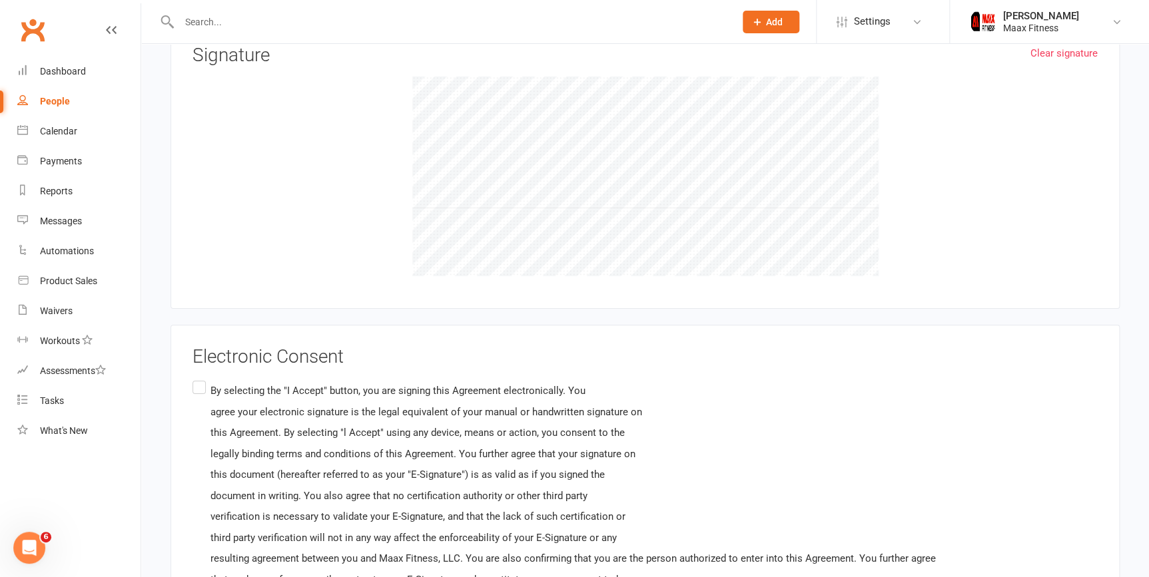
click at [200, 384] on label "By selecting the "I Accept" button, you are signing this Agreement electronical…" at bounding box center [563, 506] width 743 height 257
click at [200, 378] on input "By selecting the "I Accept" button, you are signing this Agreement electronical…" at bounding box center [196, 378] width 9 height 0
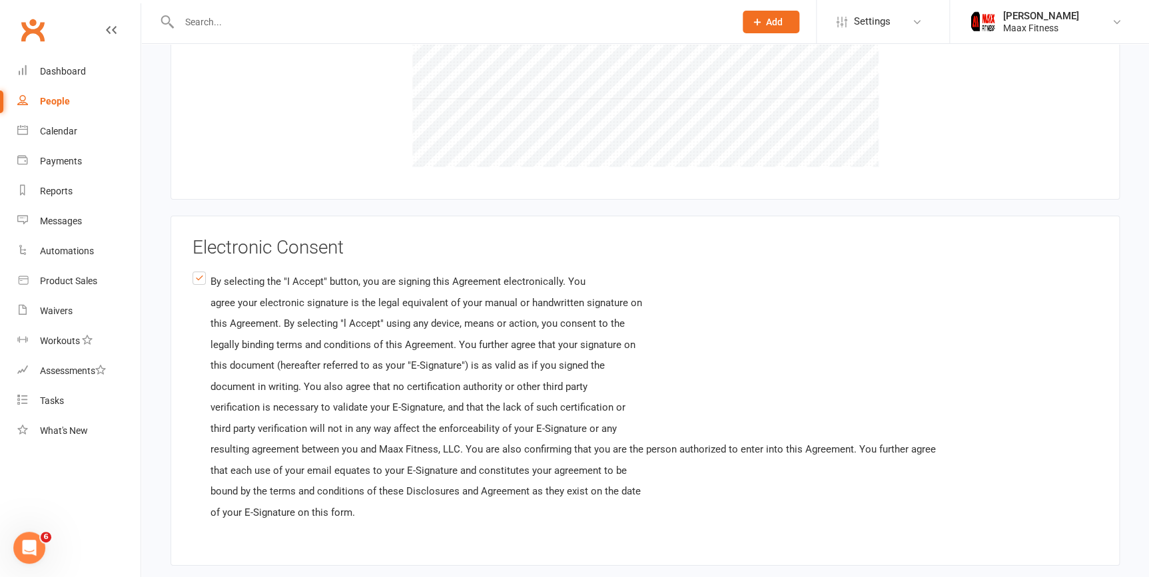
scroll to position [2318, 0]
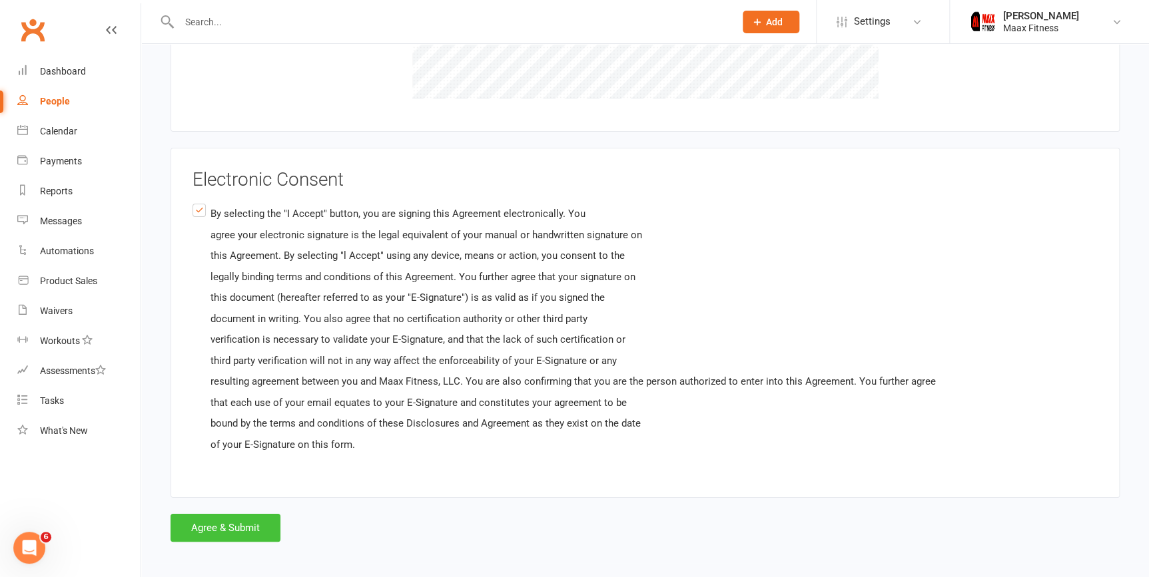
click at [250, 528] on button "Agree & Submit" at bounding box center [225, 528] width 110 height 28
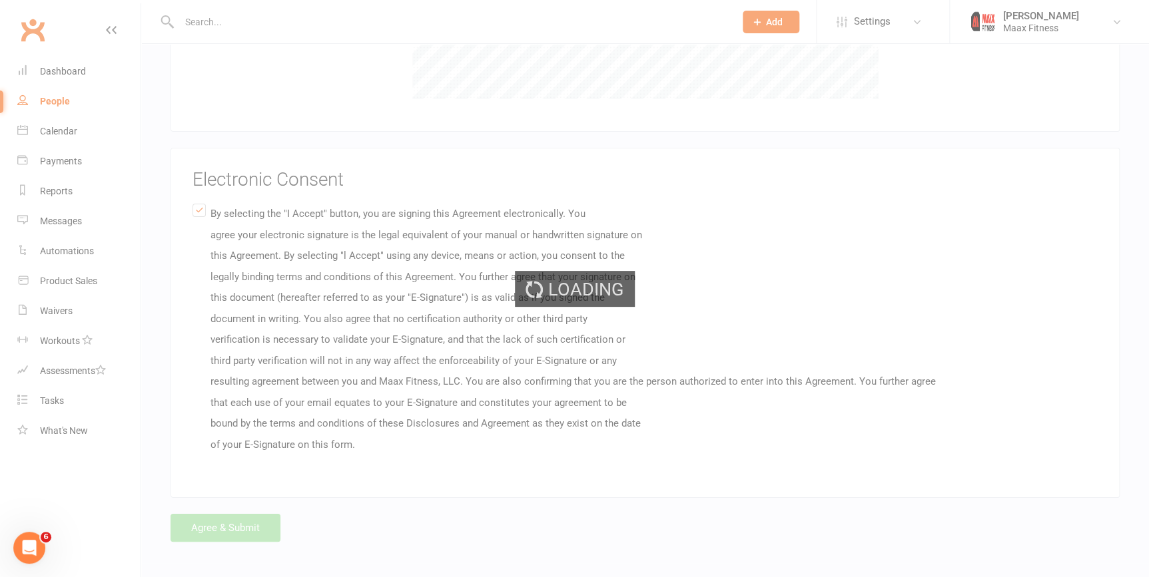
scroll to position [0, 0]
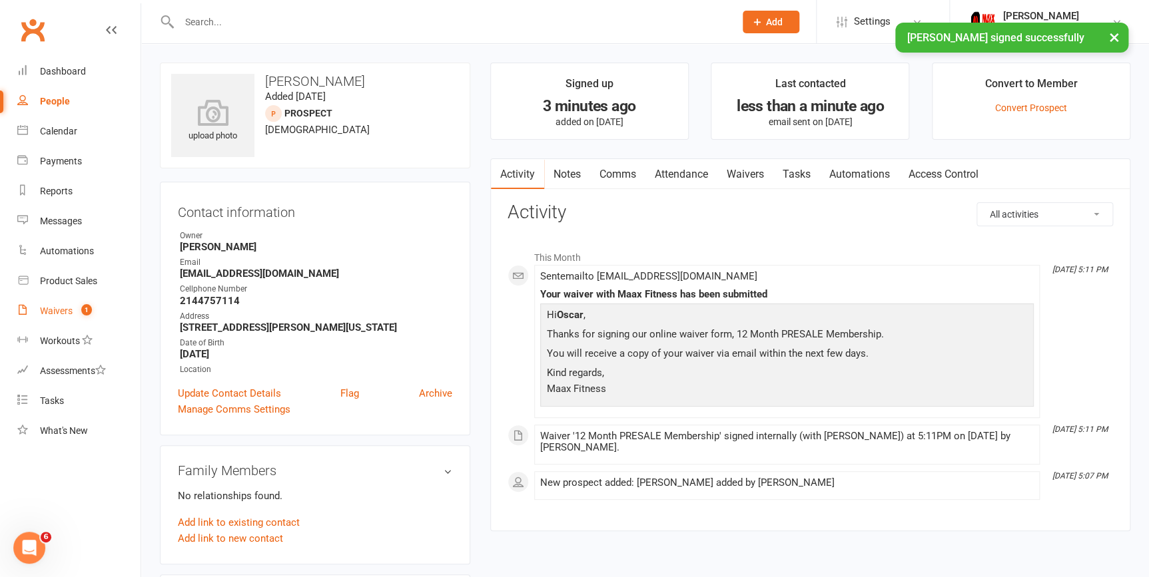
click at [69, 308] on div "Waivers" at bounding box center [56, 311] width 33 height 11
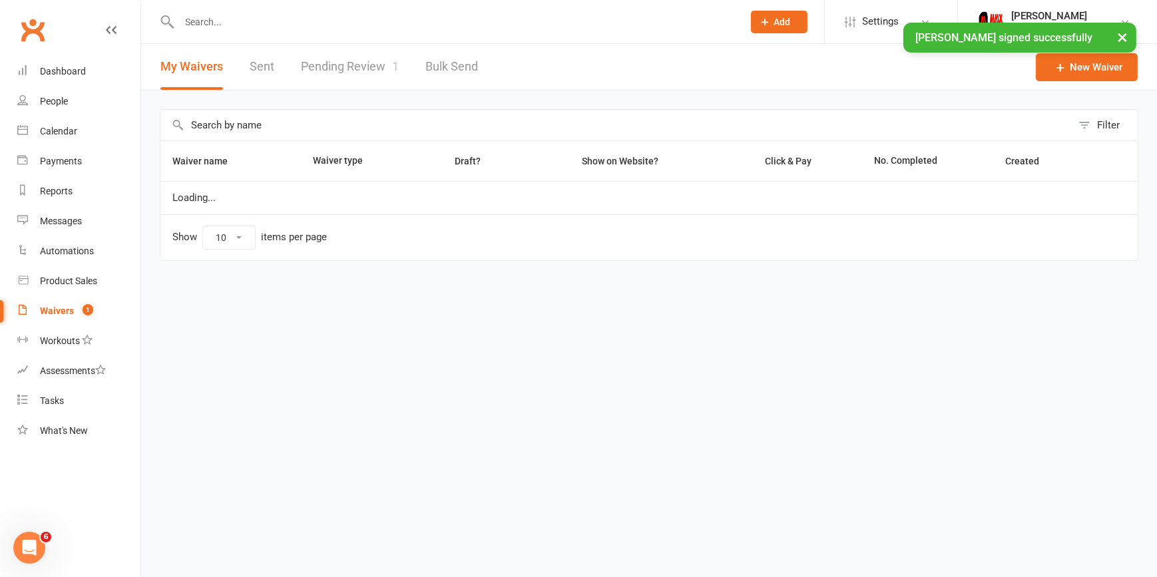
select select "25"
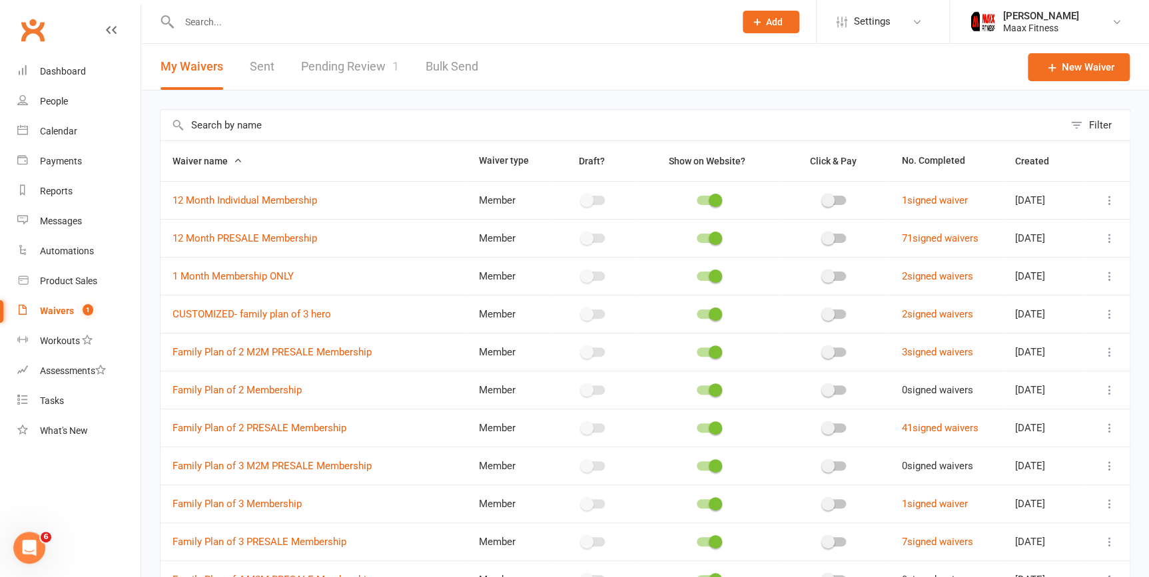
click at [339, 65] on link "Pending Review 1" at bounding box center [350, 67] width 98 height 46
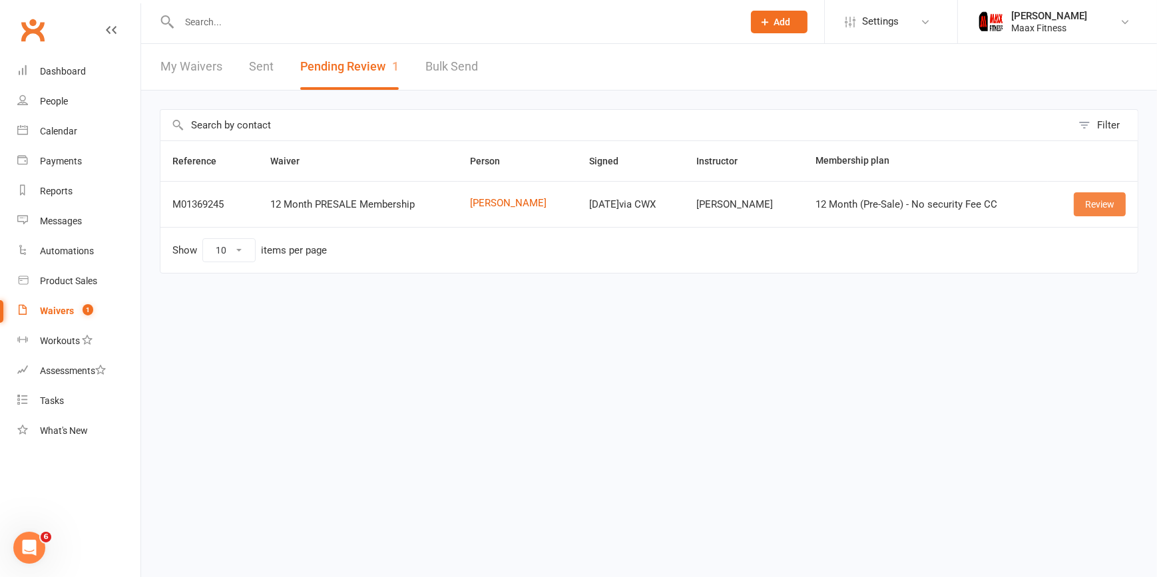
click at [1097, 207] on link "Review" at bounding box center [1100, 204] width 52 height 24
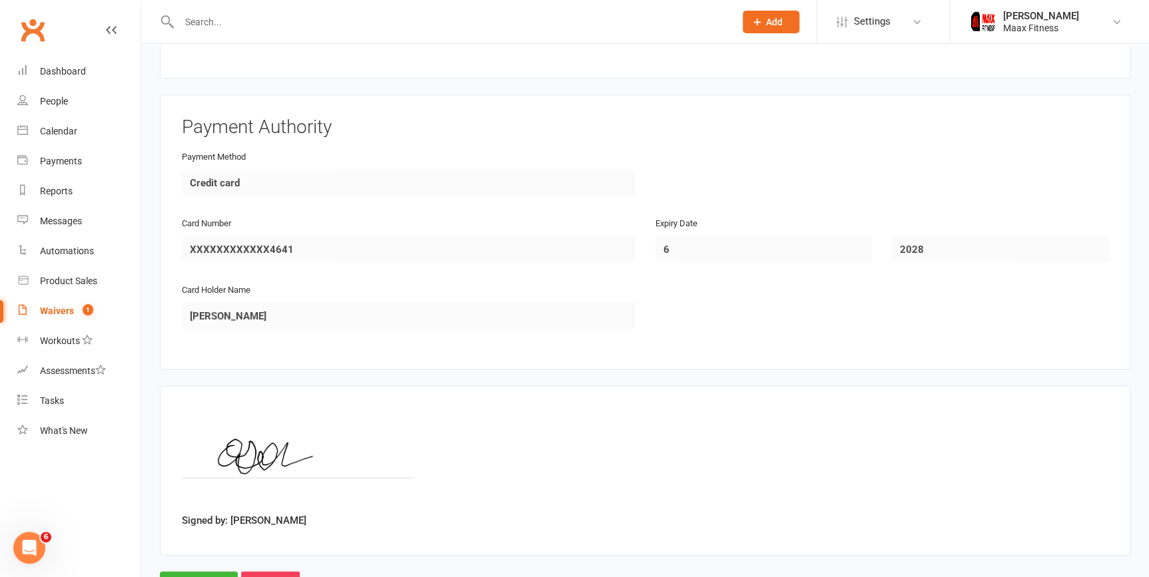
scroll to position [1224, 0]
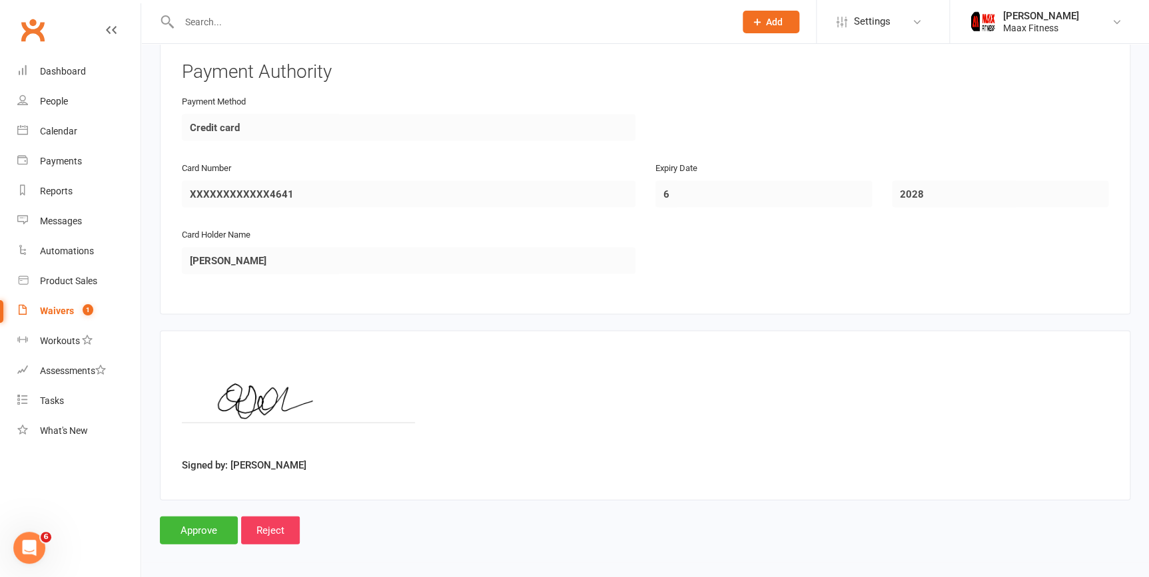
click at [1031, 416] on div "Signed by: Oscar Gutierrez" at bounding box center [645, 415] width 926 height 126
click at [179, 519] on input "Approve" at bounding box center [199, 530] width 78 height 28
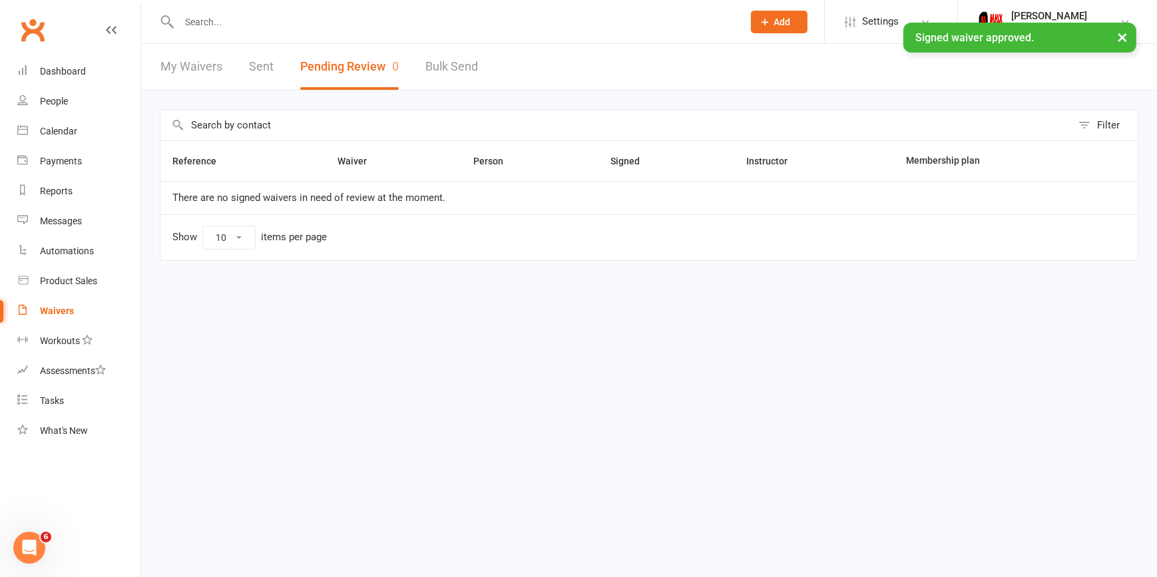
click at [75, 95] on link "People" at bounding box center [78, 102] width 123 height 30
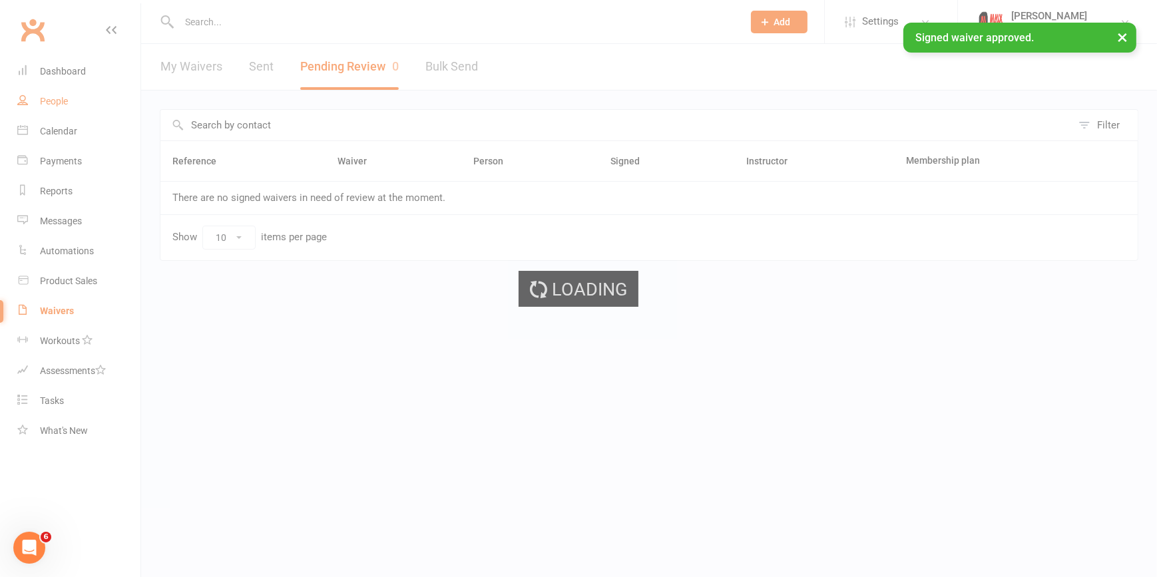
select select "100"
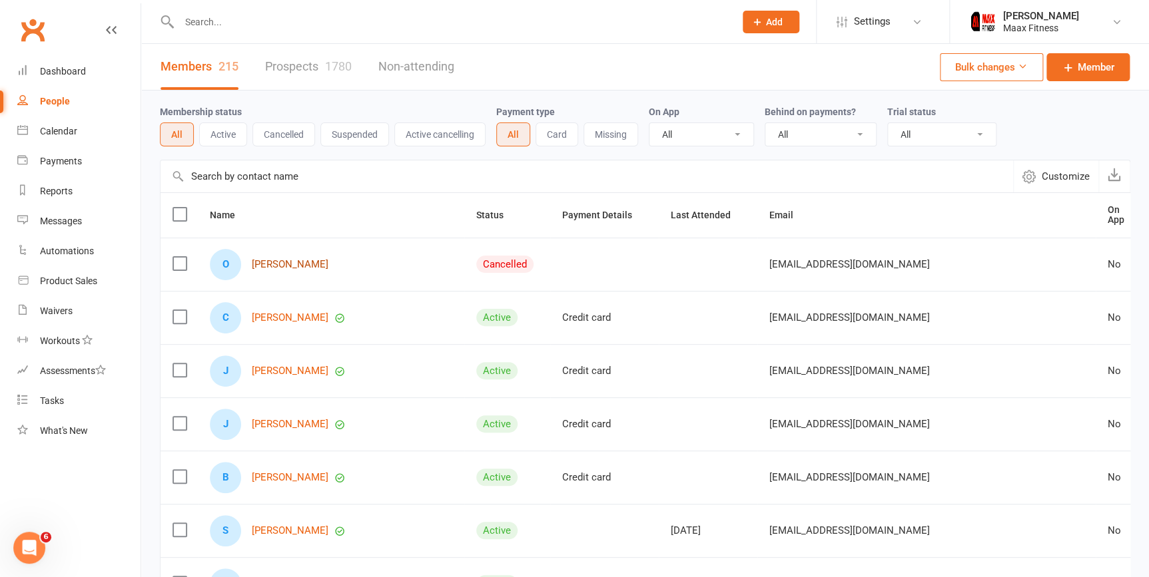
click at [318, 260] on link "[PERSON_NAME]" at bounding box center [290, 264] width 77 height 11
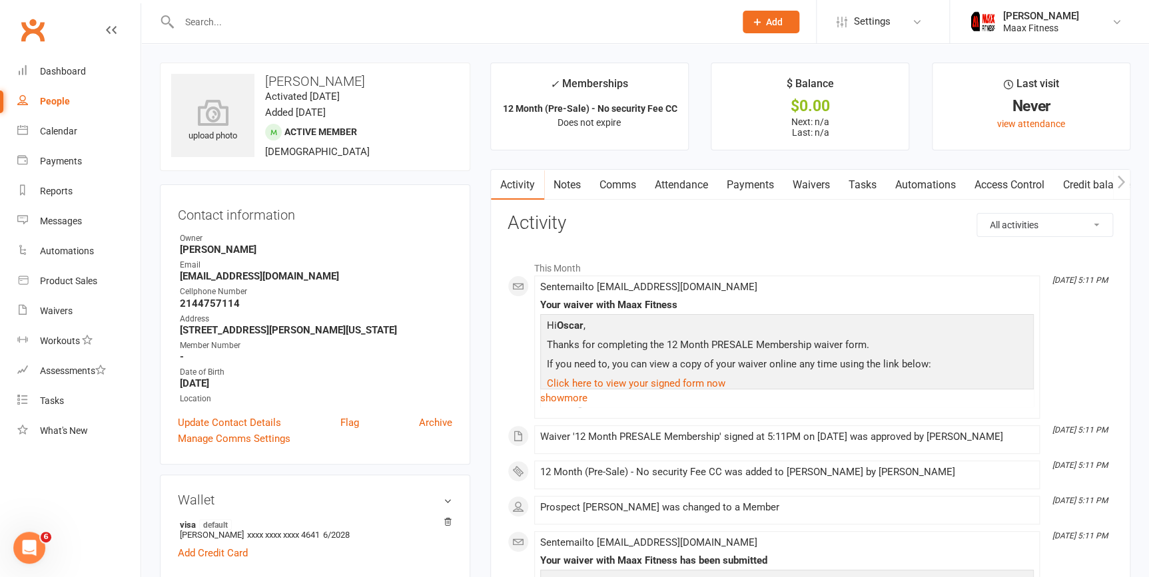
click at [760, 184] on link "Payments" at bounding box center [750, 185] width 66 height 31
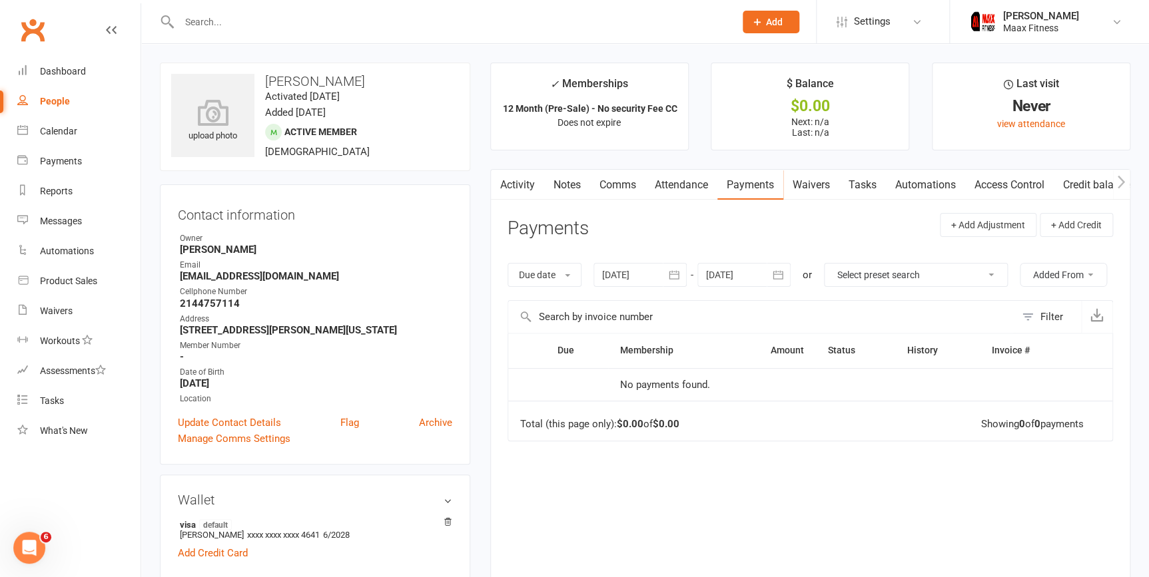
click at [770, 180] on link "Payments" at bounding box center [750, 185] width 66 height 31
click at [766, 184] on link "Payments" at bounding box center [750, 185] width 66 height 31
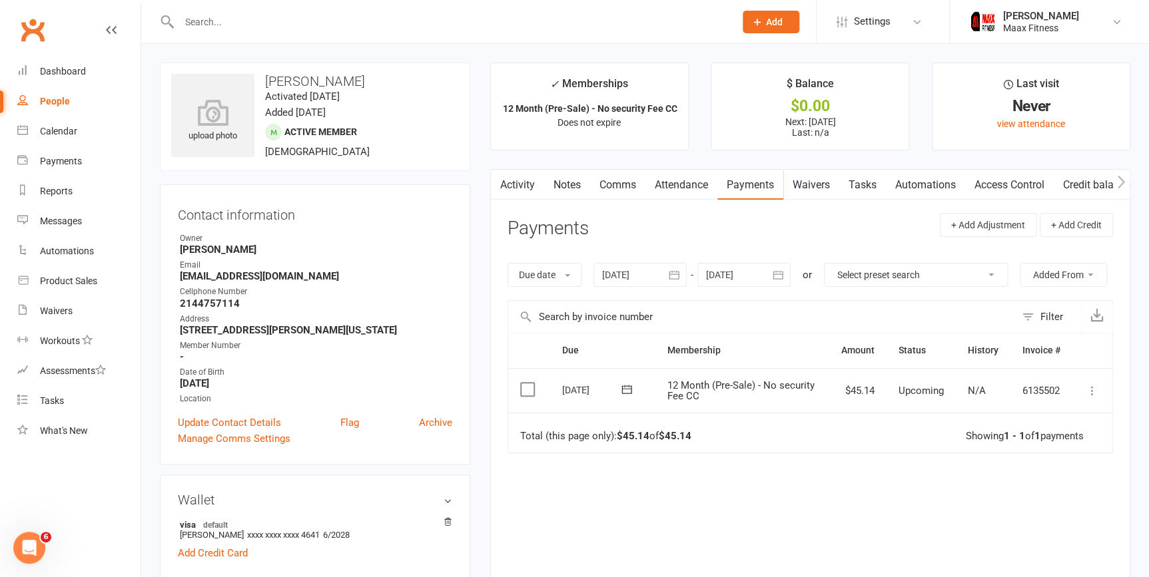
click at [1093, 392] on icon at bounding box center [1091, 390] width 13 height 13
click at [1066, 441] on link "Mark as Paid (POS)" at bounding box center [1033, 443] width 132 height 27
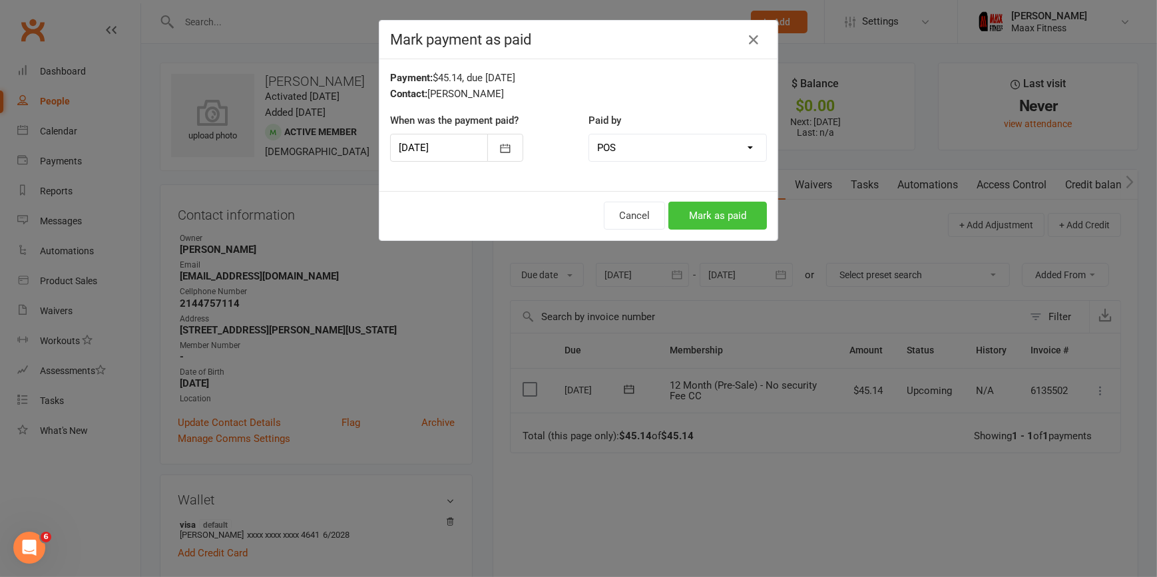
click at [712, 214] on button "Mark as paid" at bounding box center [717, 216] width 99 height 28
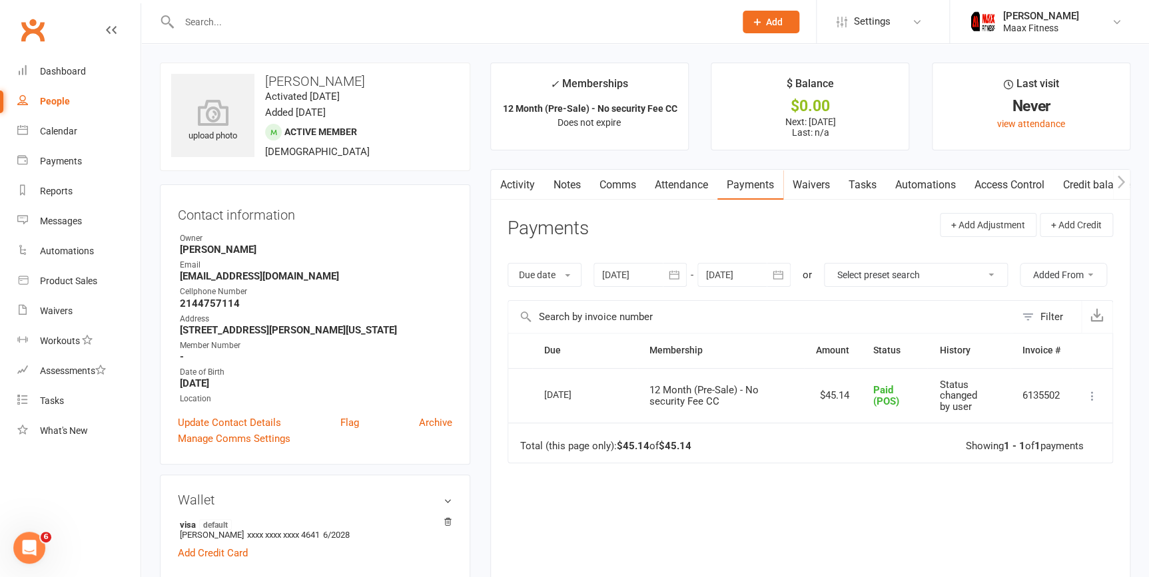
drag, startPoint x: 999, startPoint y: 178, endPoint x: 1007, endPoint y: 180, distance: 8.1
click at [1005, 179] on link "Access Control" at bounding box center [1009, 185] width 89 height 31
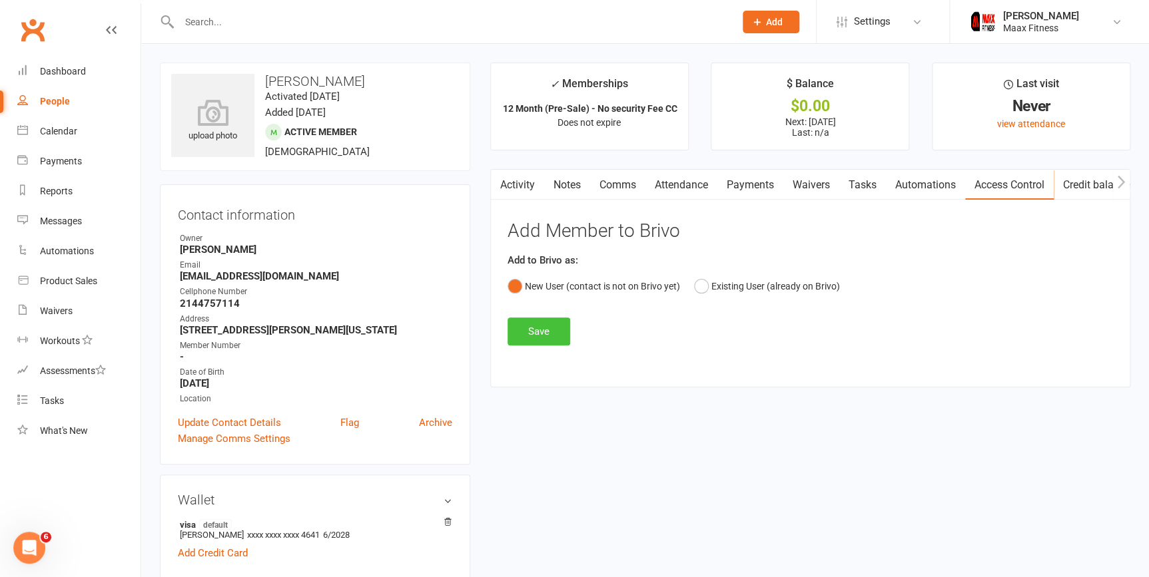
click at [547, 328] on button "Save" at bounding box center [538, 332] width 63 height 28
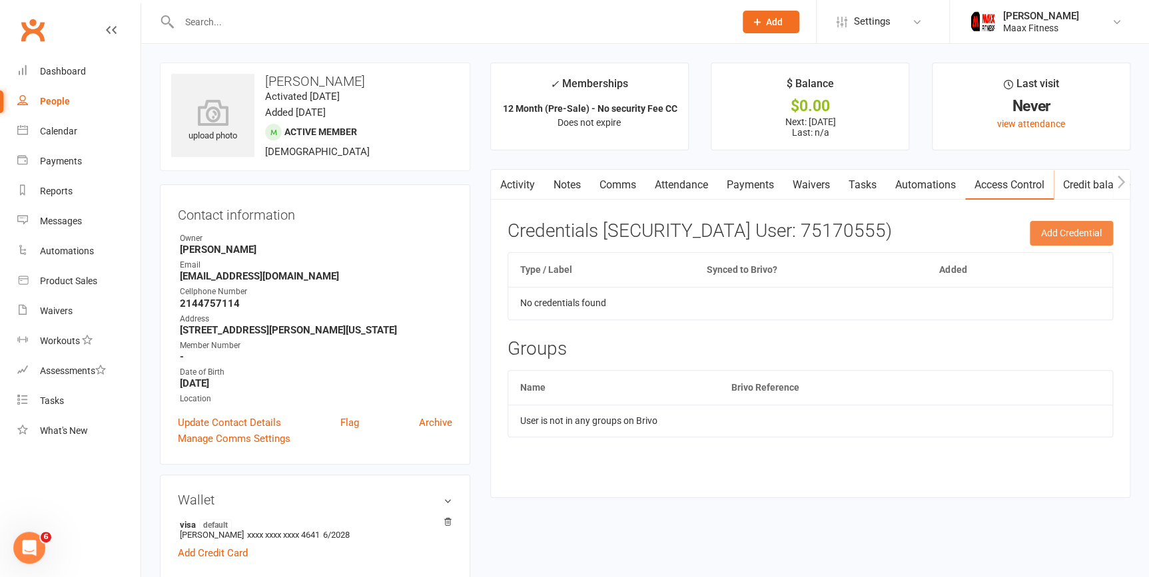
click at [1063, 232] on button "Add Credential" at bounding box center [1070, 233] width 83 height 24
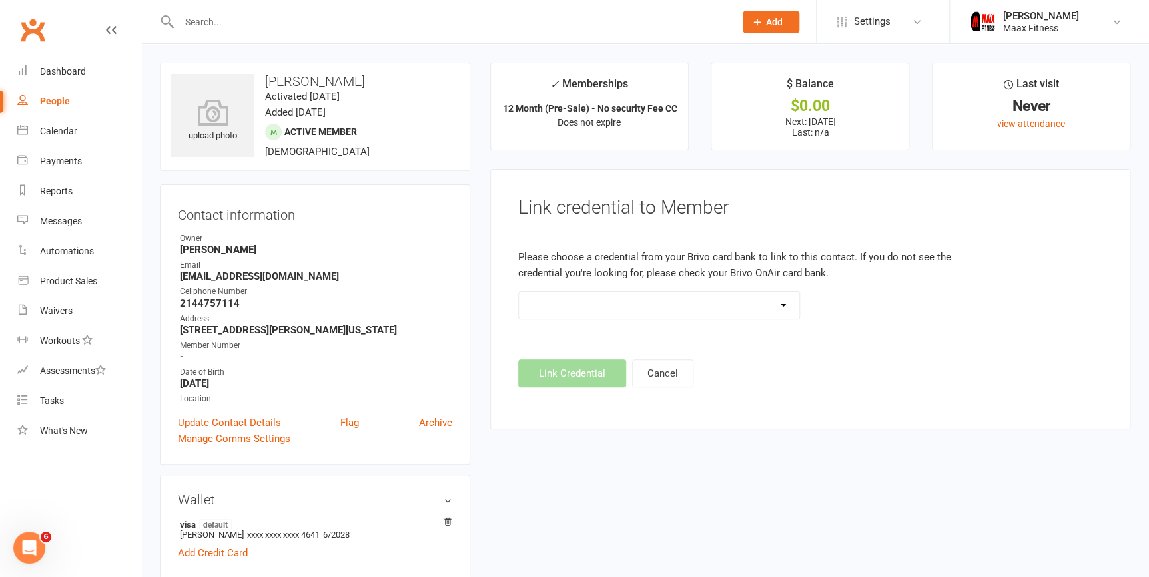
click at [790, 308] on select at bounding box center [659, 305] width 281 height 27
click at [771, 306] on select at bounding box center [659, 305] width 281 height 27
click at [519, 292] on select at bounding box center [659, 305] width 281 height 27
click at [571, 371] on footer "Link Credential Cancel" at bounding box center [810, 374] width 584 height 28
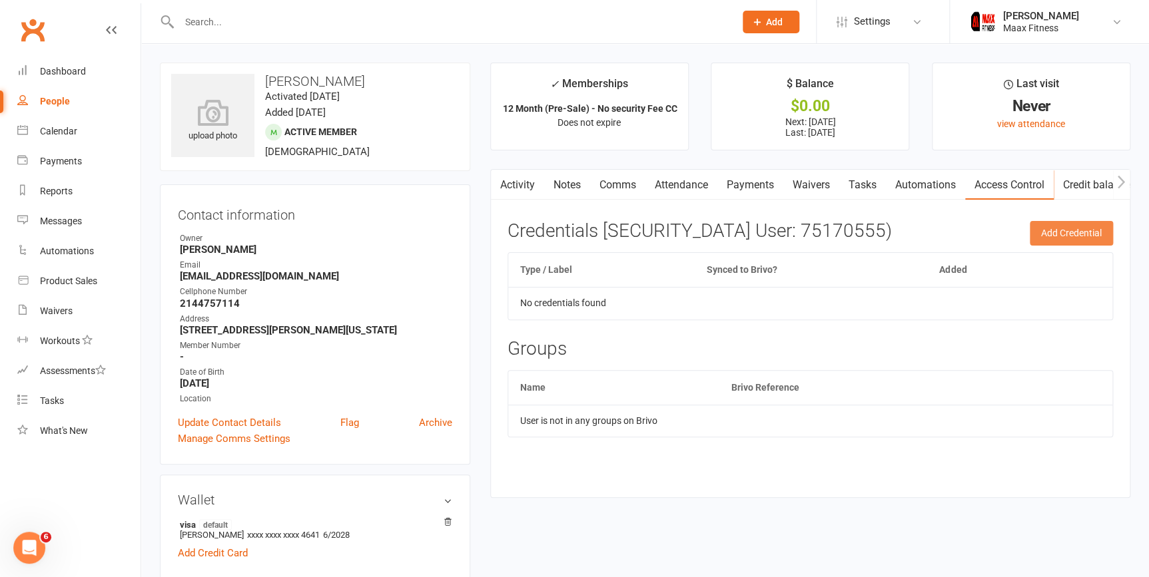
click at [1071, 226] on button "Add Credential" at bounding box center [1070, 233] width 83 height 24
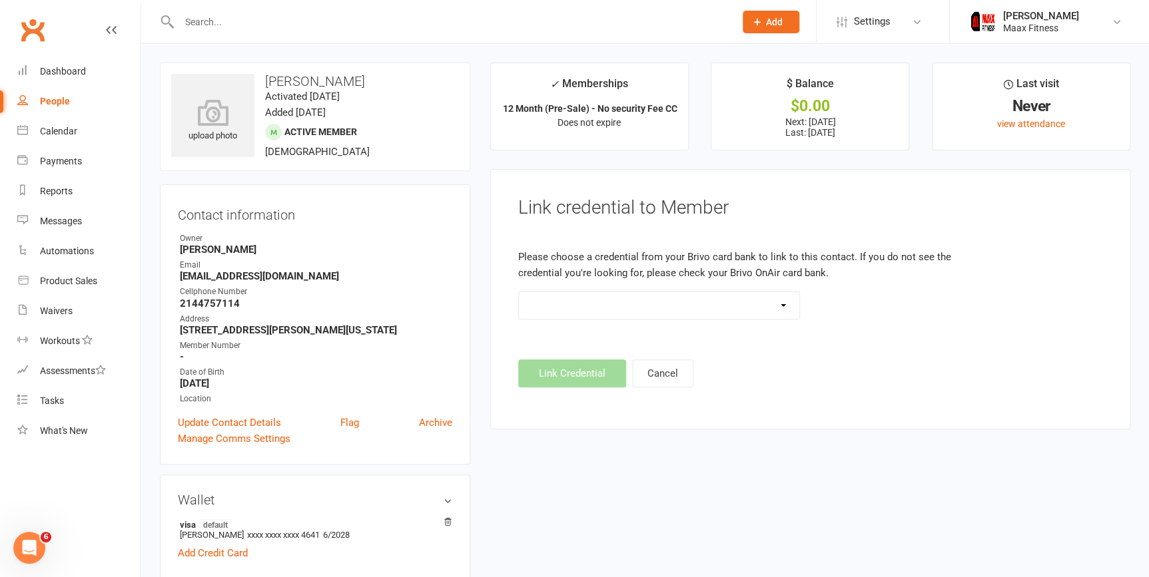
click at [591, 366] on footer "Link Credential Cancel" at bounding box center [810, 374] width 584 height 28
click at [796, 307] on select at bounding box center [659, 305] width 281 height 27
click at [519, 292] on select at bounding box center [659, 305] width 281 height 27
click at [539, 373] on footer "Link Credential Cancel" at bounding box center [810, 374] width 584 height 28
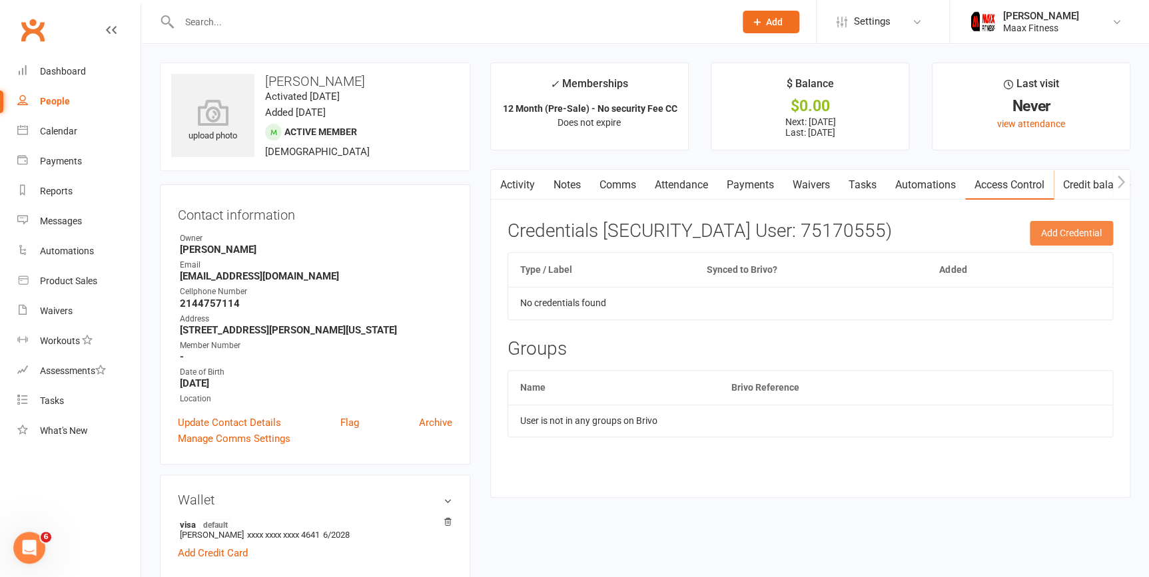
click at [1055, 229] on button "Add Credential" at bounding box center [1070, 233] width 83 height 24
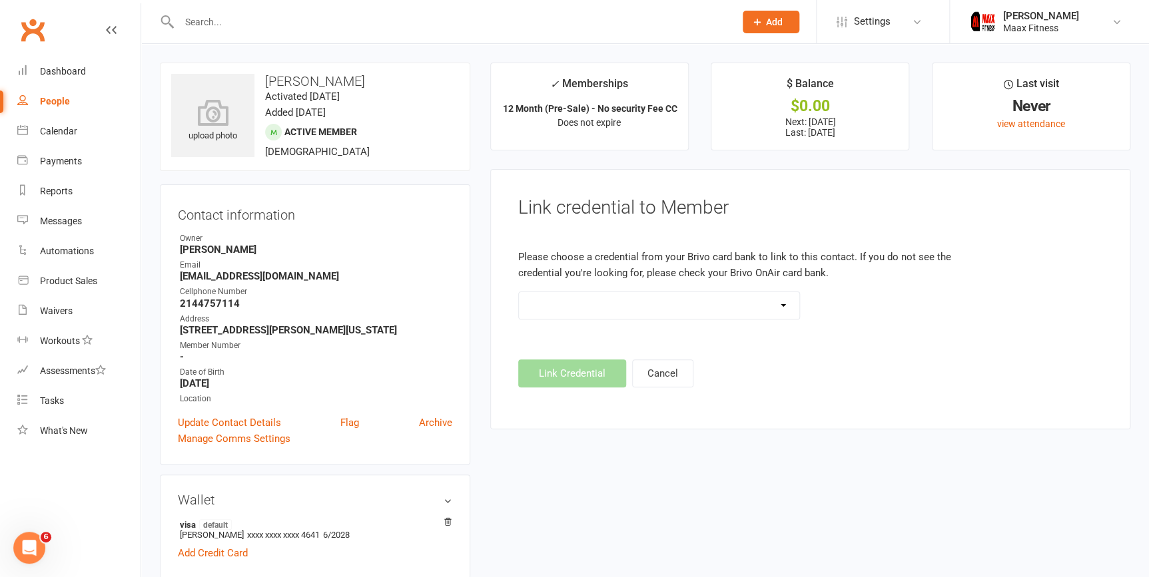
click at [581, 364] on footer "Link Credential Cancel" at bounding box center [810, 374] width 584 height 28
click at [596, 376] on footer "Link Credential Cancel" at bounding box center [810, 374] width 584 height 28
drag, startPoint x: 596, startPoint y: 376, endPoint x: 603, endPoint y: 374, distance: 7.6
click at [601, 378] on footer "Link Credential Cancel" at bounding box center [810, 374] width 584 height 28
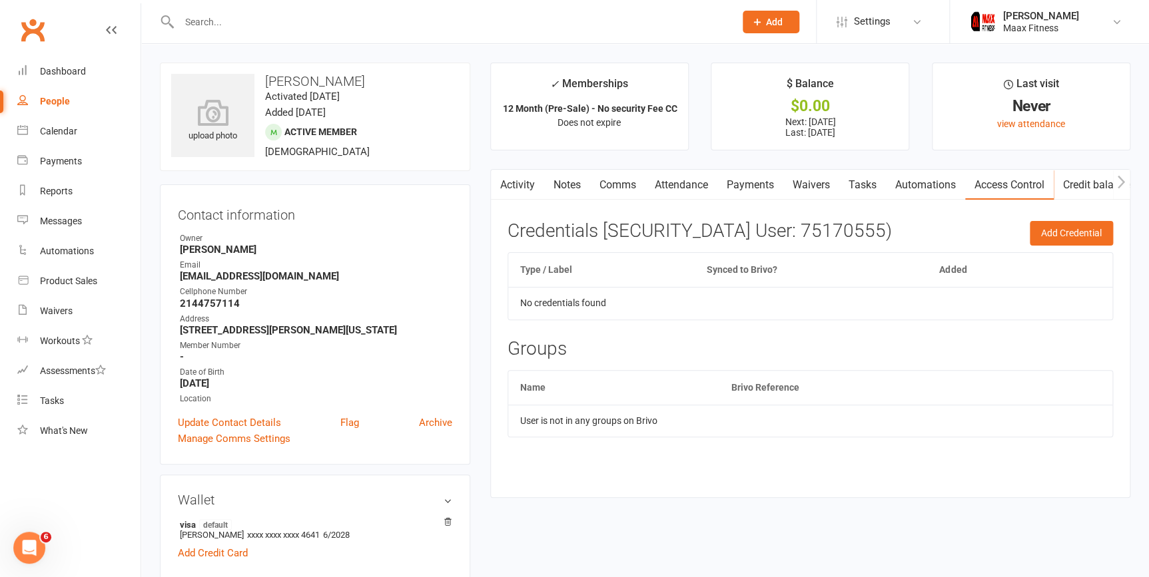
click at [61, 101] on div "People" at bounding box center [55, 101] width 30 height 11
select select "100"
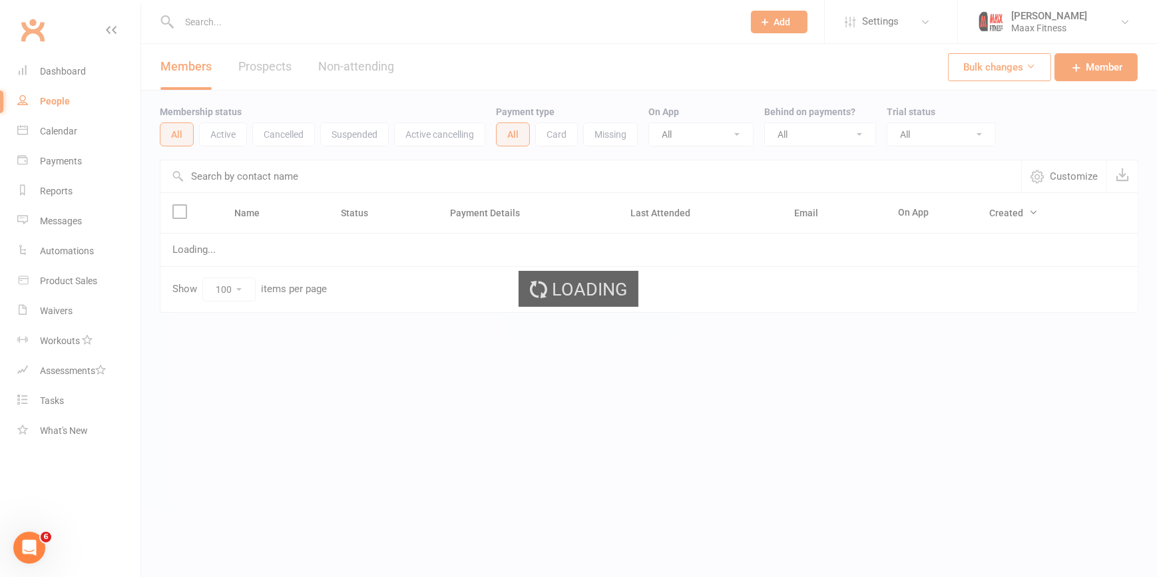
click at [61, 101] on ui-view "Prospect Member Non-attending contact Class / event Appointment Task Membership…" at bounding box center [578, 184] width 1157 height 362
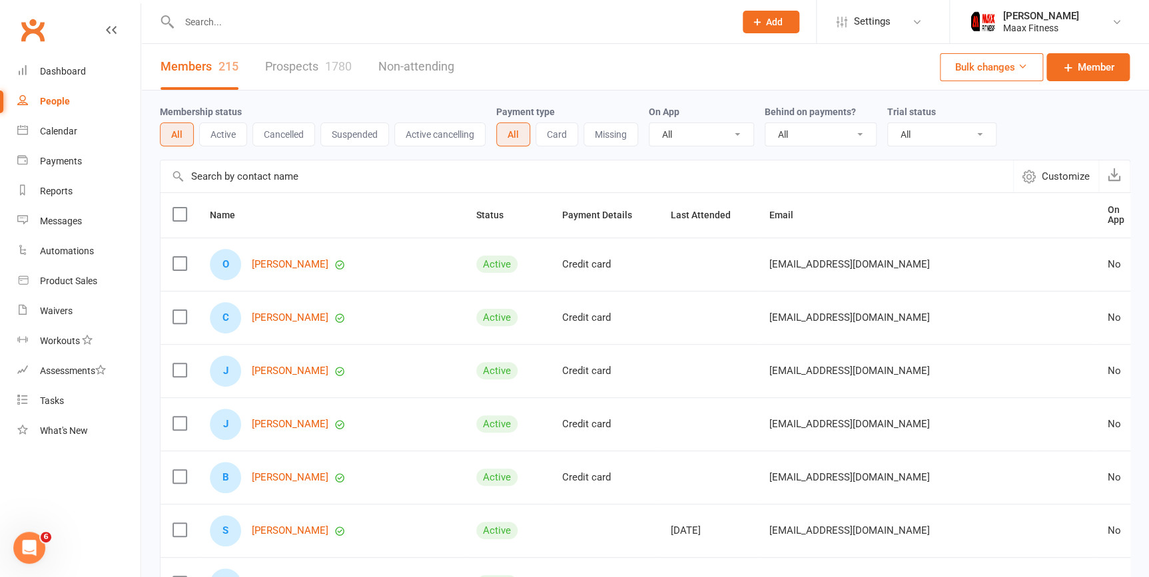
click at [61, 101] on div "People" at bounding box center [55, 101] width 30 height 11
click at [289, 259] on link "[PERSON_NAME]" at bounding box center [290, 264] width 77 height 11
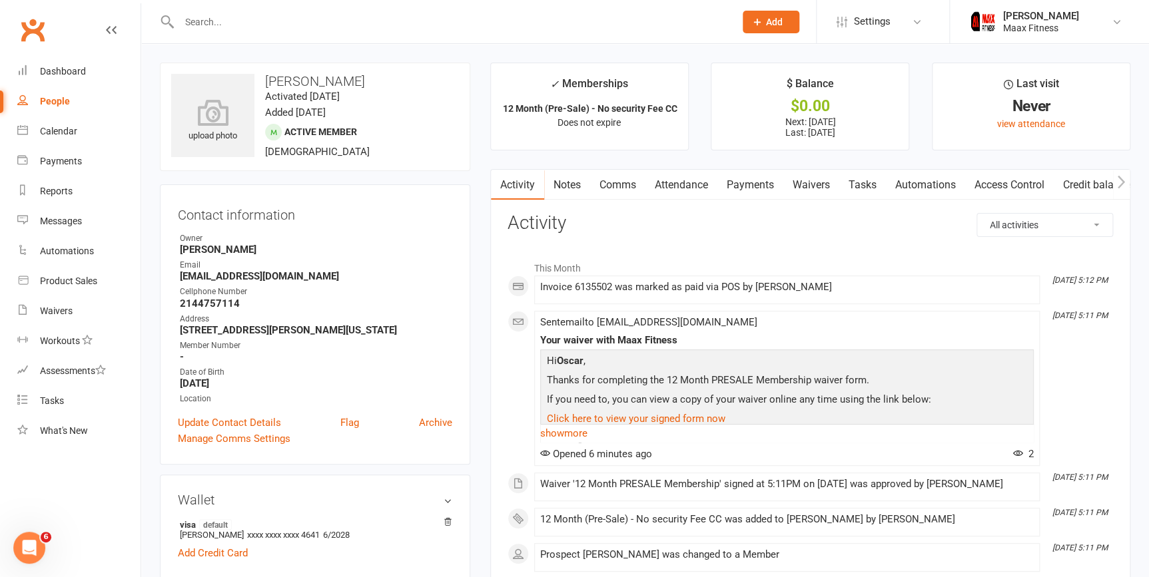
click at [985, 184] on link "Access Control" at bounding box center [1009, 185] width 89 height 31
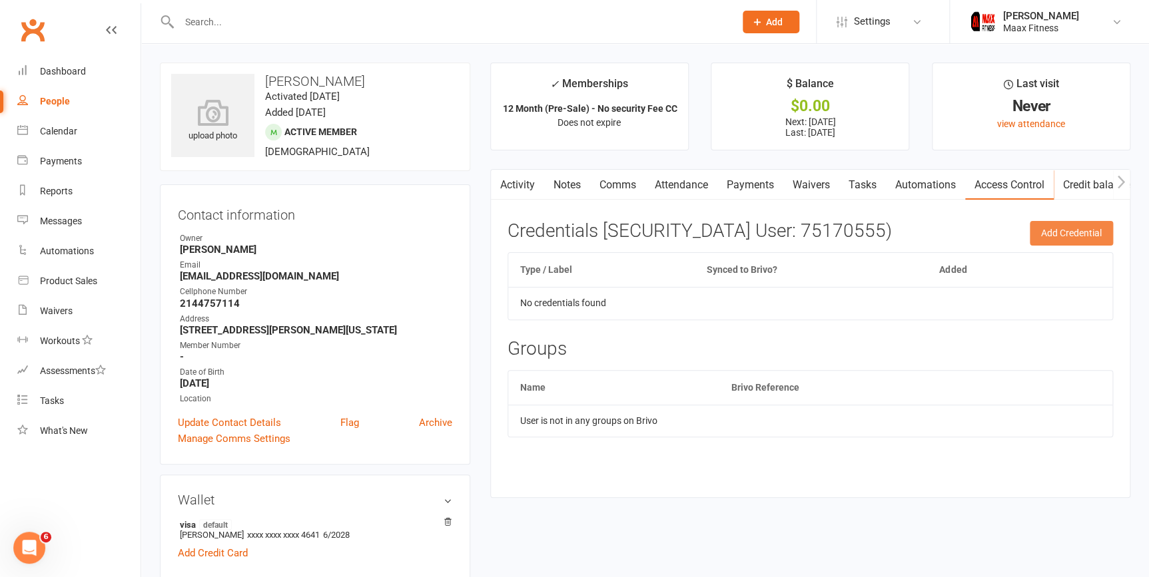
click at [1079, 236] on button "Add Credential" at bounding box center [1070, 233] width 83 height 24
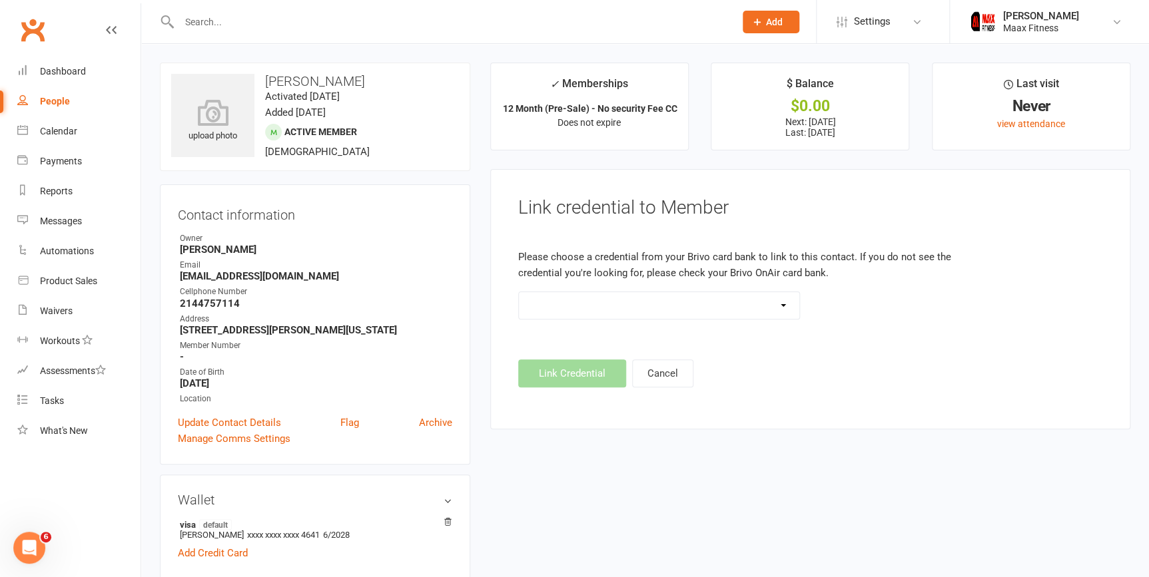
click at [575, 373] on footer "Link Credential Cancel" at bounding box center [810, 374] width 584 height 28
click at [787, 306] on select at bounding box center [659, 305] width 281 height 27
click at [519, 292] on select at bounding box center [659, 305] width 281 height 27
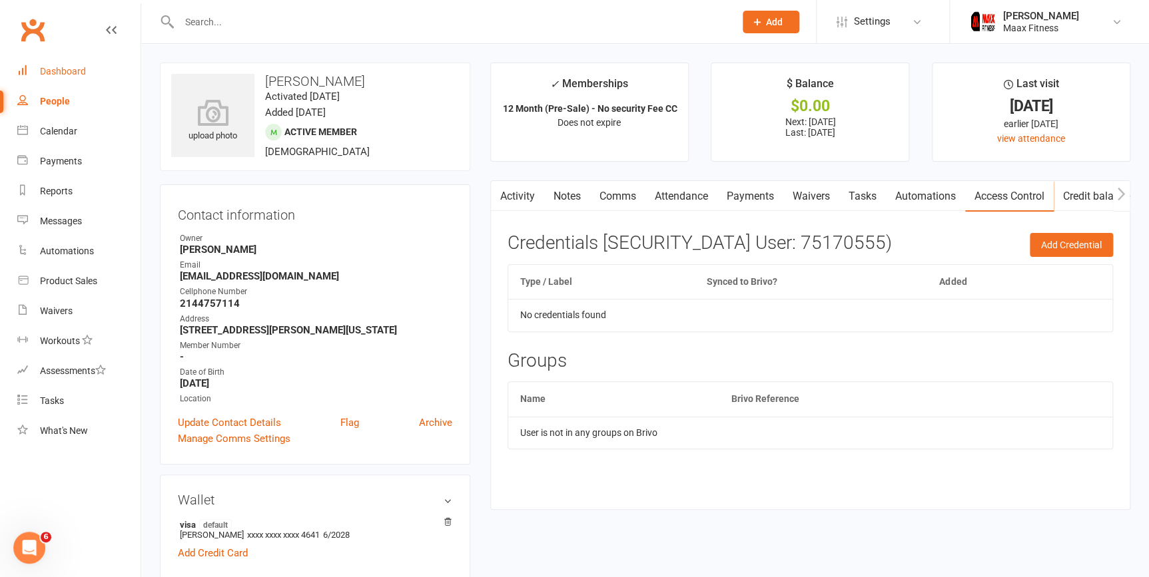
click at [87, 74] on link "Dashboard" at bounding box center [78, 72] width 123 height 30
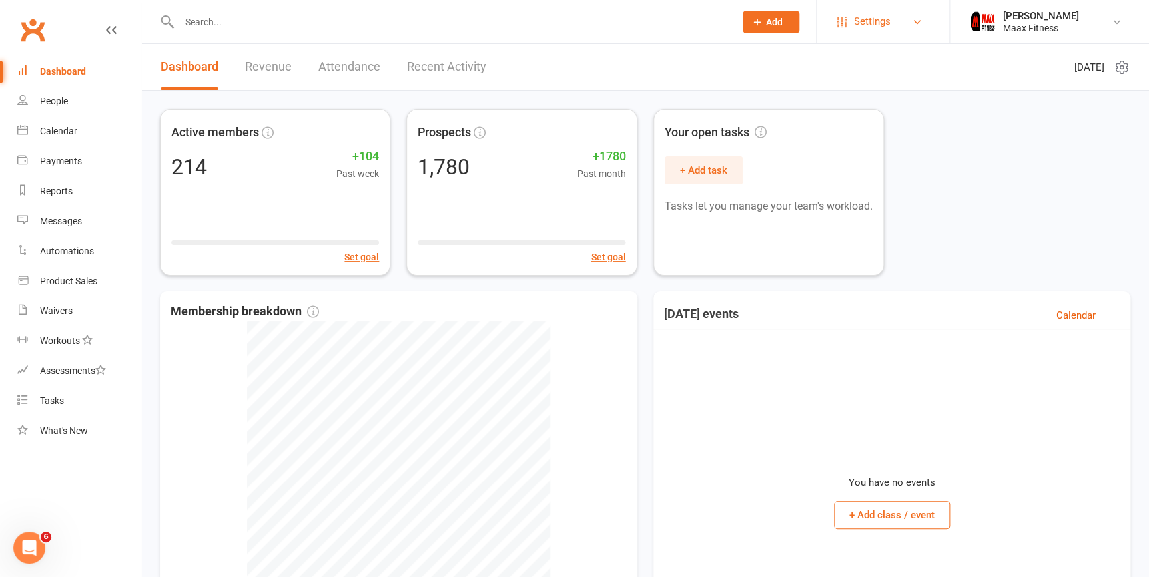
click at [907, 25] on link "Settings" at bounding box center [882, 22] width 93 height 30
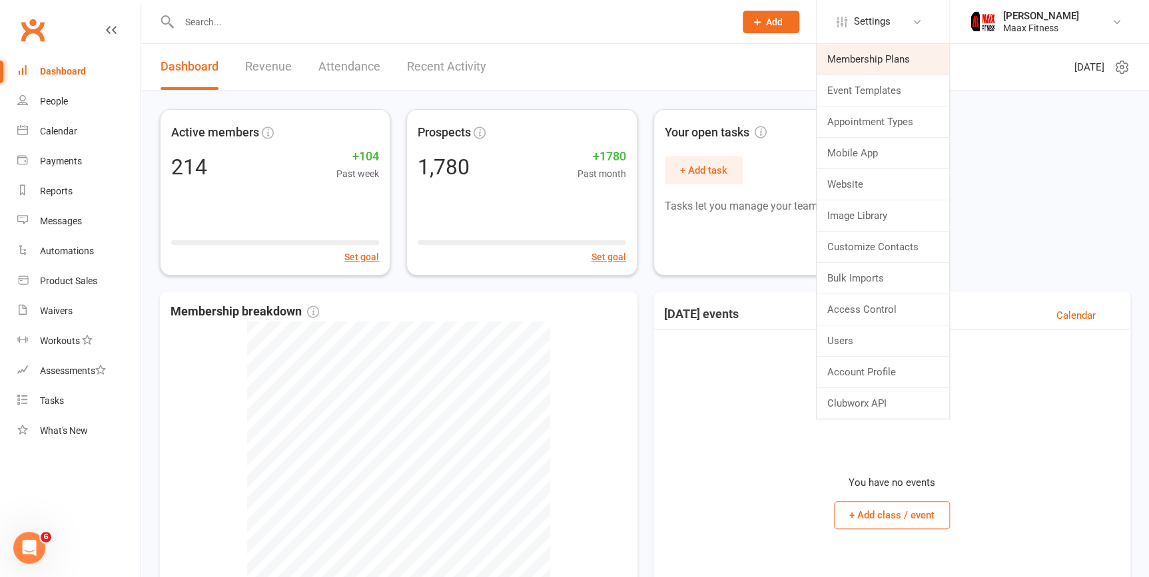
click at [902, 55] on link "Membership Plans" at bounding box center [882, 59] width 133 height 31
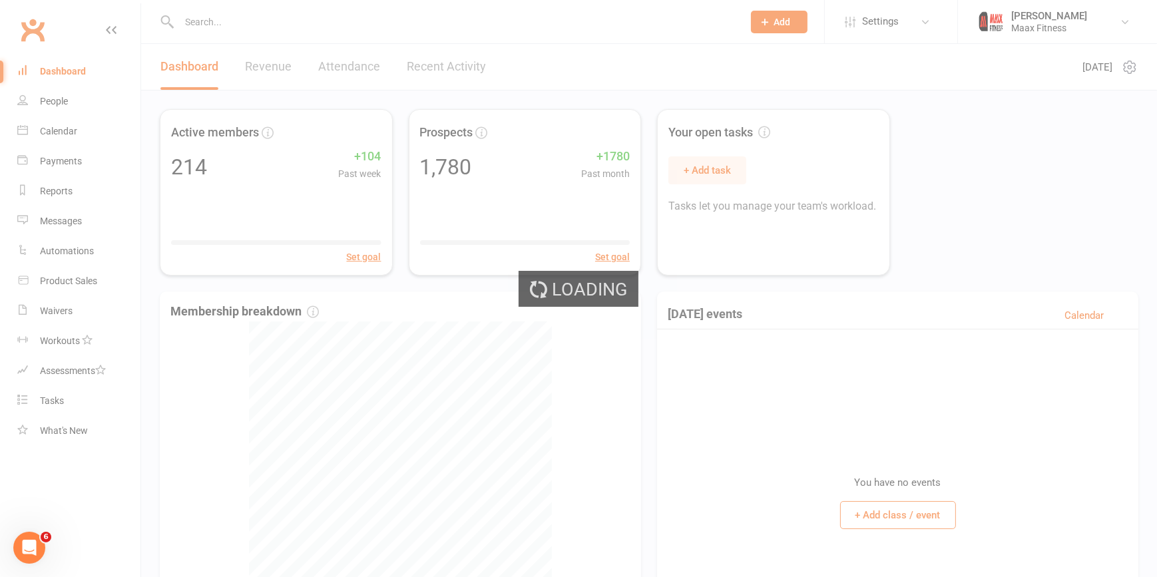
select select "100"
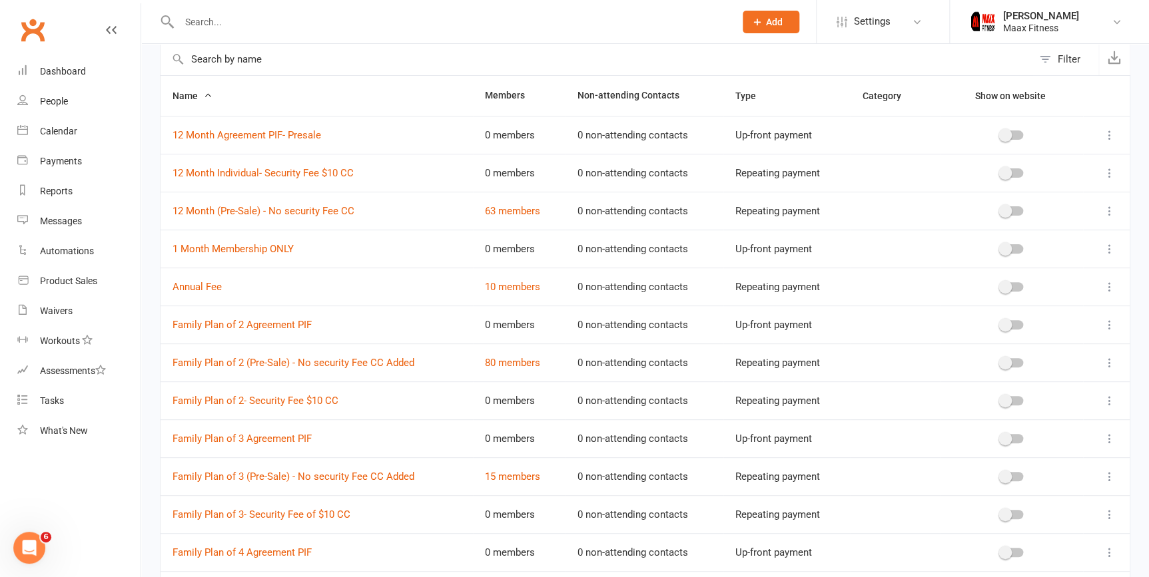
scroll to position [12, 0]
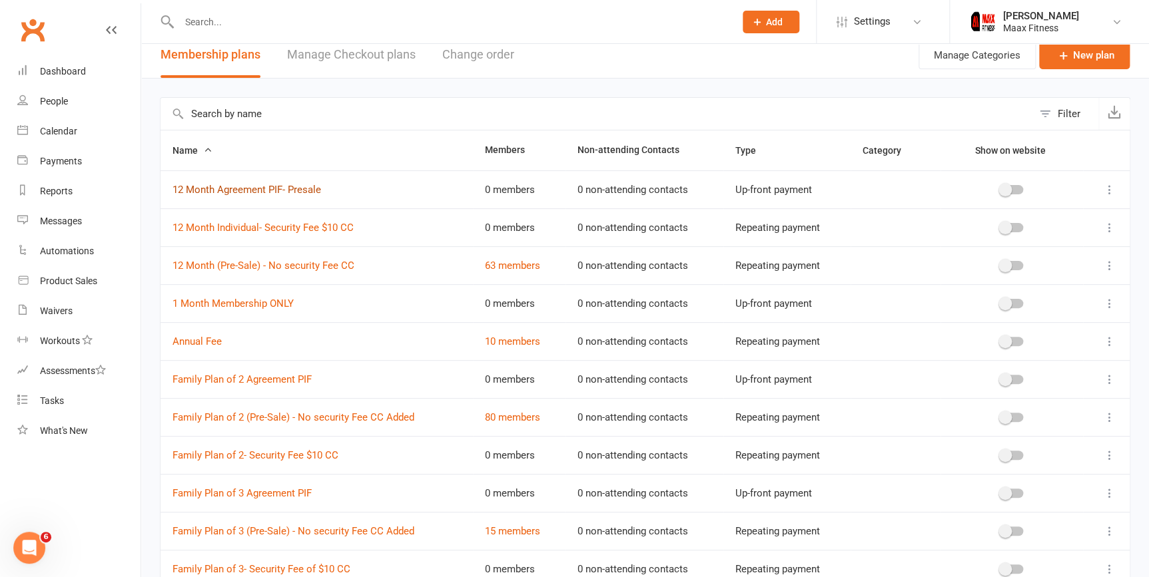
click at [273, 190] on link "12 Month Agreement PIF- Presale" at bounding box center [246, 190] width 148 height 12
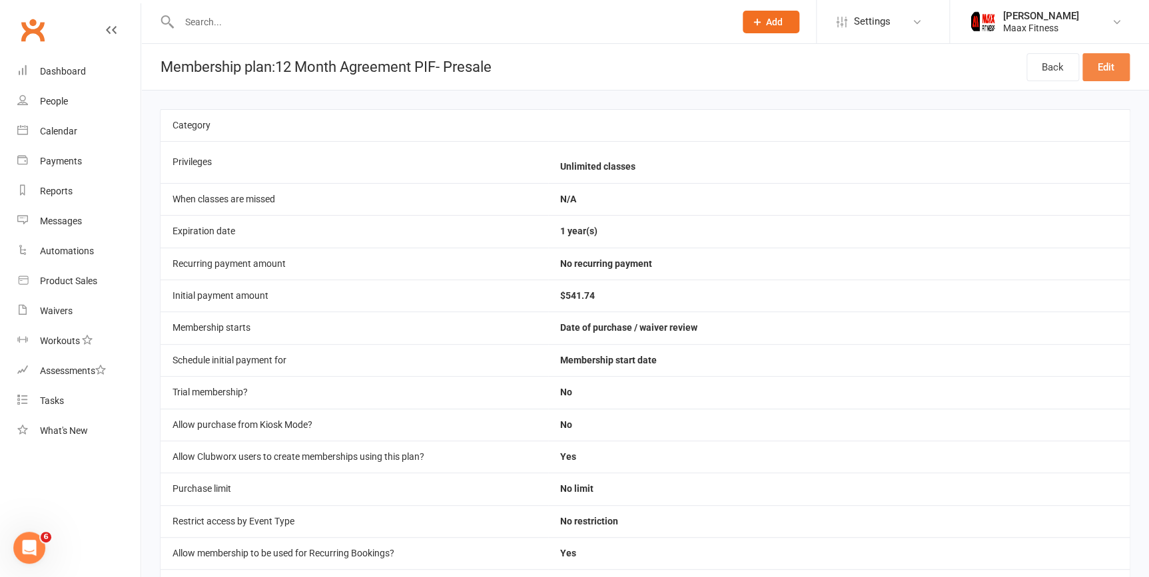
click at [1112, 66] on link "Edit" at bounding box center [1105, 67] width 47 height 28
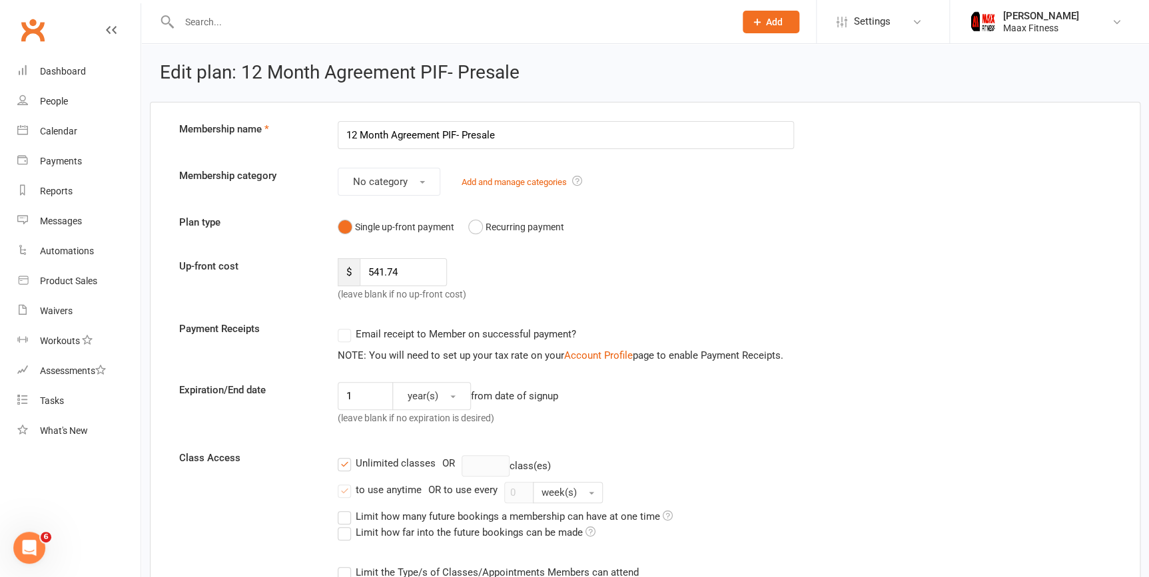
click at [280, 18] on input "text" at bounding box center [450, 22] width 550 height 19
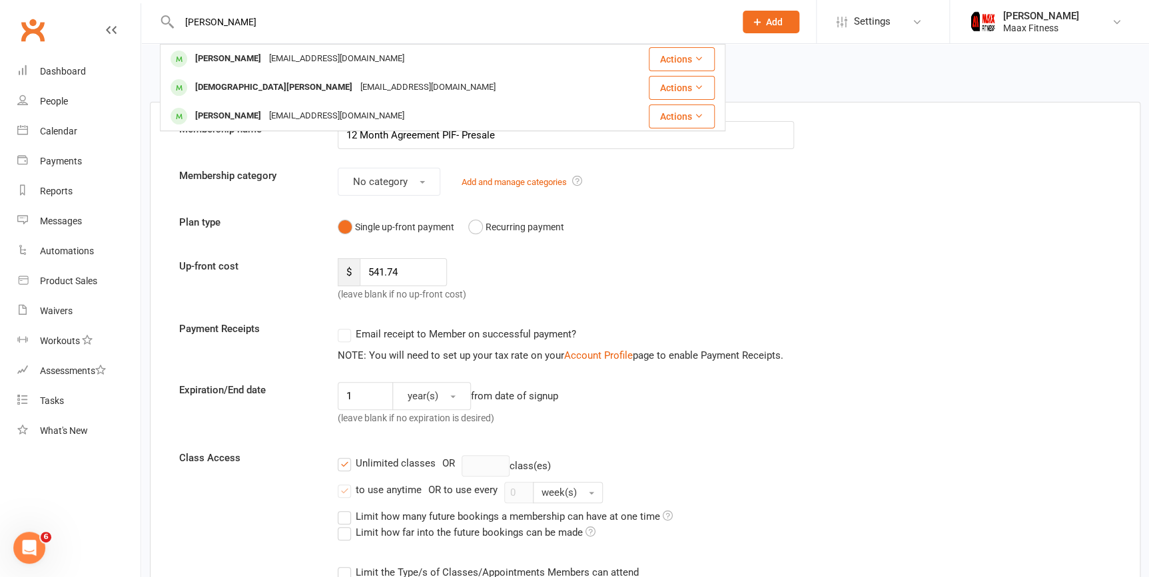
type input "[PERSON_NAME]"
click at [65, 100] on div "People" at bounding box center [54, 101] width 28 height 11
select select "100"
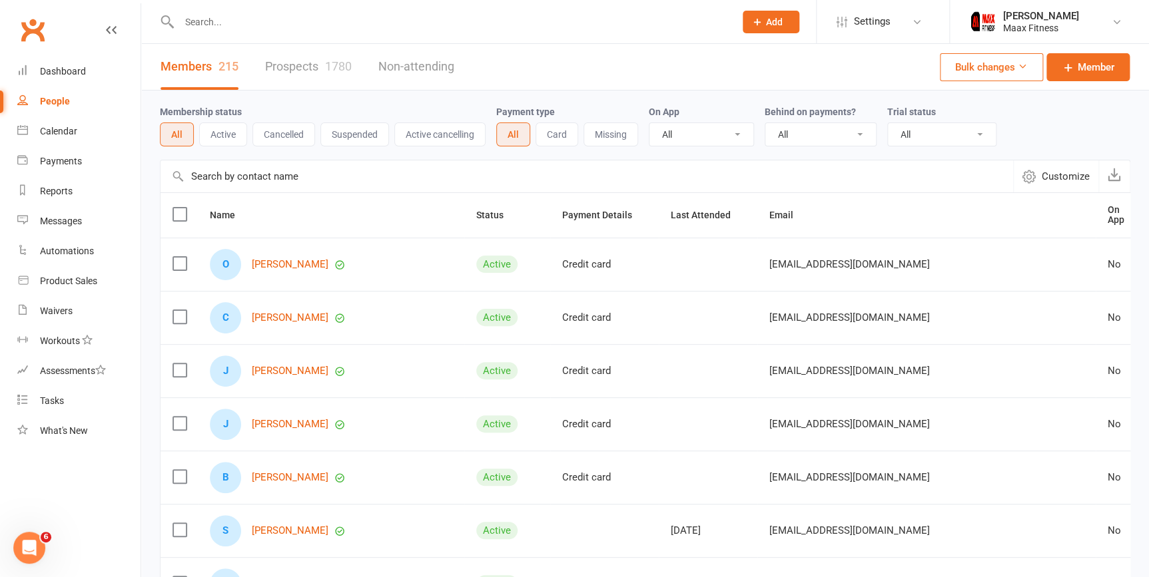
click at [419, 37] on div at bounding box center [442, 21] width 565 height 43
click at [419, 24] on input "text" at bounding box center [450, 22] width 550 height 19
click at [656, 21] on input "text" at bounding box center [450, 22] width 550 height 19
click at [591, 13] on input "text" at bounding box center [450, 22] width 550 height 19
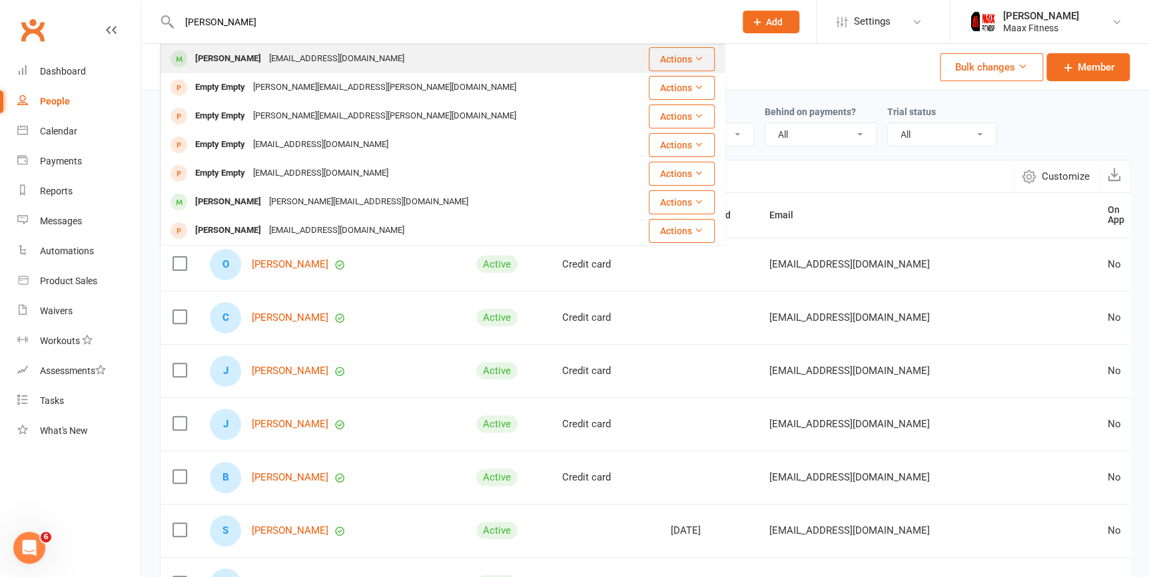
type input "[PERSON_NAME]"
click at [466, 55] on div "[PERSON_NAME] [EMAIL_ADDRESS][DOMAIN_NAME]" at bounding box center [393, 58] width 465 height 27
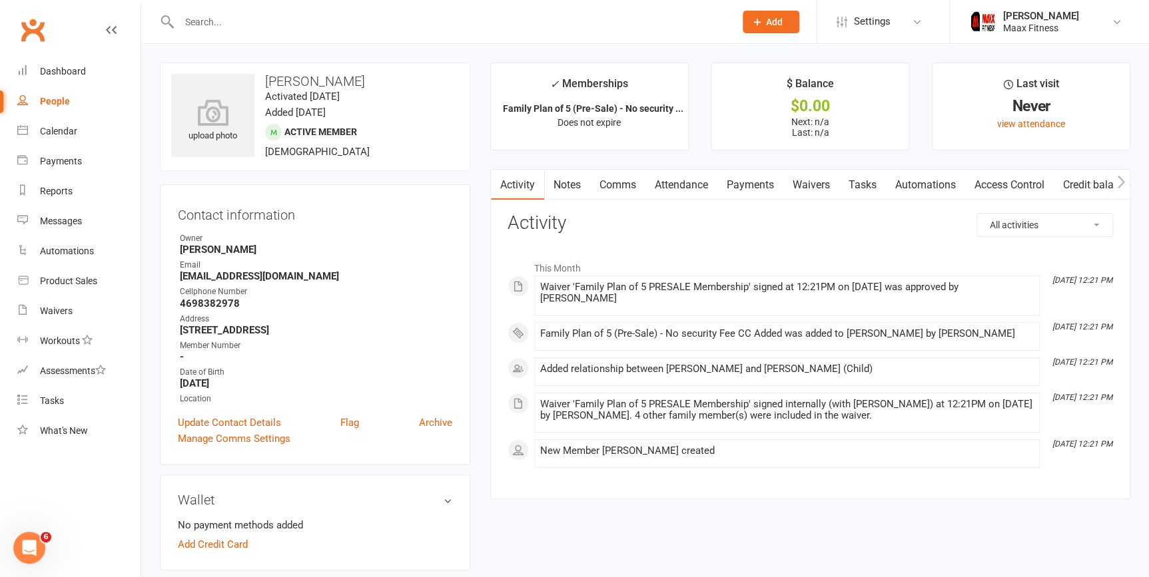
click at [740, 190] on link "Payments" at bounding box center [750, 185] width 66 height 31
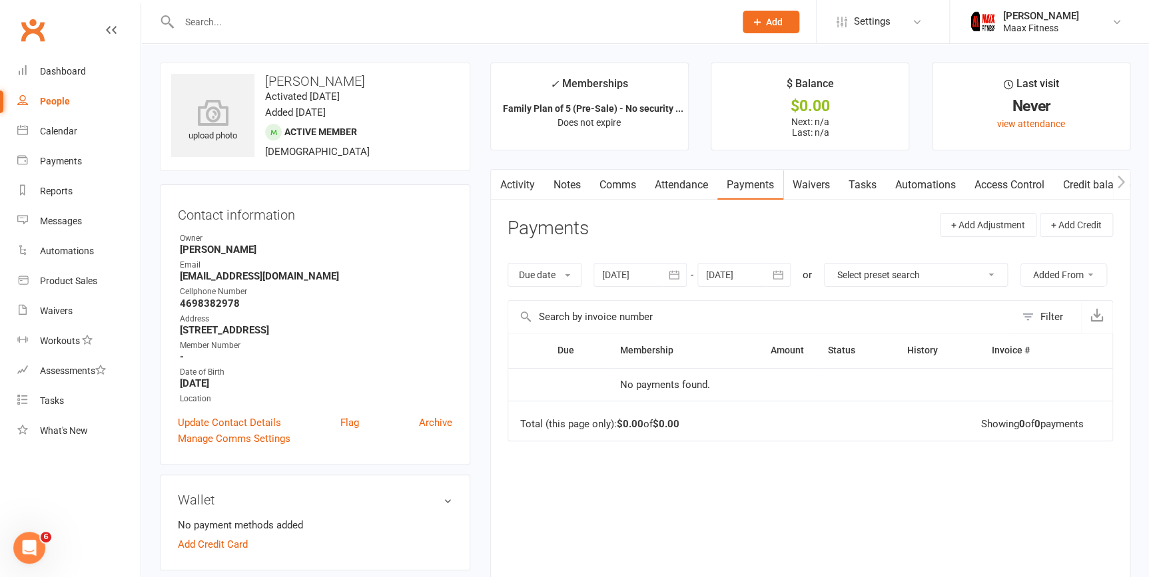
click at [1035, 188] on link "Access Control" at bounding box center [1009, 185] width 89 height 31
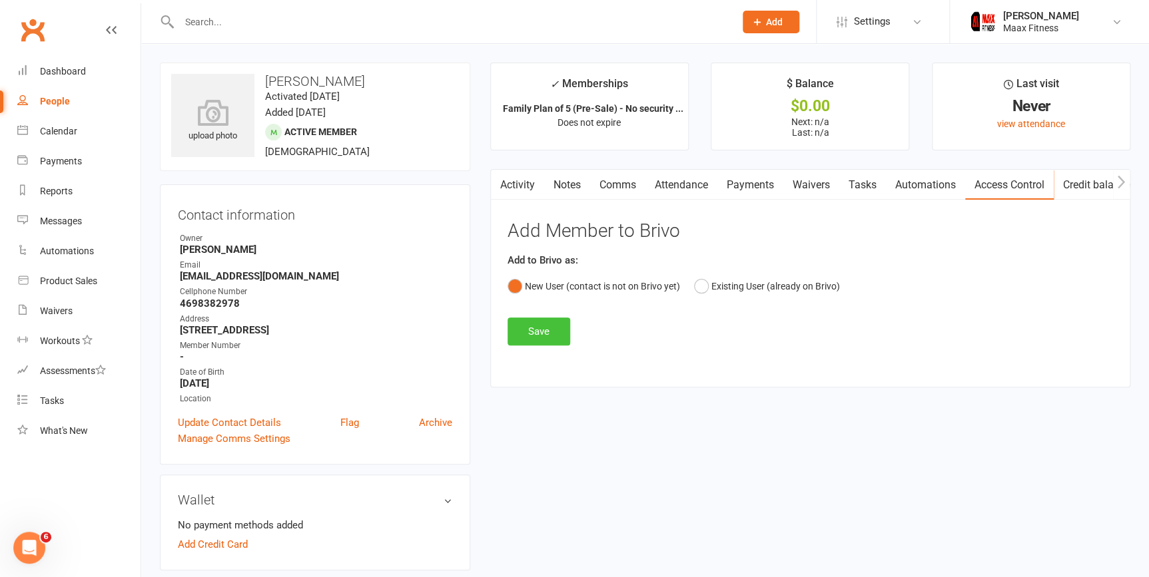
click at [557, 335] on button "Save" at bounding box center [538, 332] width 63 height 28
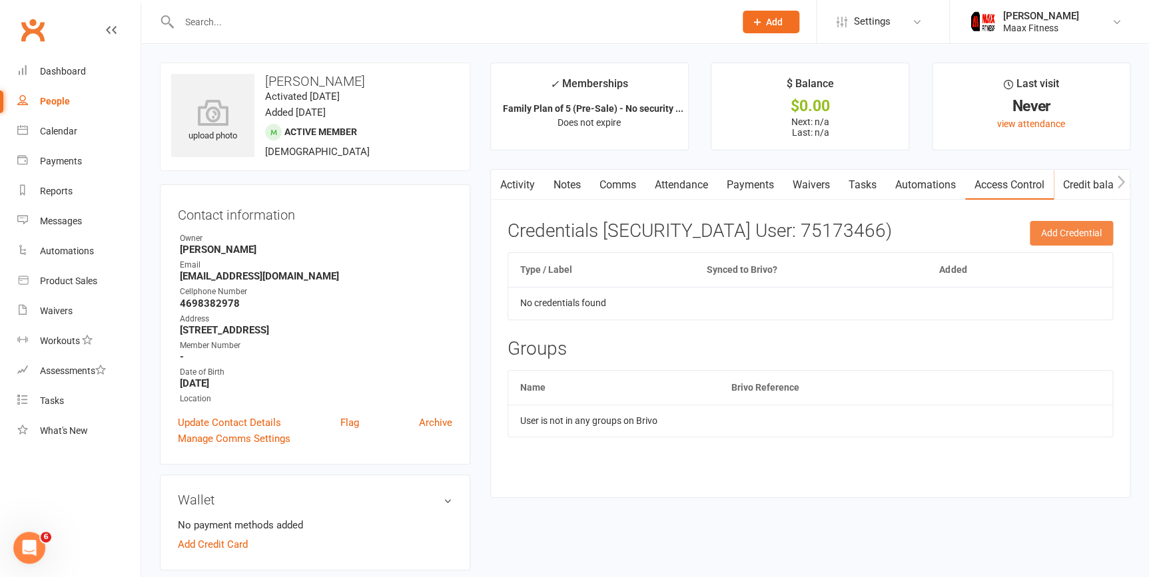
click at [1045, 230] on button "Add Credential" at bounding box center [1070, 233] width 83 height 24
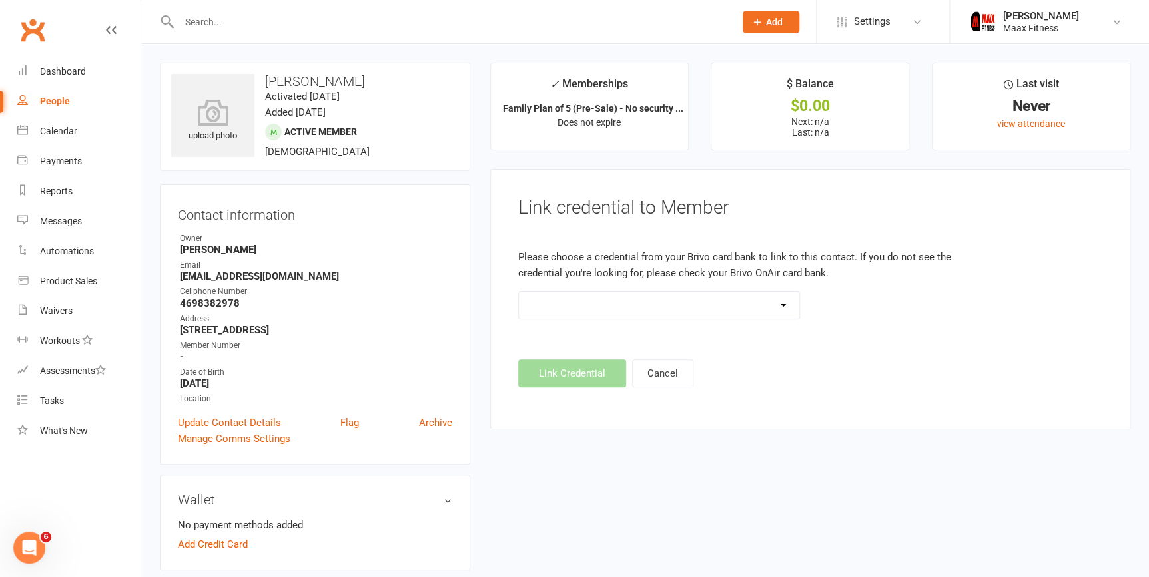
click at [785, 306] on select at bounding box center [659, 305] width 281 height 27
click at [519, 292] on select at bounding box center [659, 305] width 281 height 27
click at [61, 63] on link "Dashboard" at bounding box center [78, 72] width 123 height 30
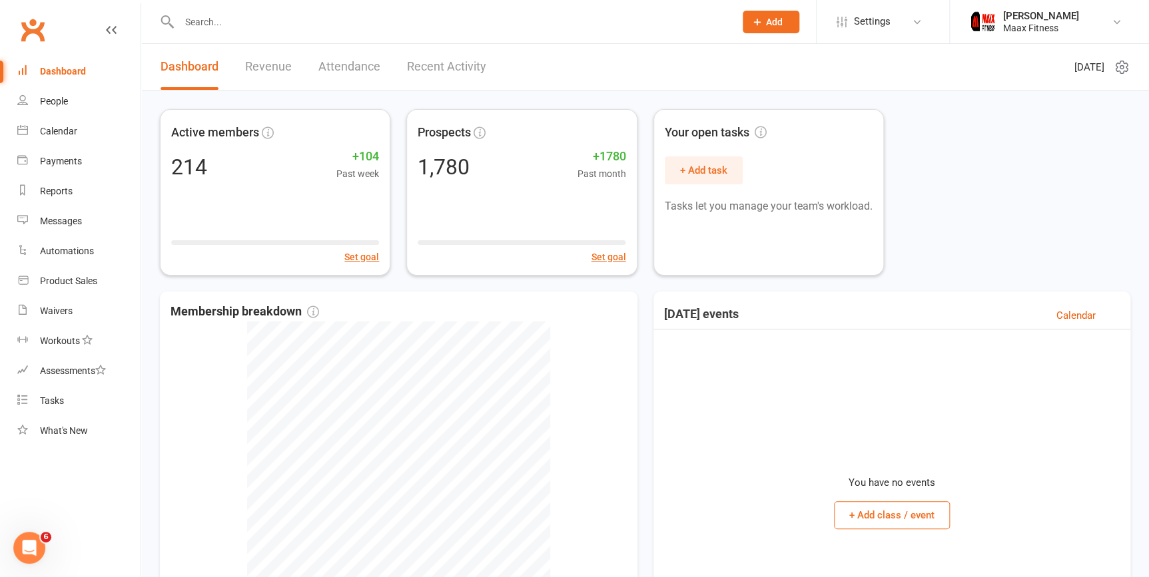
click at [53, 68] on div "Dashboard" at bounding box center [63, 71] width 46 height 11
click at [67, 74] on div "Dashboard" at bounding box center [63, 71] width 46 height 11
